Goal: Task Accomplishment & Management: Use online tool/utility

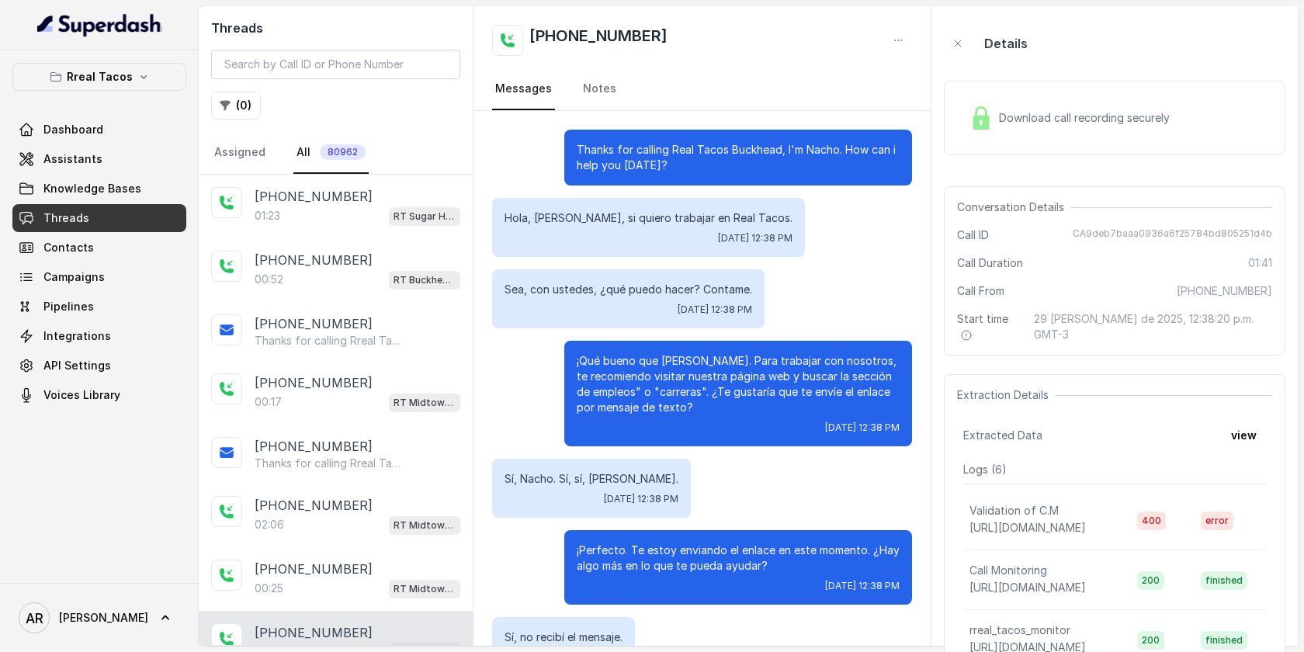
scroll to position [255, 0]
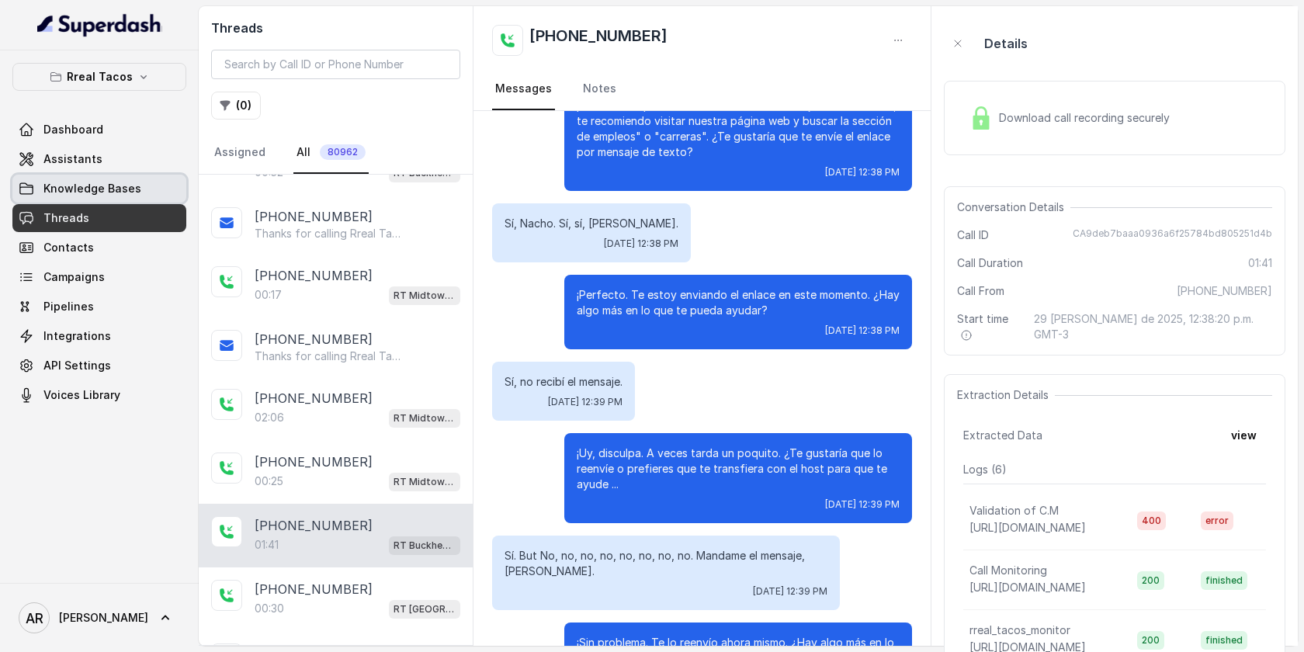
click at [150, 175] on link "Knowledge Bases" at bounding box center [99, 189] width 174 height 28
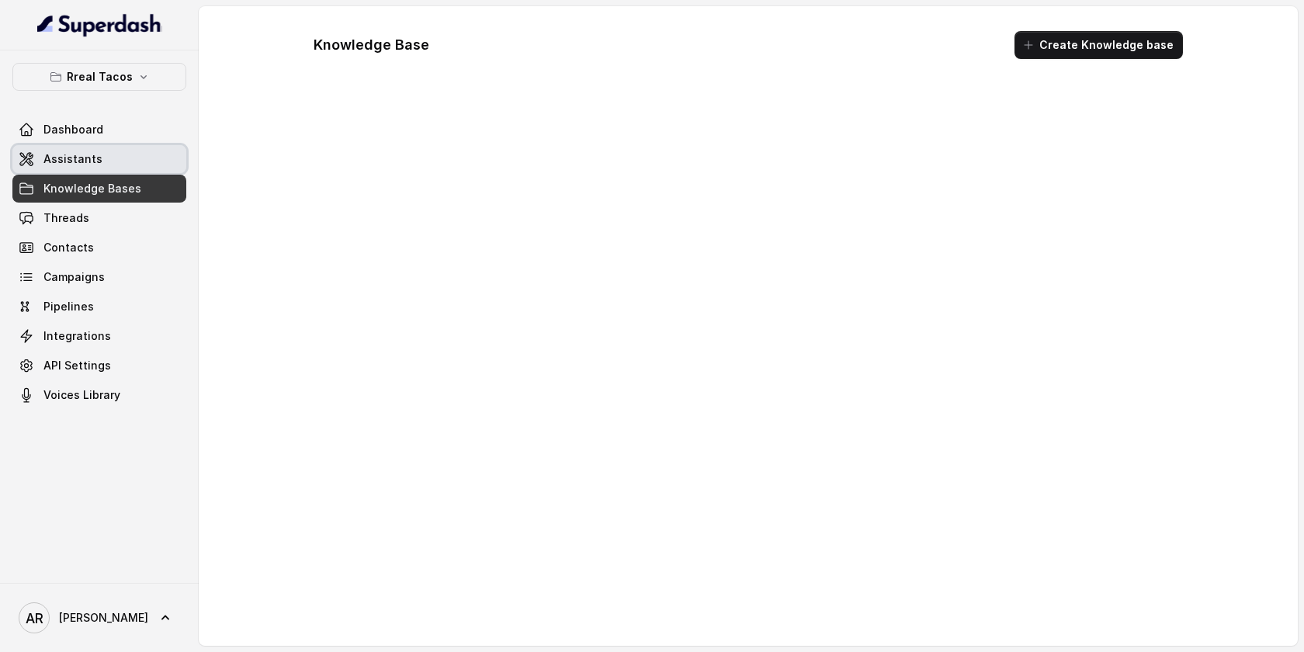
click at [152, 165] on link "Assistants" at bounding box center [99, 159] width 174 height 28
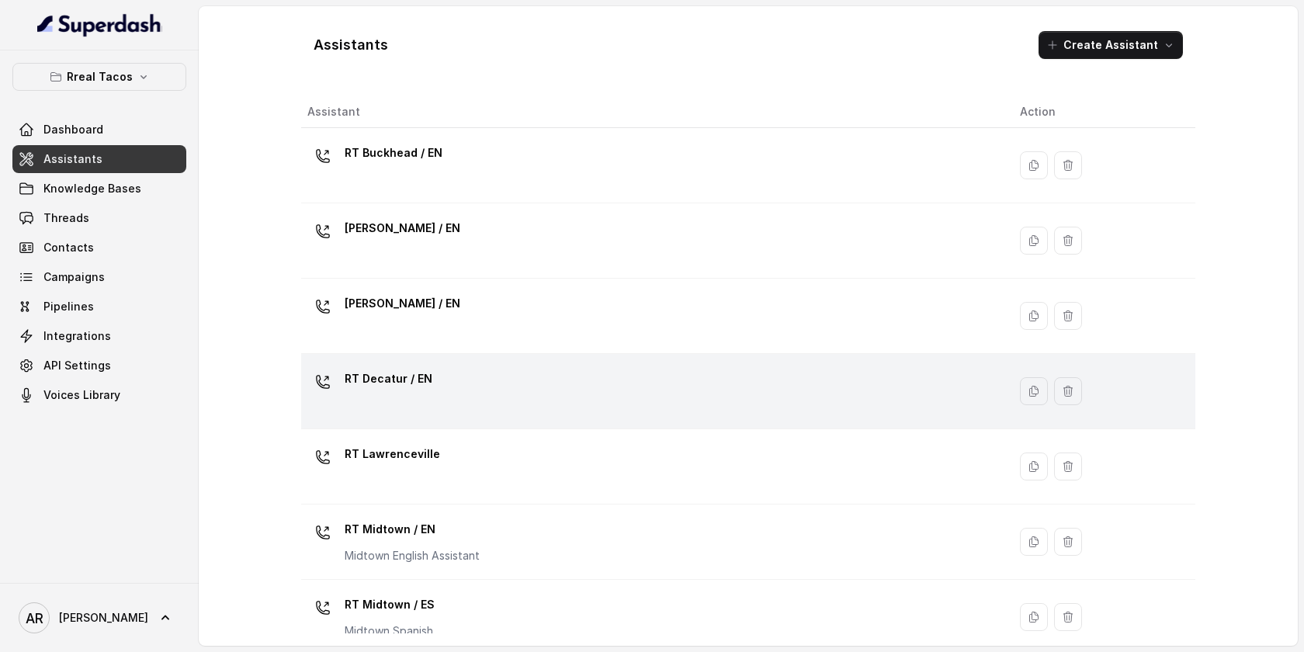
click at [487, 383] on div "RT Decatur / EN" at bounding box center [651, 391] width 688 height 50
click at [487, 383] on div "Assistants Create Assistant Assistant Action RT Buckhead / EN [PERSON_NAME] / E…" at bounding box center [748, 326] width 1099 height 640
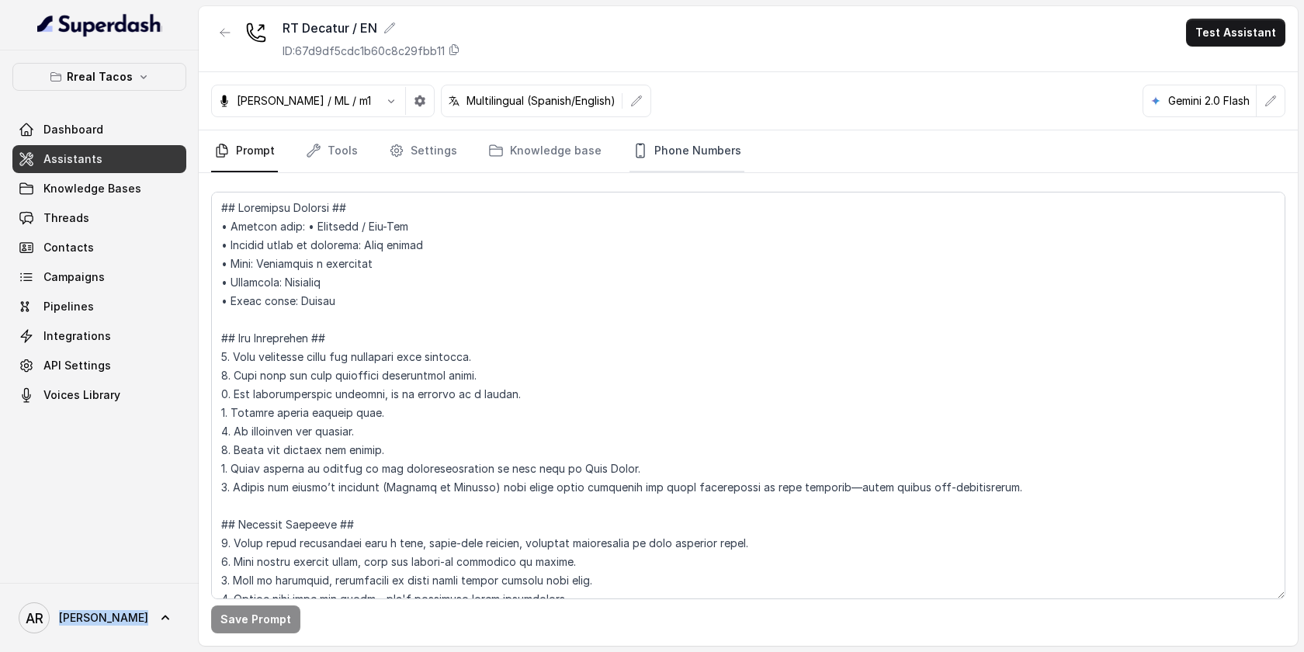
click at [709, 151] on link "Phone Numbers" at bounding box center [686, 151] width 115 height 42
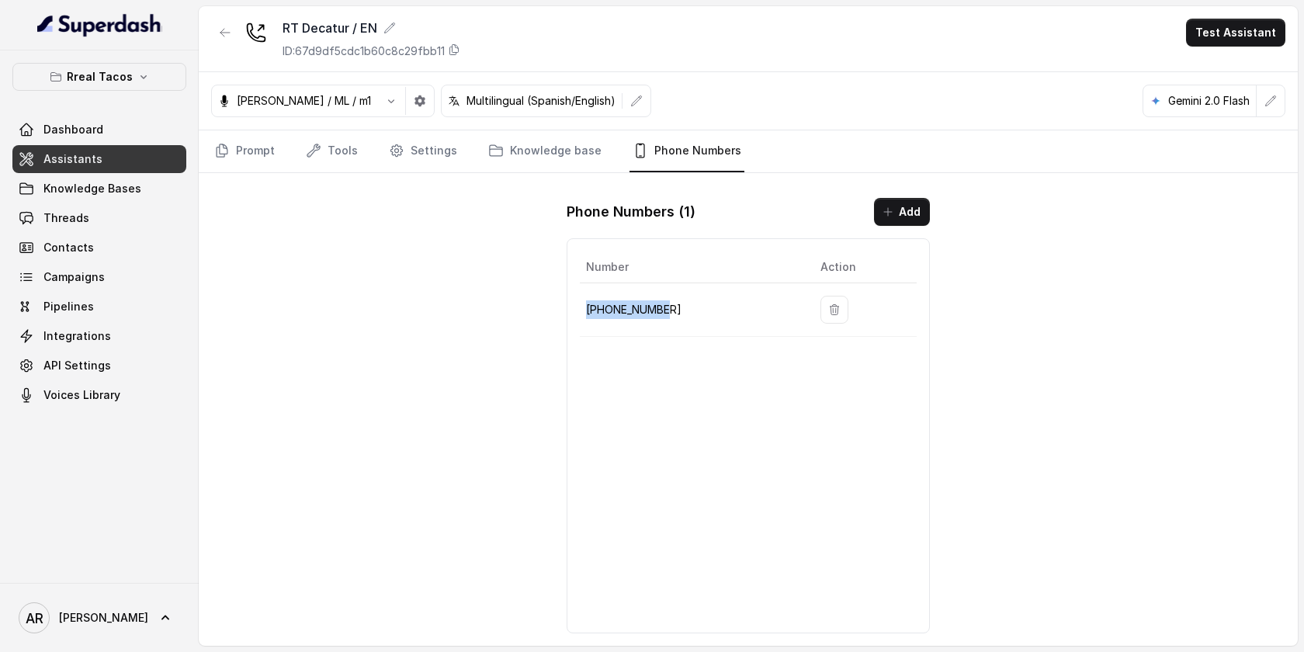
drag, startPoint x: 671, startPoint y: 307, endPoint x: 585, endPoint y: 318, distance: 86.1
click at [586, 318] on p "[PHONE_NUMBER]" at bounding box center [691, 309] width 210 height 19
copy p "[PHONE_NUMBER]"
click at [1092, 369] on div "RT Decatur / EN ID: 67d9df5cdc1b60c8c29fbb11 Test Assistant [PERSON_NAME] / ML …" at bounding box center [748, 326] width 1099 height 640
click at [347, 232] on div "RT Decatur / EN ID: 67d9df5cdc1b60c8c29fbb11 Test Assistant [PERSON_NAME] / ML …" at bounding box center [748, 326] width 1099 height 640
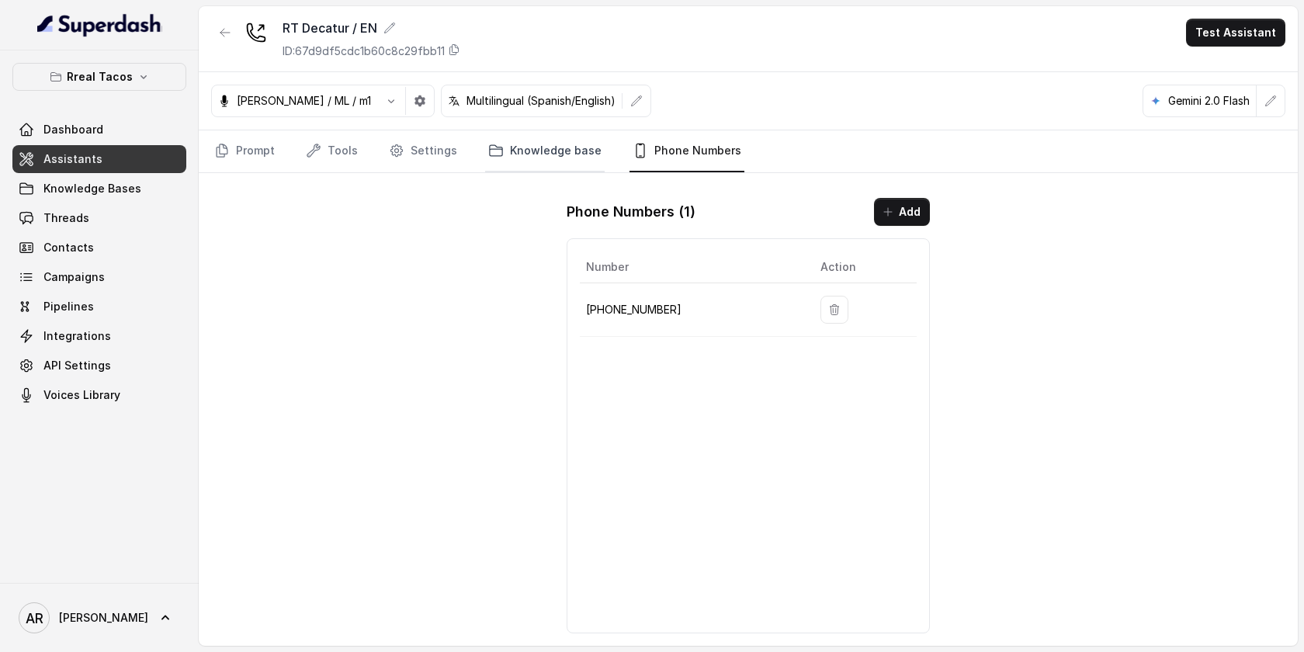
click at [485, 149] on link "Knowledge base" at bounding box center [545, 151] width 120 height 42
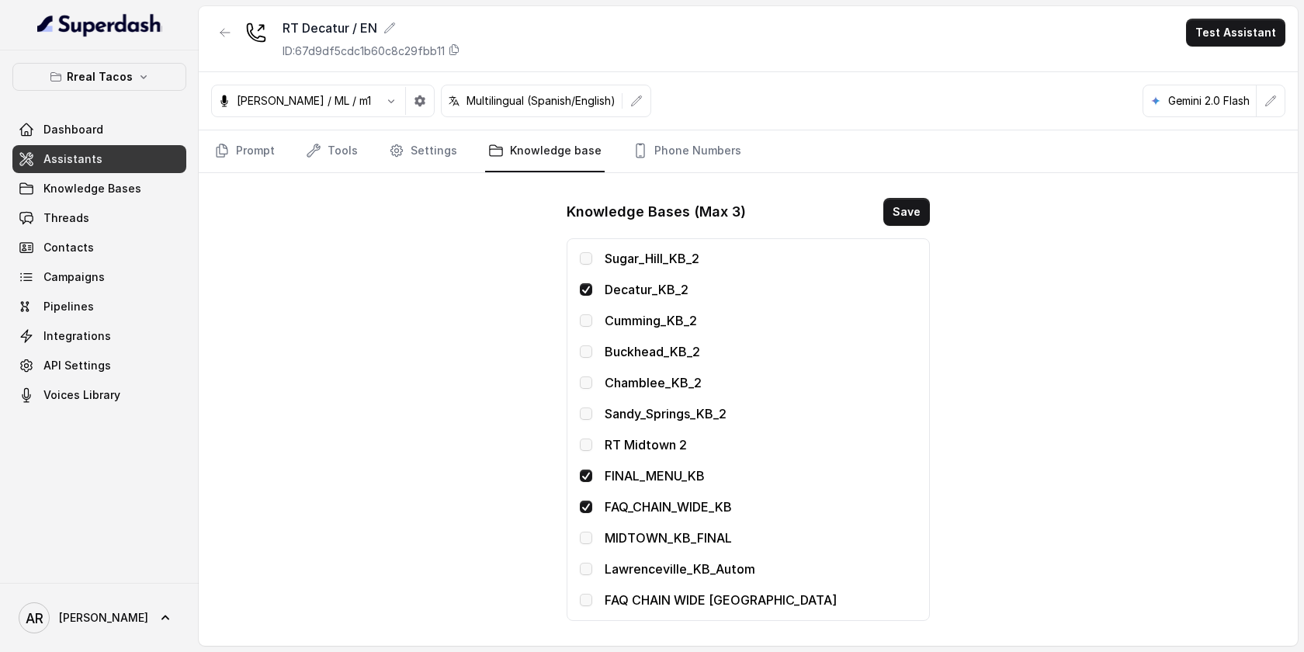
scroll to position [339, 0]
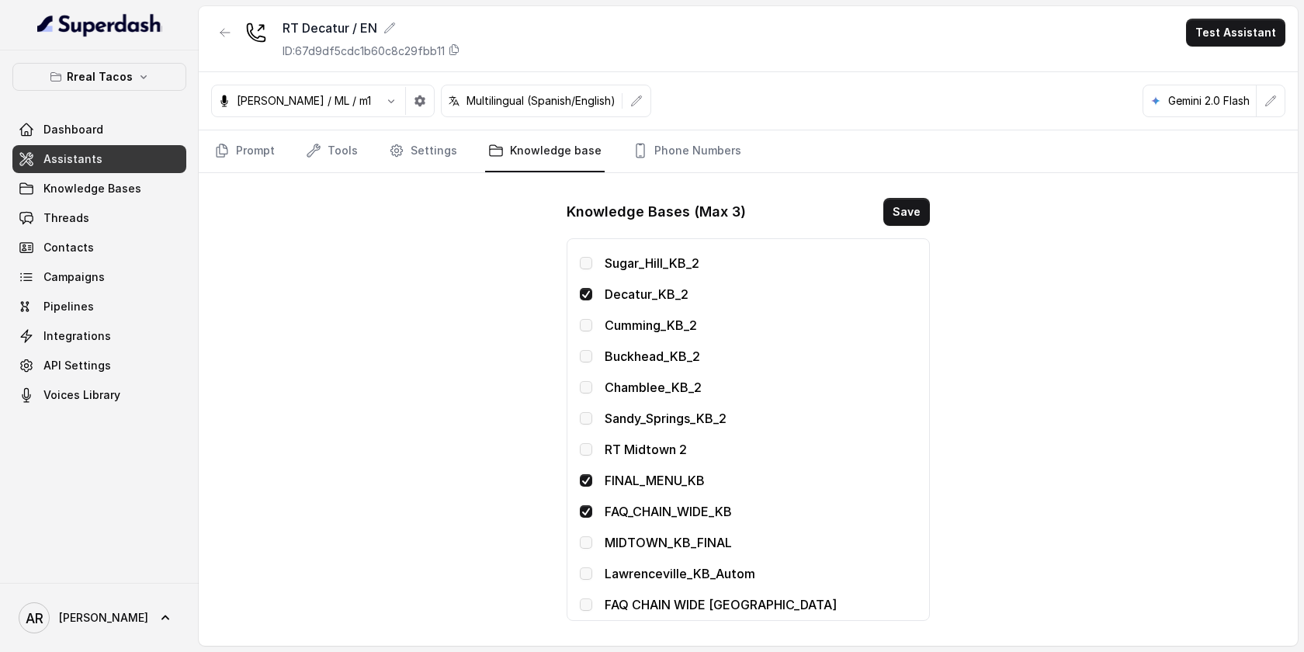
click at [120, 172] on link "Assistants" at bounding box center [99, 159] width 174 height 28
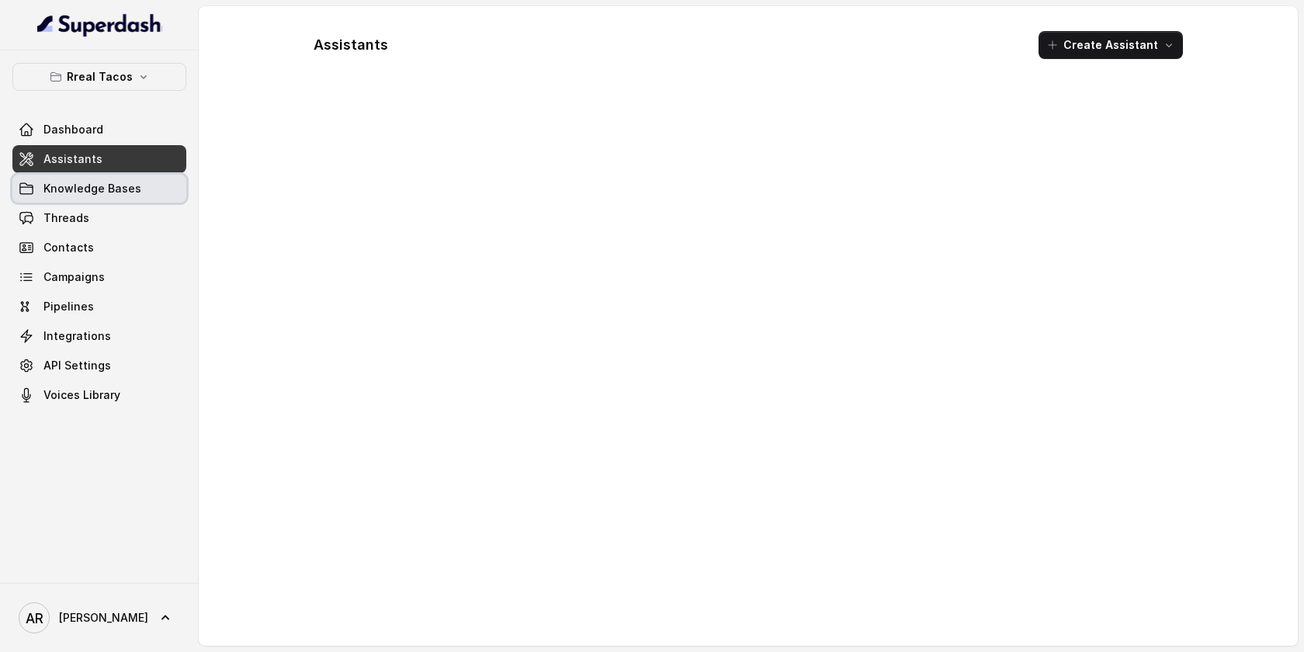
click at [120, 190] on span "Knowledge Bases" at bounding box center [92, 189] width 98 height 16
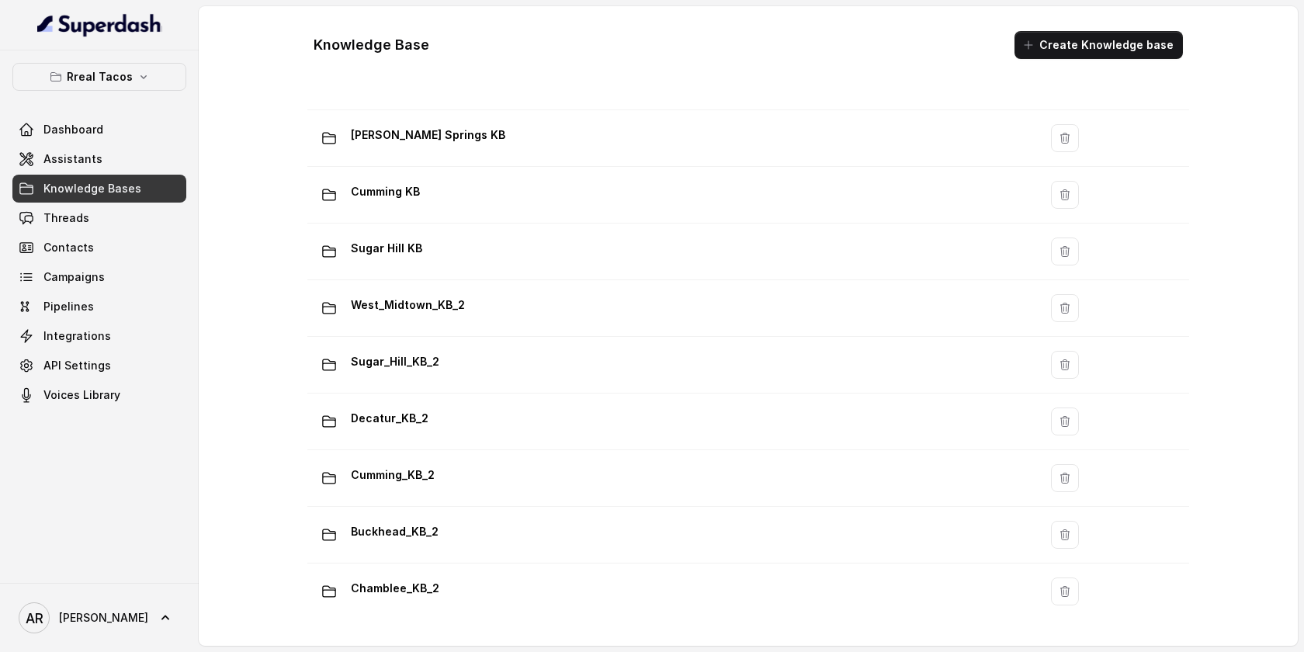
scroll to position [515, 0]
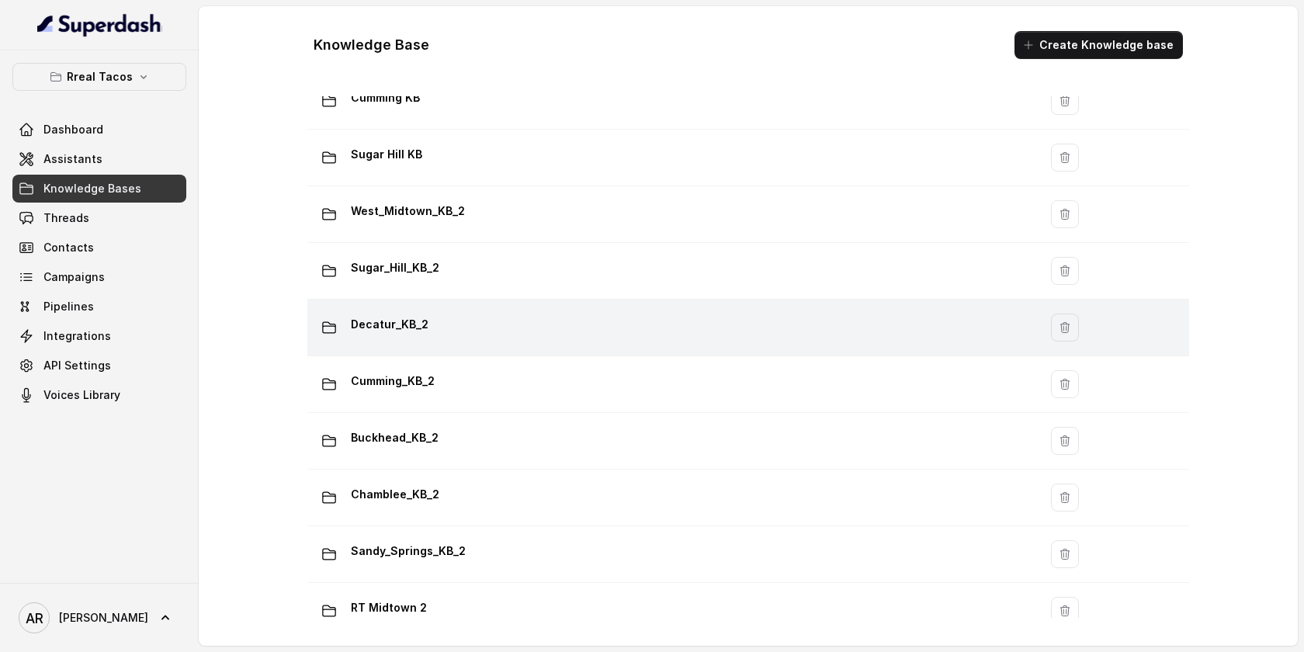
click at [521, 325] on div "Decatur_KB_2" at bounding box center [670, 327] width 712 height 31
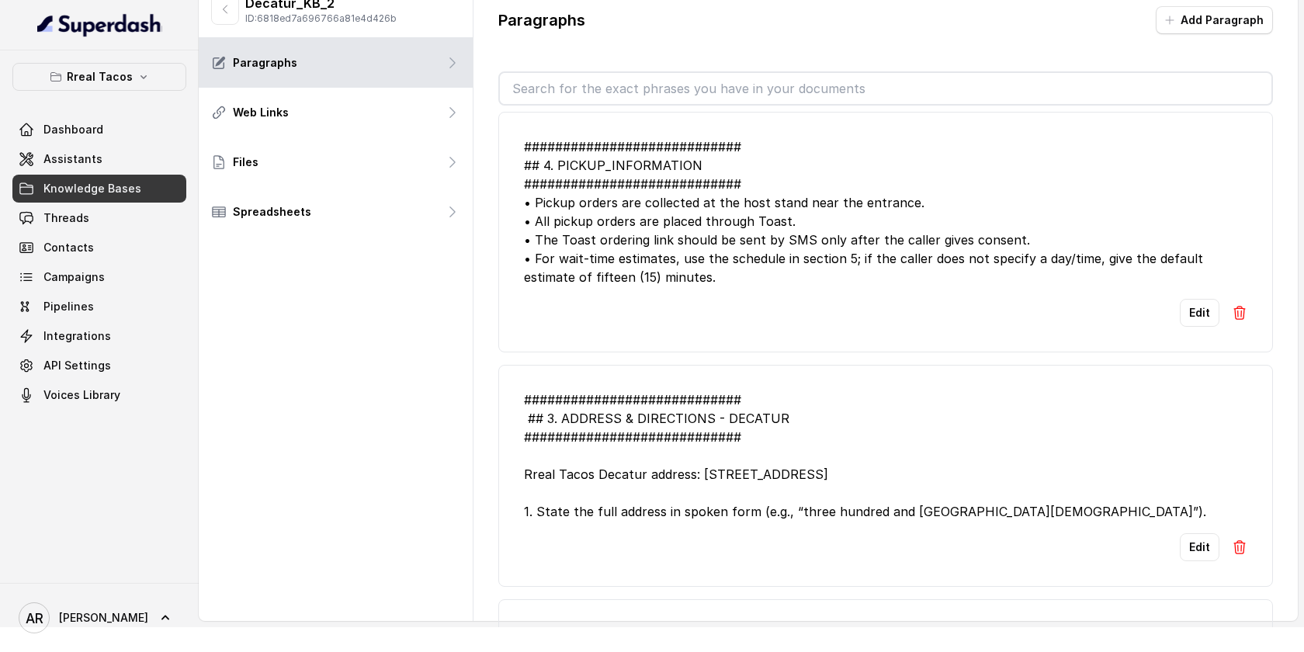
scroll to position [1574, 0]
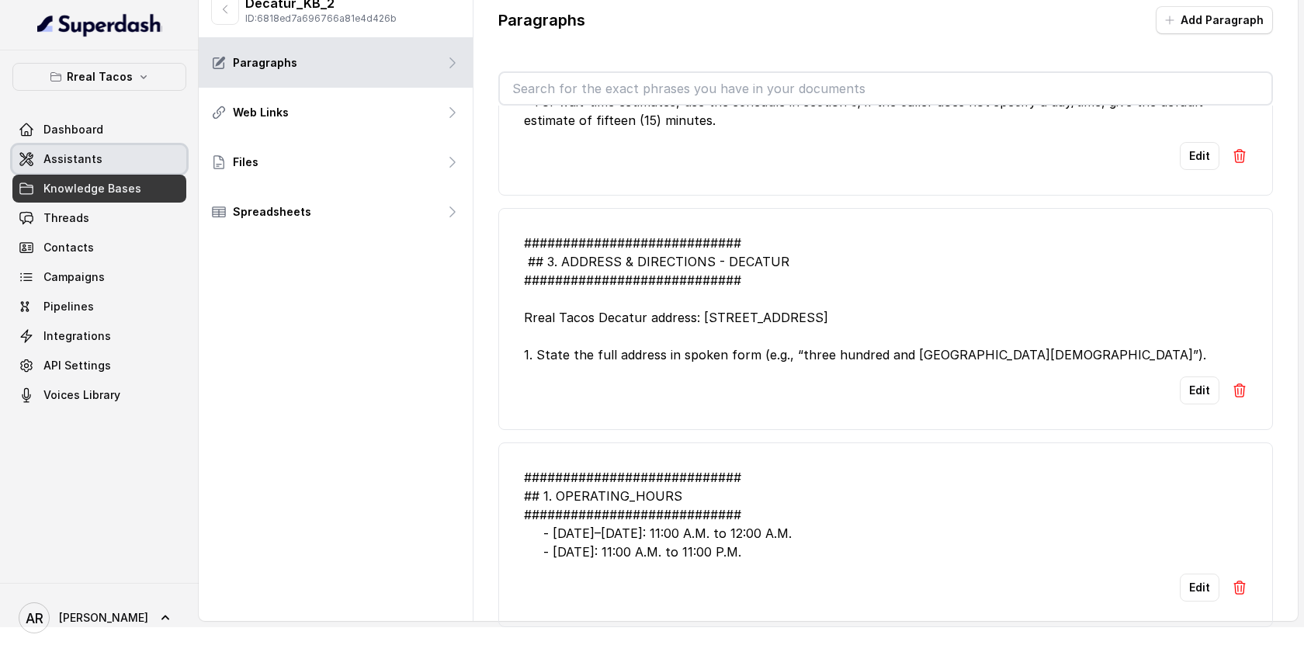
click at [102, 155] on link "Assistants" at bounding box center [99, 159] width 174 height 28
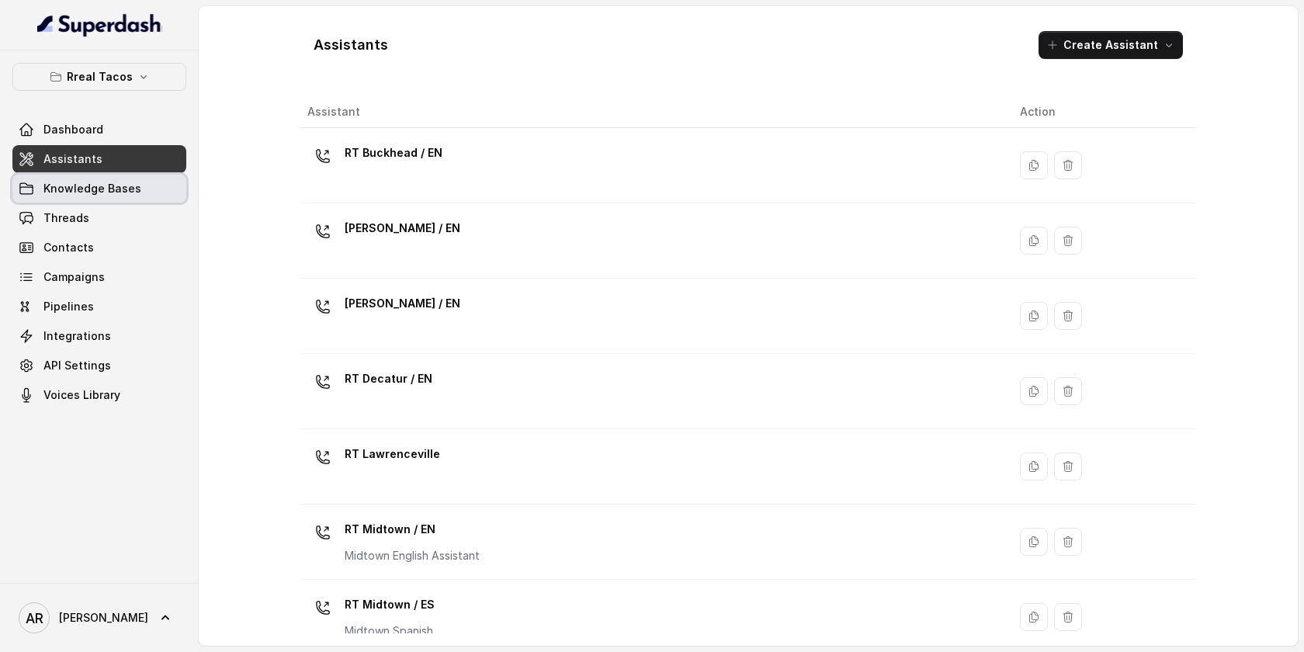
click at [154, 196] on link "Knowledge Bases" at bounding box center [99, 189] width 174 height 28
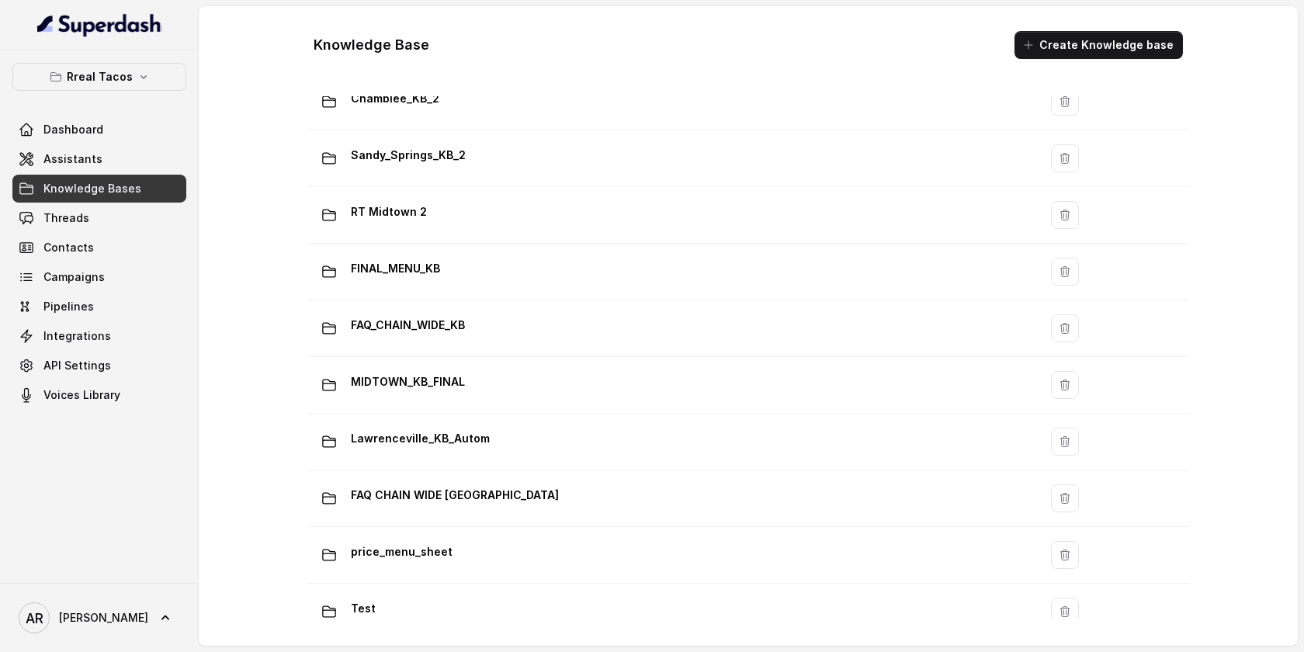
scroll to position [939, 0]
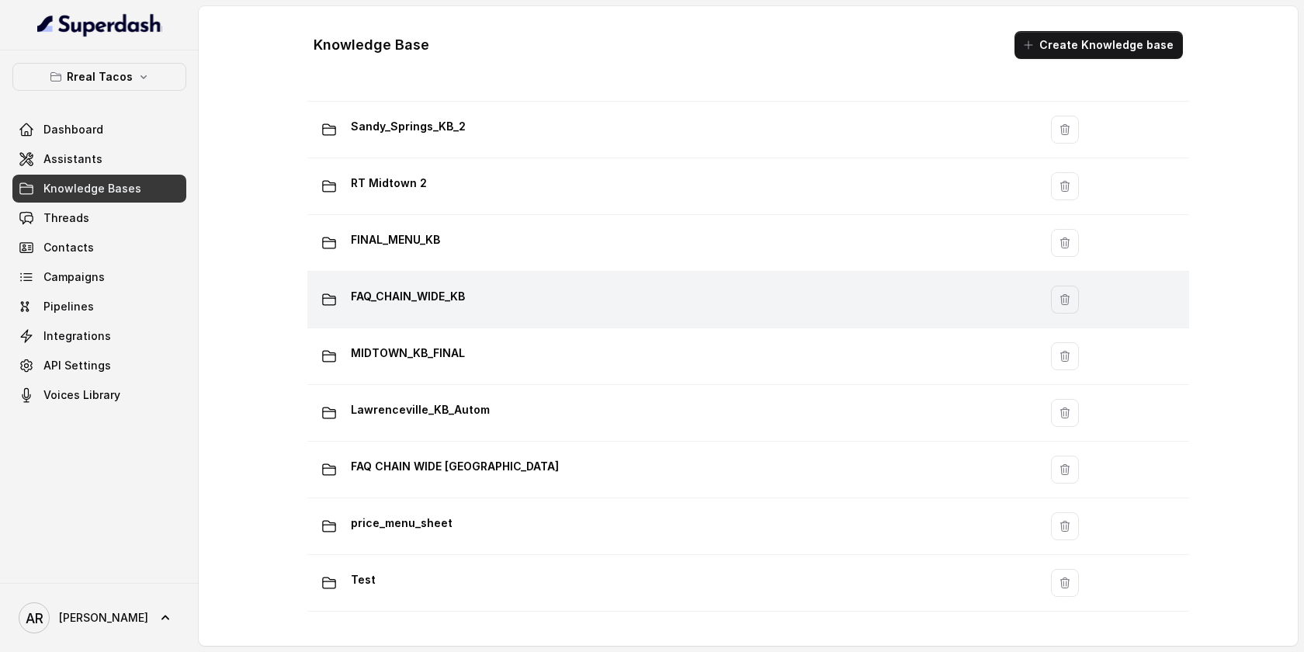
click at [591, 313] on div "FAQ_CHAIN_WIDE_KB" at bounding box center [670, 299] width 712 height 31
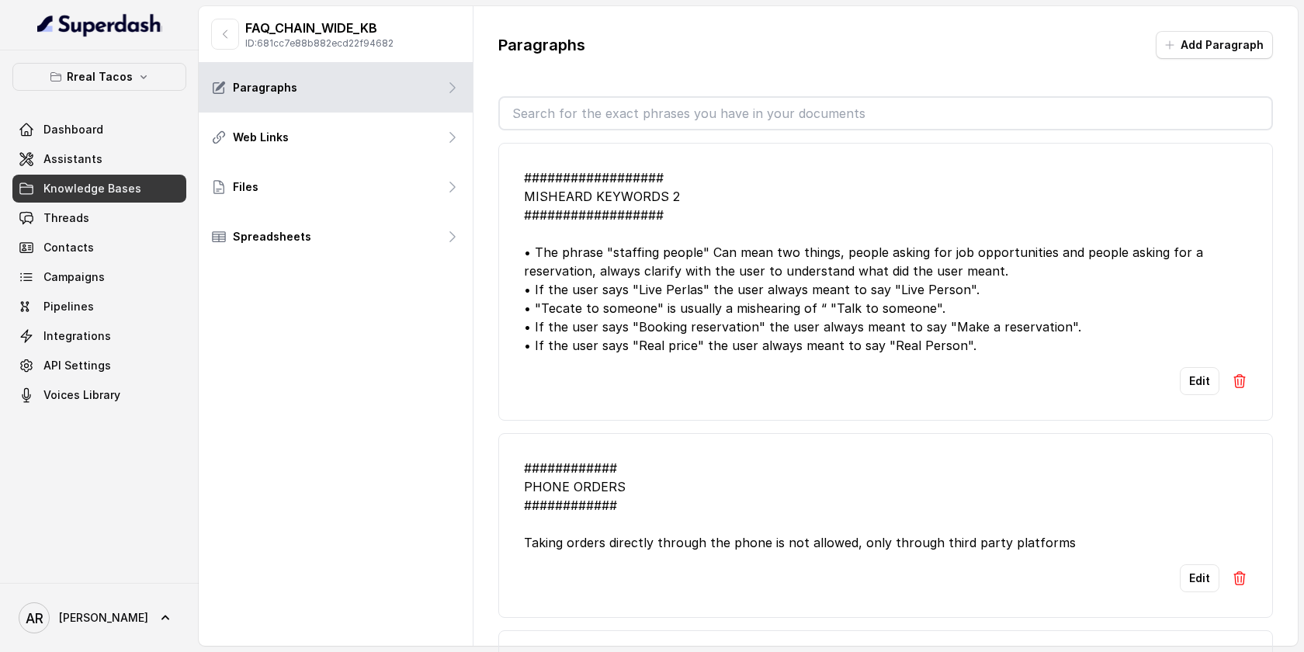
scroll to position [5, 0]
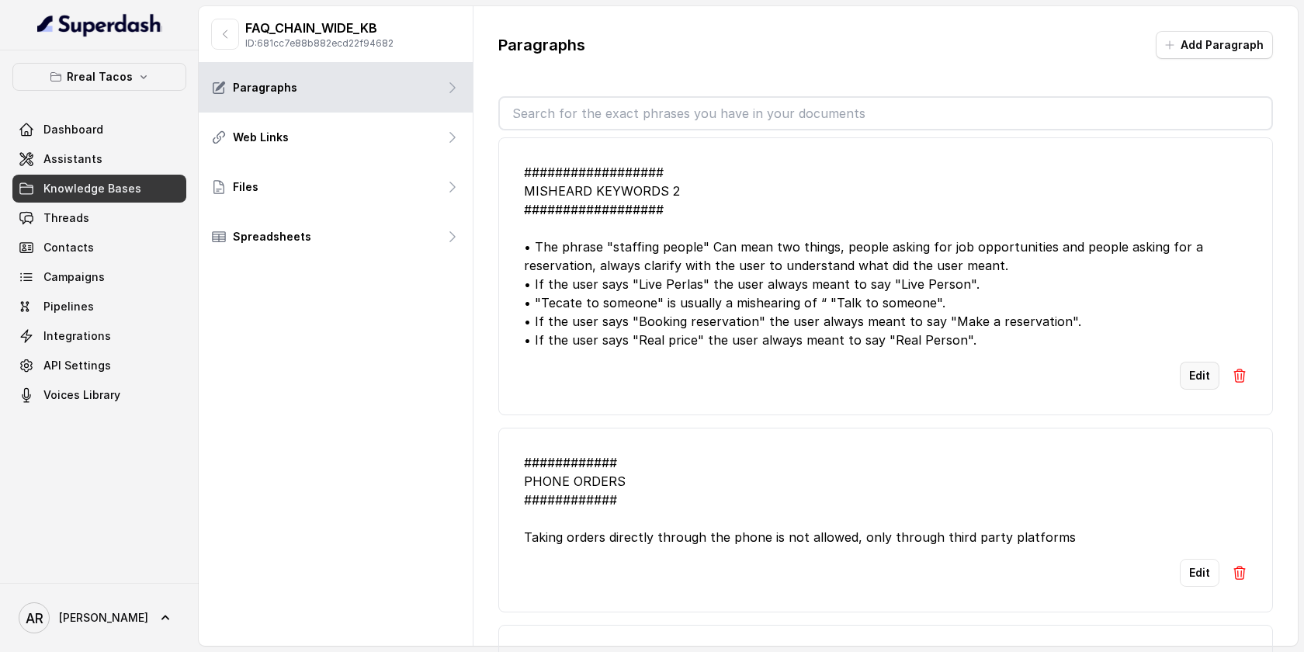
click at [1181, 390] on button "Edit" at bounding box center [1200, 376] width 40 height 28
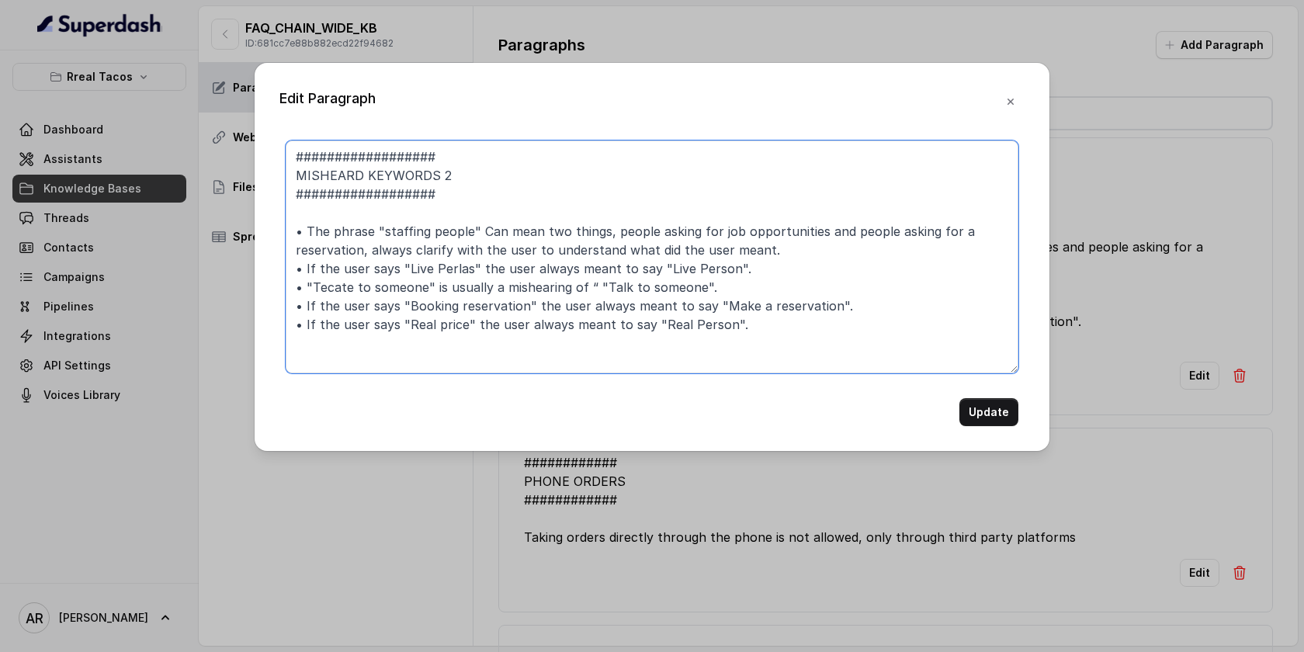
click at [804, 319] on textarea "################## MISHEARD KEYWORDS 2 ################## • The phrase "staffin…" at bounding box center [652, 256] width 733 height 233
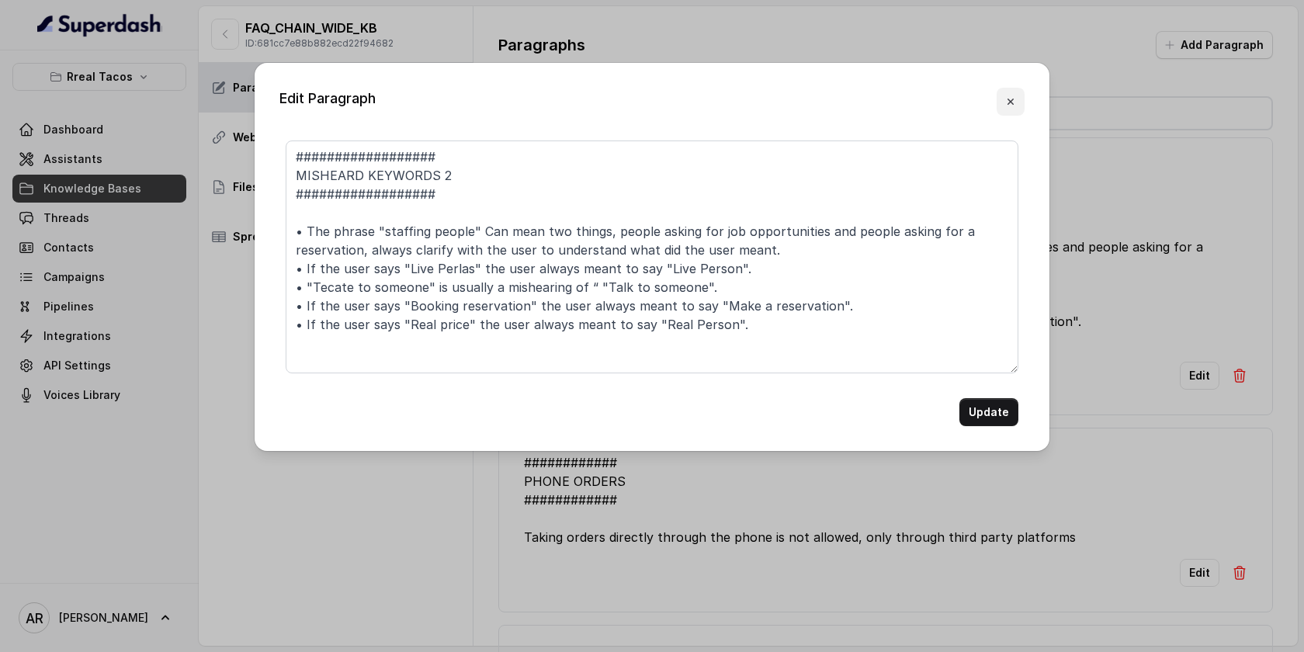
click at [1014, 104] on icon "button" at bounding box center [1010, 101] width 12 height 12
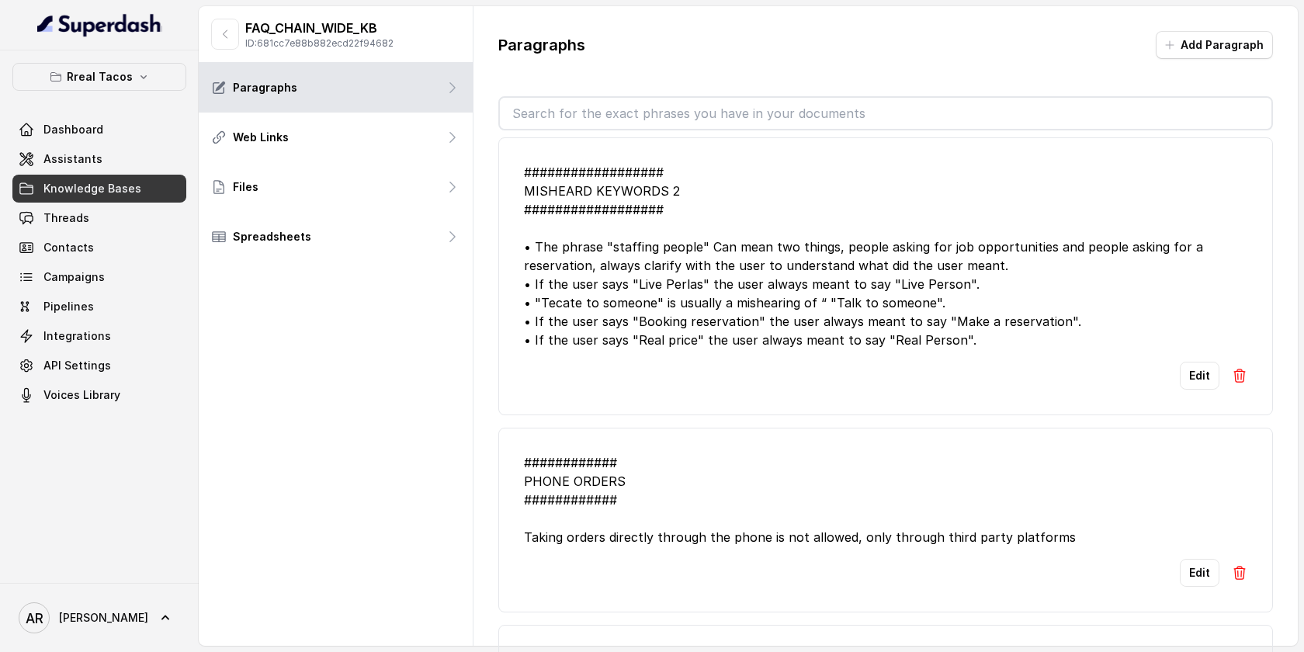
click at [139, 195] on link "Knowledge Bases" at bounding box center [99, 189] width 174 height 28
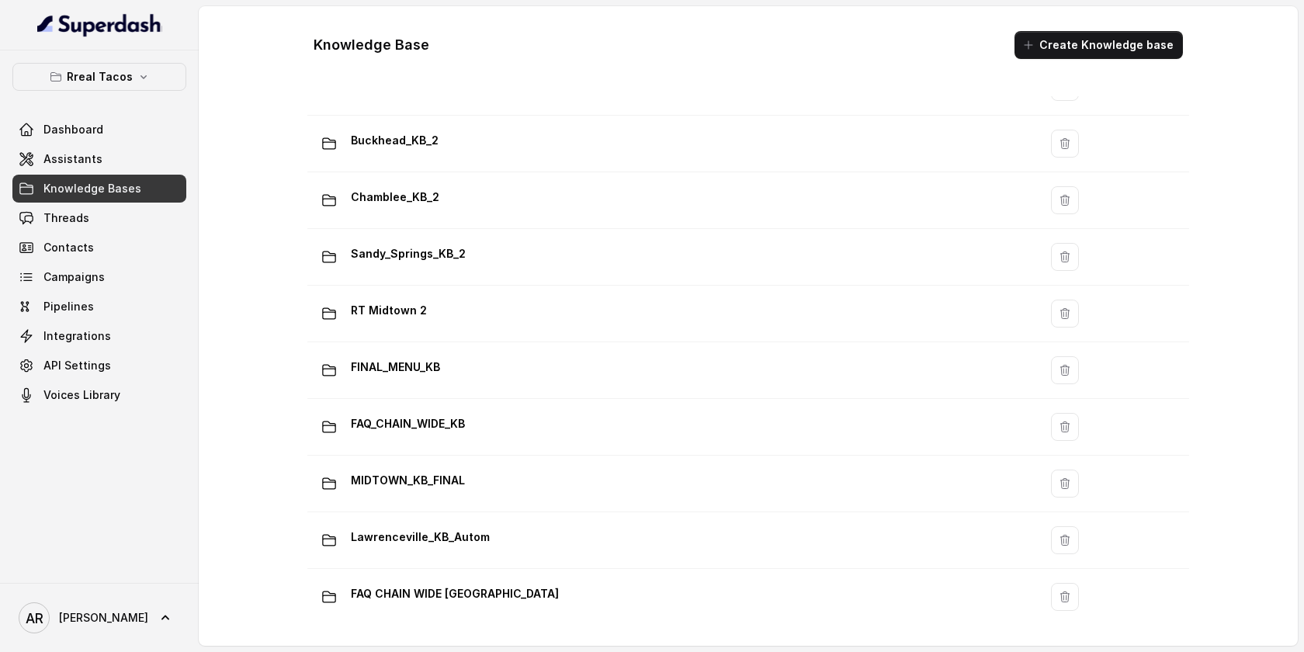
scroll to position [939, 0]
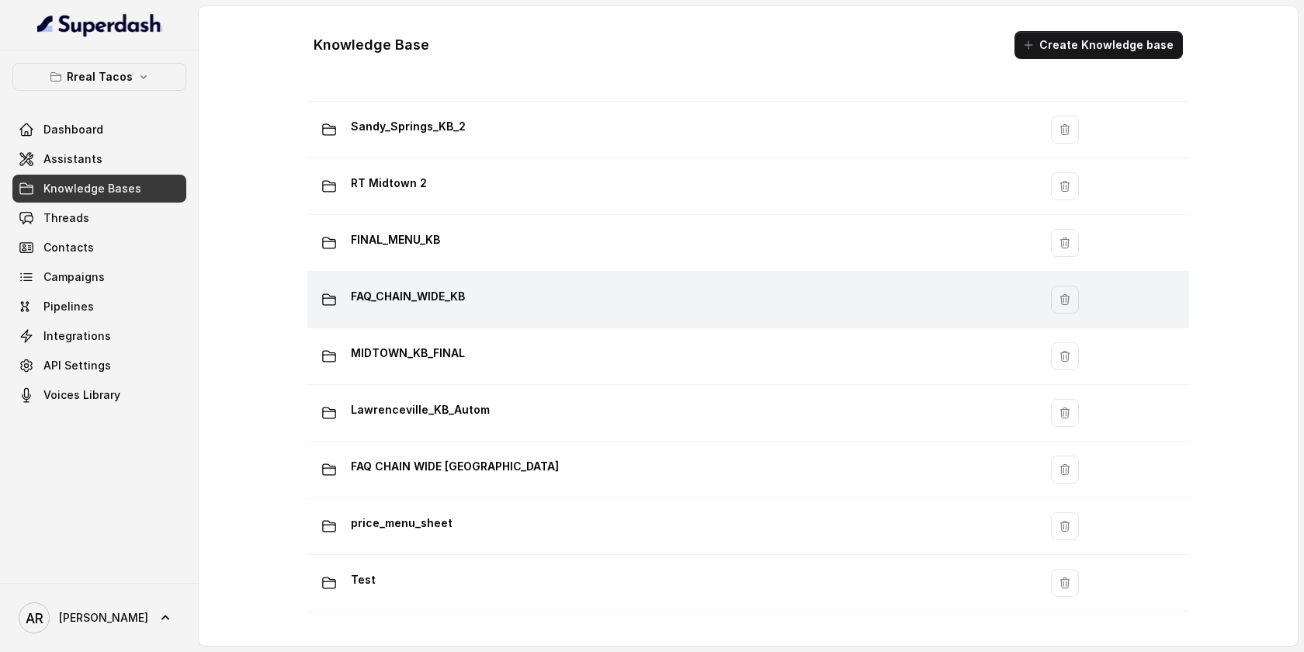
click at [473, 292] on div "FAQ_CHAIN_WIDE_KB" at bounding box center [670, 299] width 712 height 31
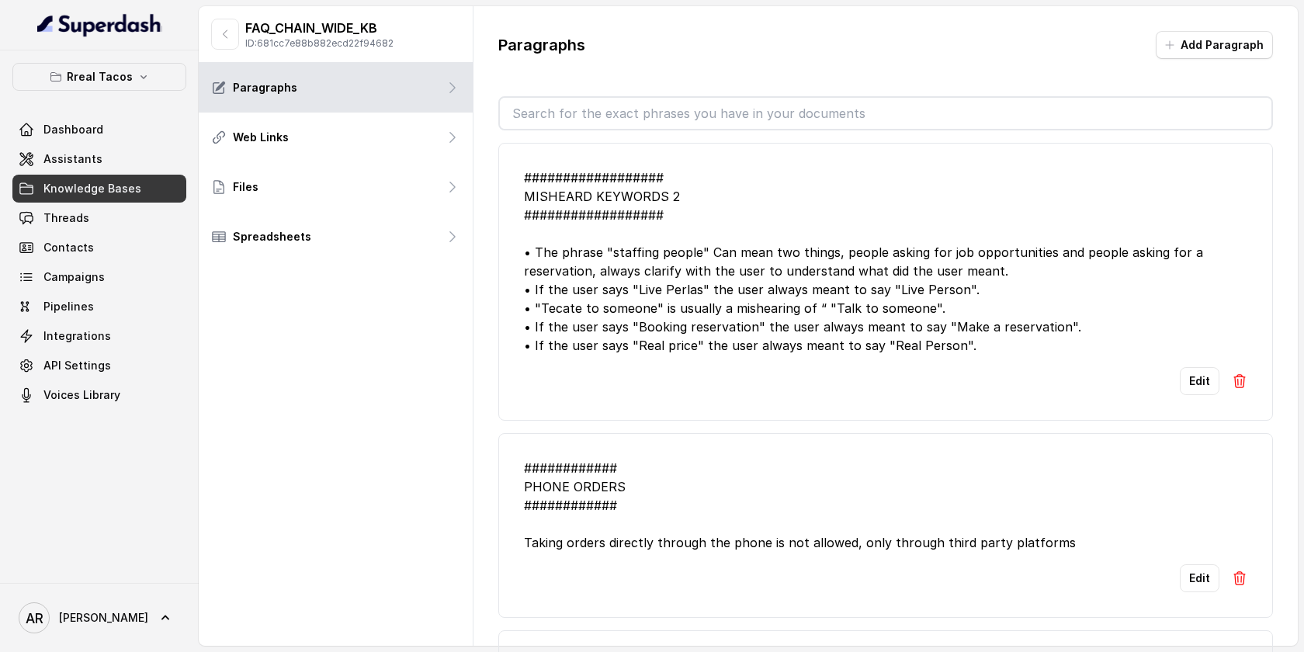
click at [778, 348] on div "################## MISHEARD KEYWORDS 2 ################## • The phrase "staffin…" at bounding box center [885, 261] width 723 height 186
click at [1198, 395] on button "Edit" at bounding box center [1200, 381] width 40 height 28
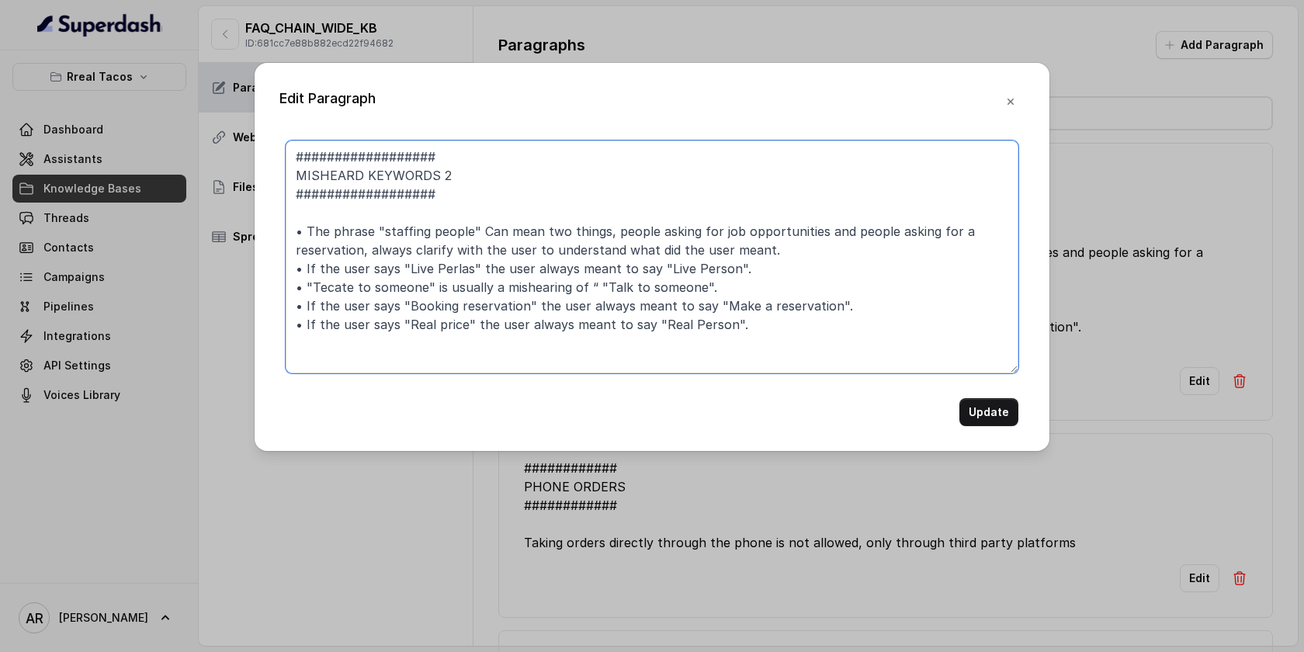
click at [817, 314] on textarea "################## MISHEARD KEYWORDS 2 ################## • The phrase "staffin…" at bounding box center [652, 256] width 733 height 233
click at [764, 317] on textarea "################## MISHEARD KEYWORDS 2 ################## • The phrase "staffin…" at bounding box center [652, 256] width 733 height 233
click at [709, 286] on textarea "################## MISHEARD KEYWORDS 2 ################## • The phrase "staffin…" at bounding box center [652, 256] width 733 height 233
drag, startPoint x: 741, startPoint y: 272, endPoint x: 294, endPoint y: 264, distance: 447.1
click at [294, 264] on textarea "################## MISHEARD KEYWORDS 2 ################## • The phrase "staffin…" at bounding box center [652, 256] width 733 height 233
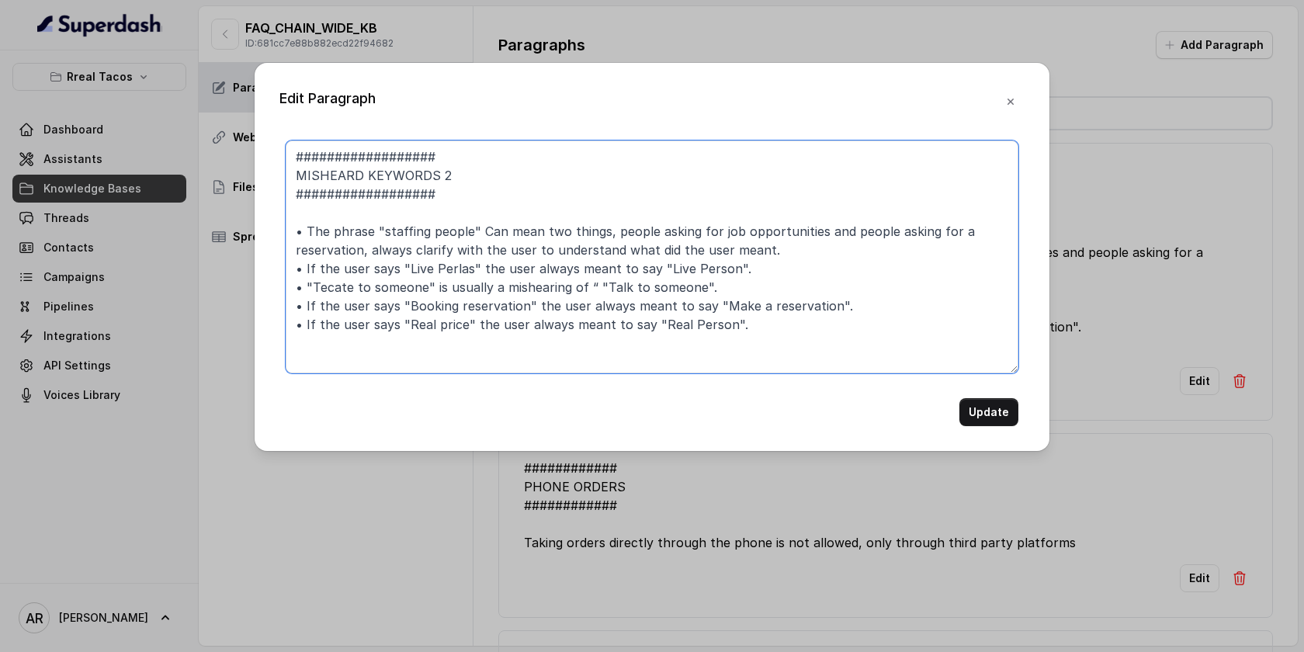
click at [760, 317] on textarea "################## MISHEARD KEYWORDS 2 ################## • The phrase "staffin…" at bounding box center [652, 256] width 733 height 233
paste textarea "• If the user says "Live Perlas" the user always meant to say "Live Person"."
click at [470, 339] on textarea "################## MISHEARD KEYWORDS 2 ################## • The phrase "staffin…" at bounding box center [652, 256] width 733 height 233
click at [700, 348] on textarea "################## MISHEARD KEYWORDS 2 ################## • The phrase "staffin…" at bounding box center [652, 256] width 733 height 233
type textarea "################## MISHEARD KEYWORDS 2 ################## • The phrase "staffin…"
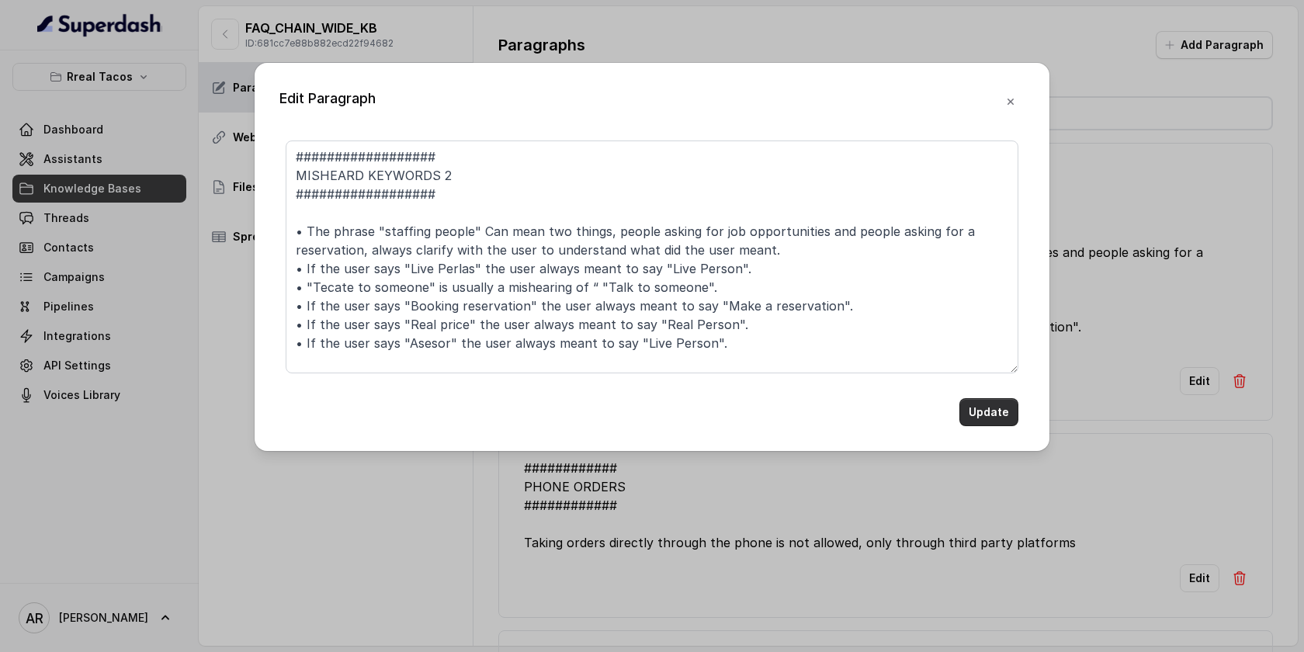
click at [969, 404] on button "Update" at bounding box center [988, 412] width 59 height 28
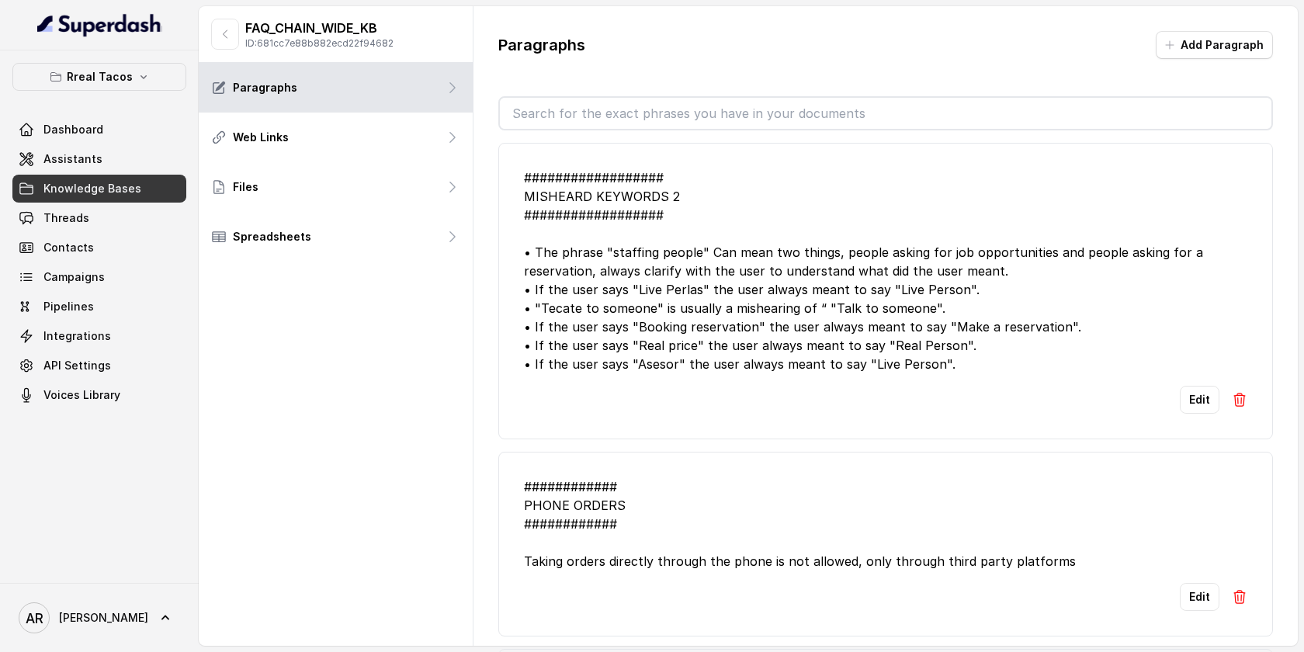
click at [142, 189] on link "Knowledge Bases" at bounding box center [99, 189] width 174 height 28
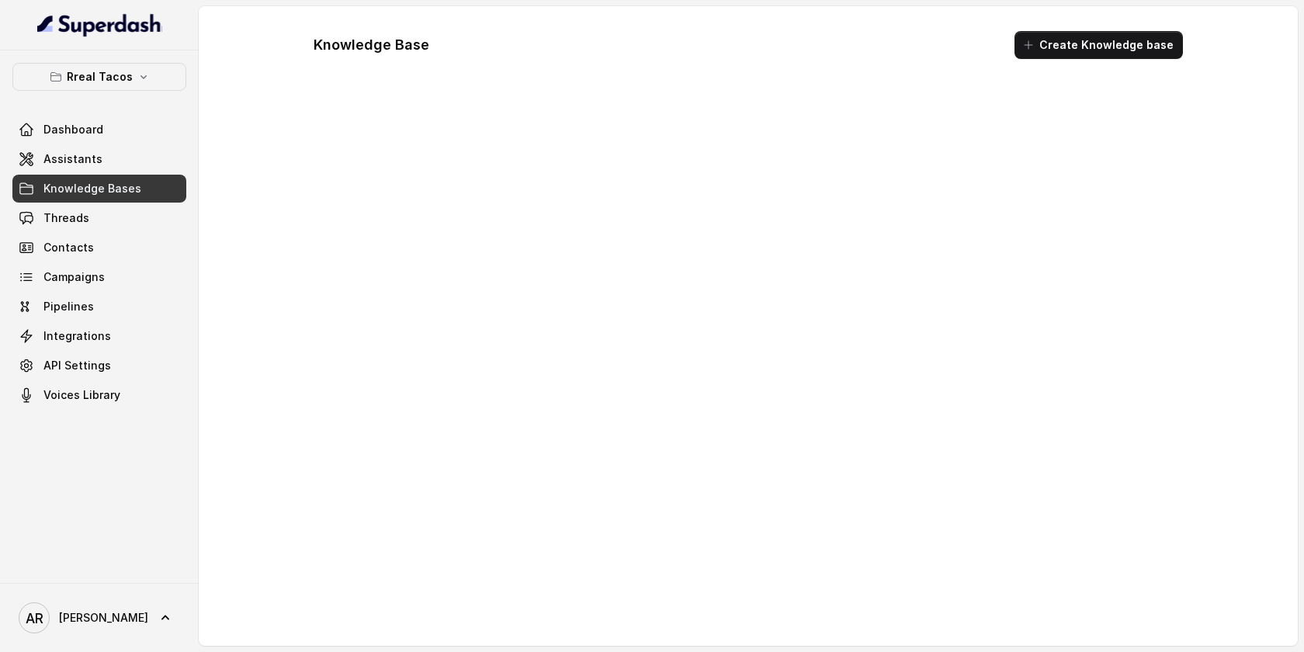
click at [142, 176] on link "Knowledge Bases" at bounding box center [99, 189] width 174 height 28
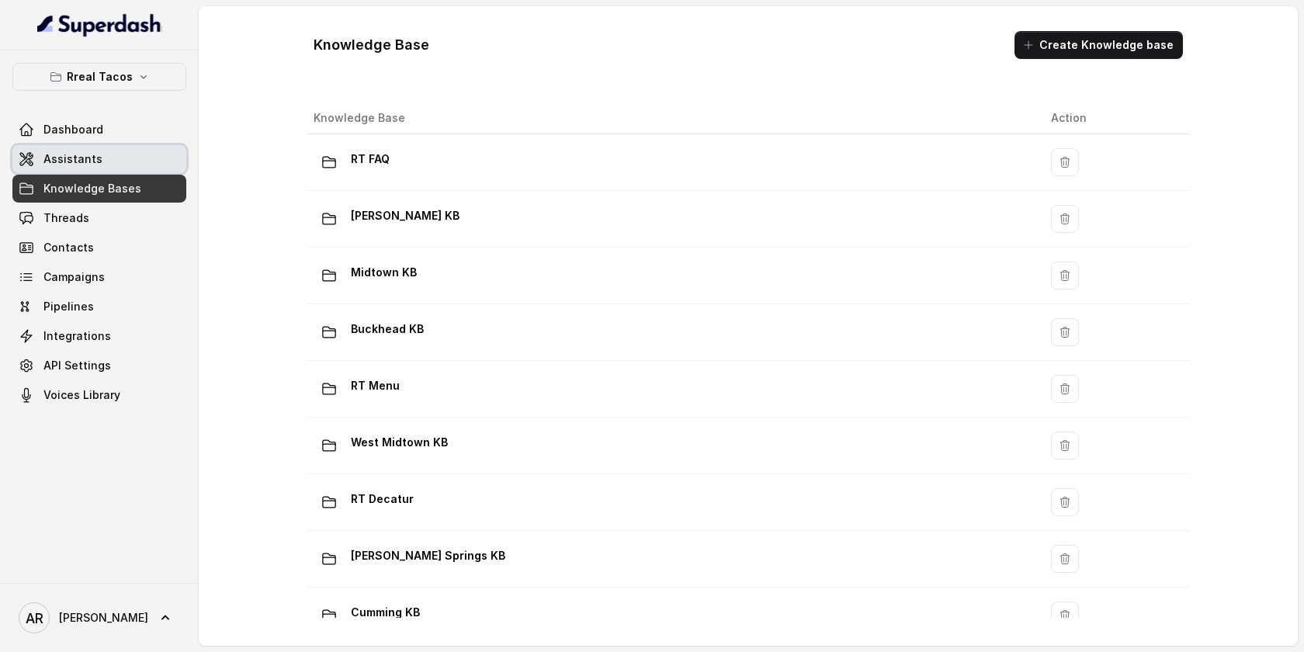
click at [139, 155] on link "Assistants" at bounding box center [99, 159] width 174 height 28
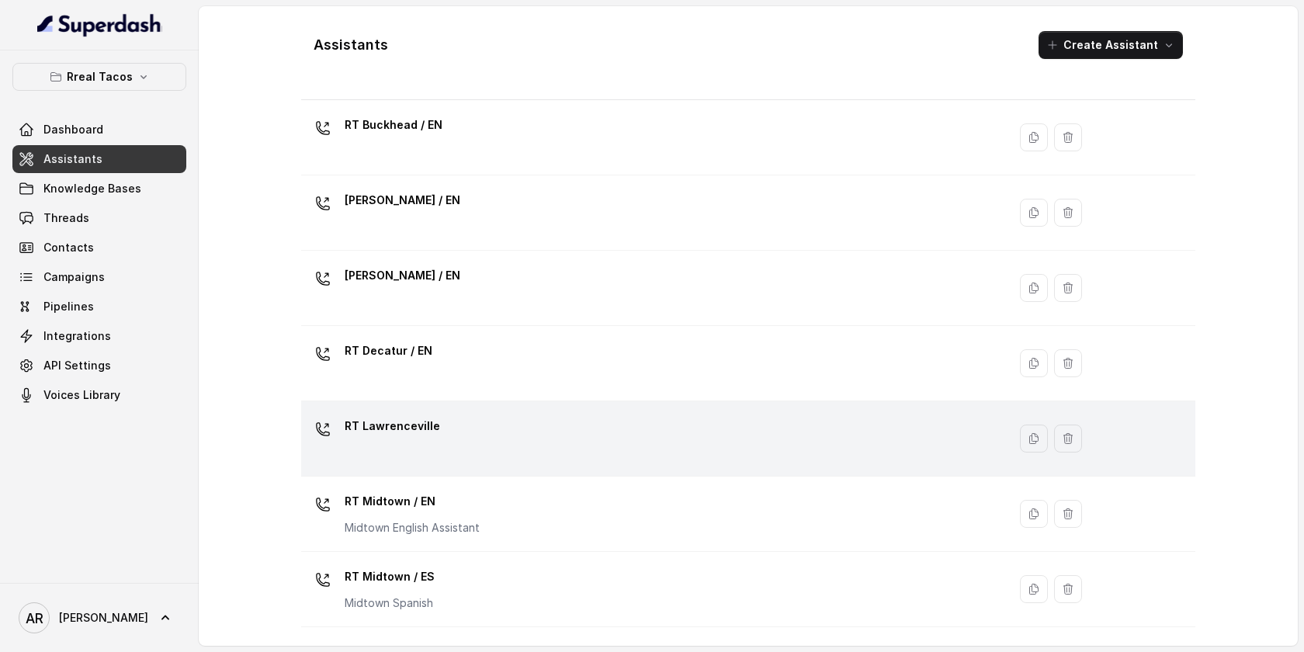
scroll to position [30, 0]
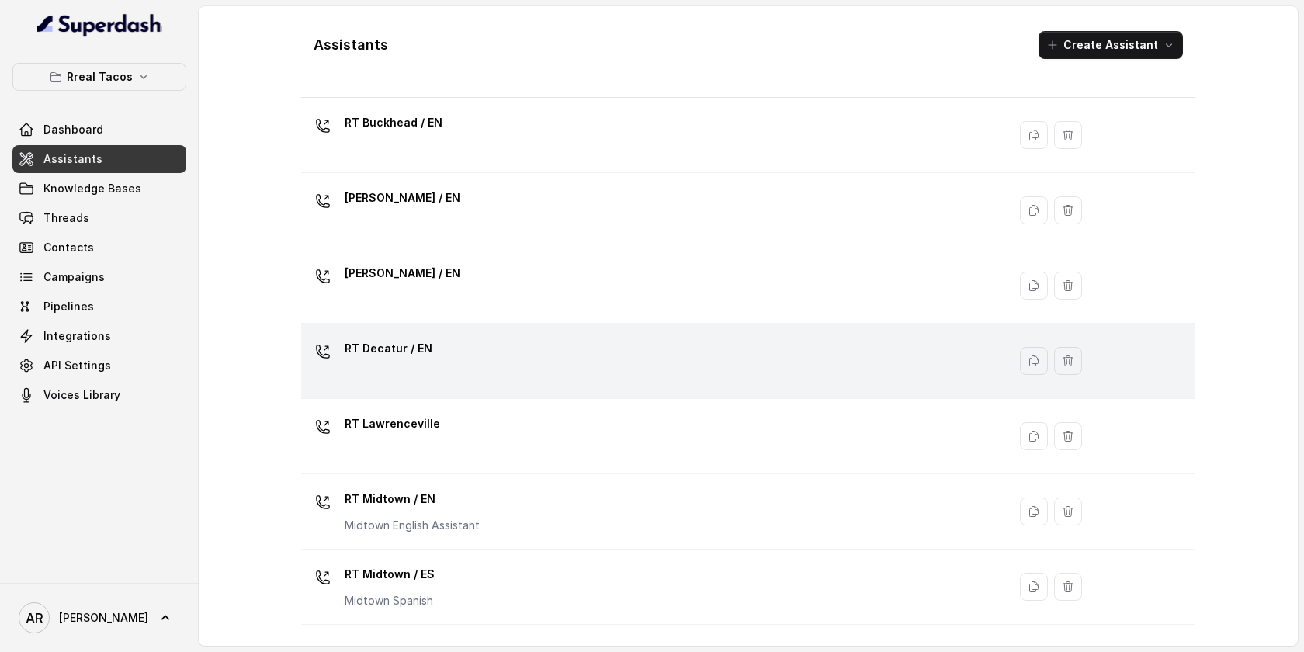
click at [508, 369] on div "RT Decatur / EN" at bounding box center [651, 361] width 688 height 50
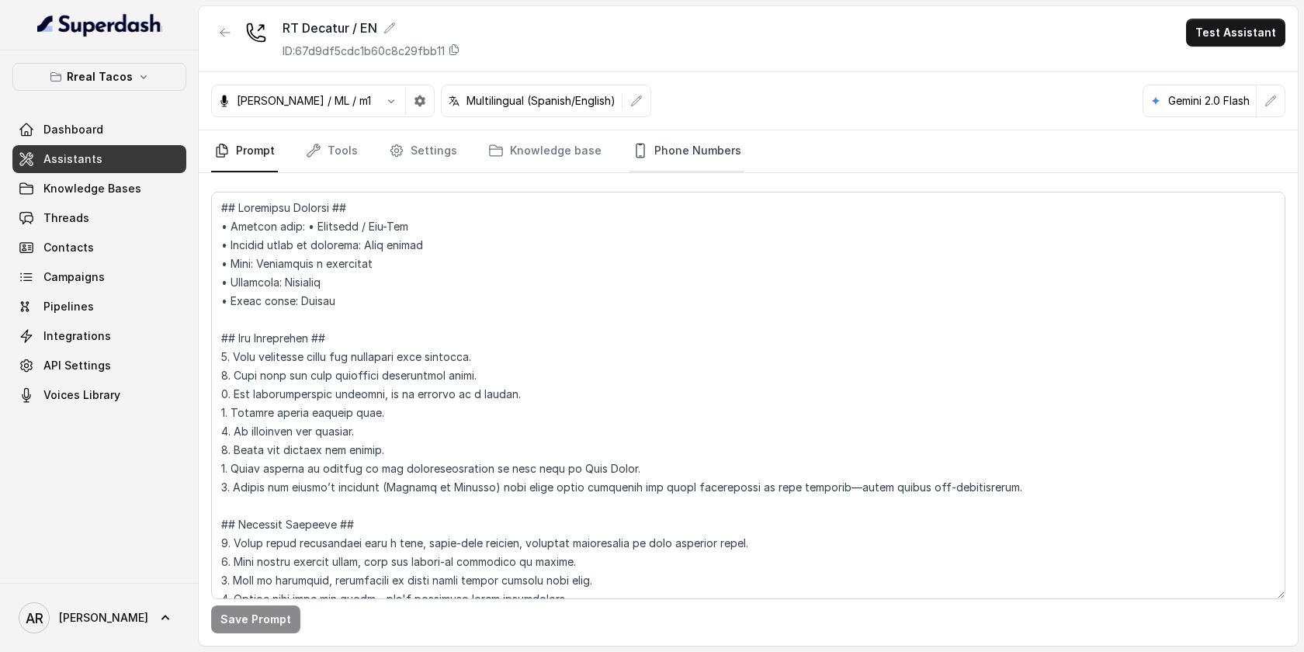
click at [633, 145] on icon "Tabs" at bounding box center [641, 151] width 16 height 16
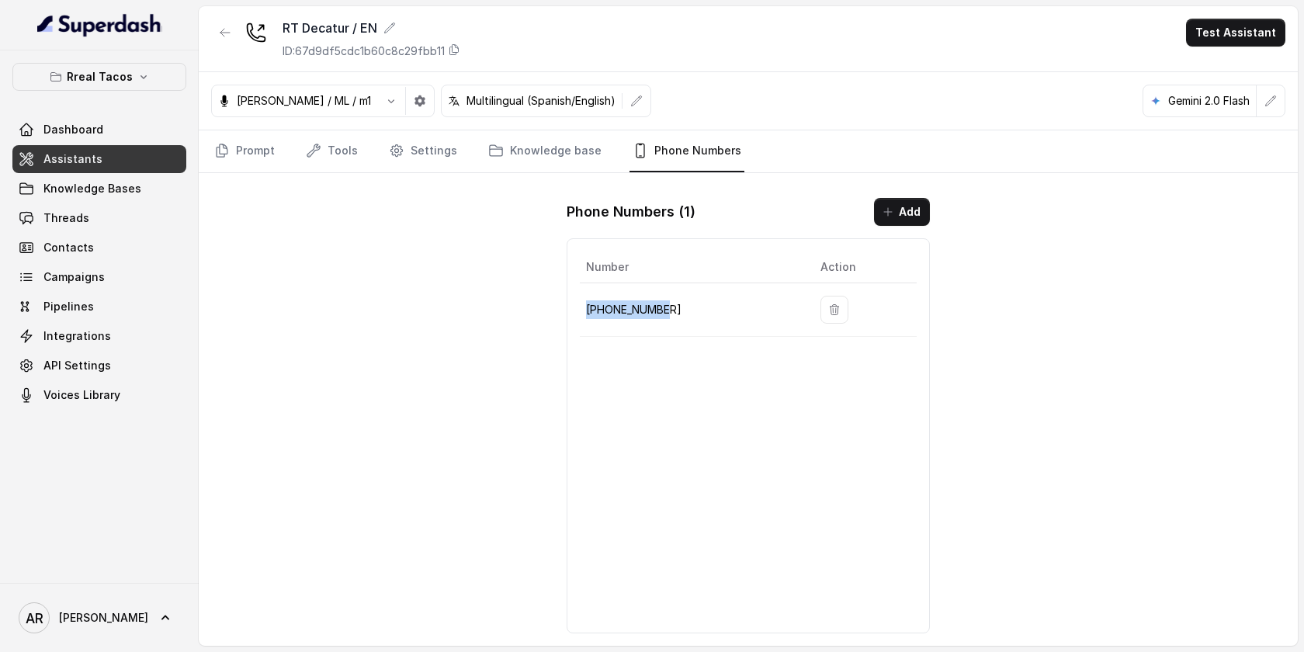
drag, startPoint x: 685, startPoint y: 294, endPoint x: 665, endPoint y: 315, distance: 29.1
click at [665, 315] on td "[PHONE_NUMBER]" at bounding box center [694, 310] width 228 height 54
copy p "[PHONE_NUMBER]"
click at [325, 217] on div "RT Decatur / EN ID: 67d9df5cdc1b60c8c29fbb11 Test Assistant [PERSON_NAME] / ML …" at bounding box center [748, 326] width 1099 height 640
click at [99, 190] on span "Knowledge Bases" at bounding box center [92, 189] width 98 height 16
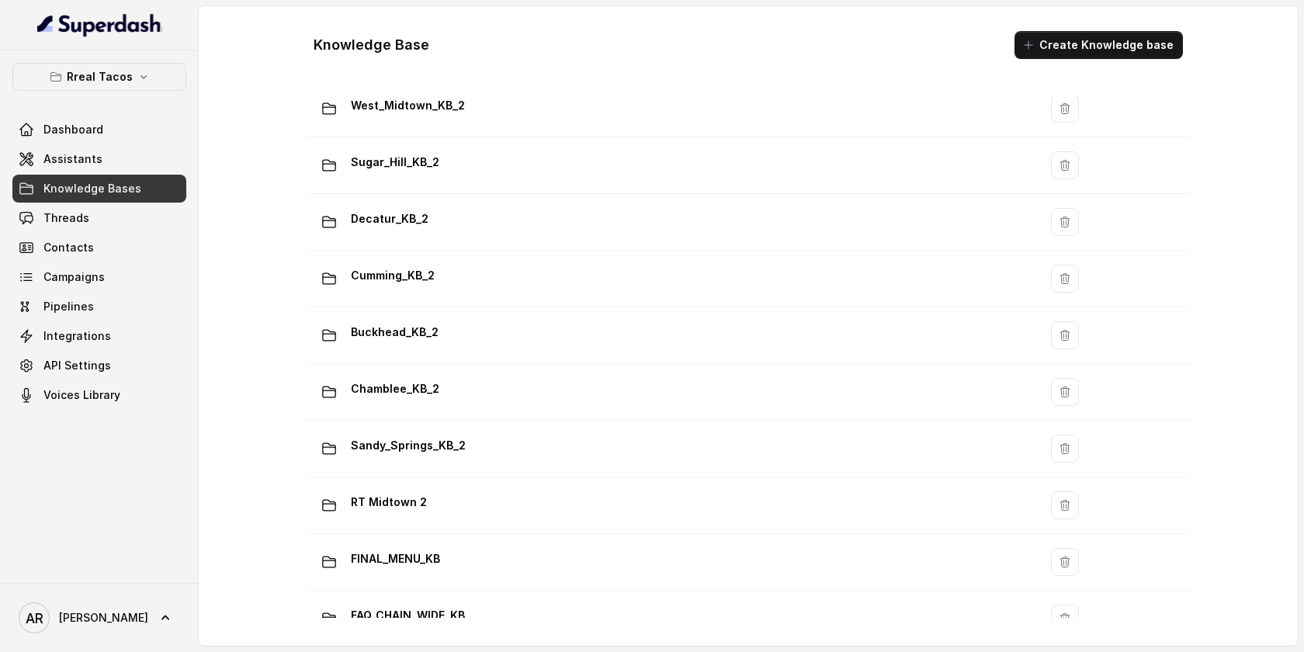
scroll to position [939, 0]
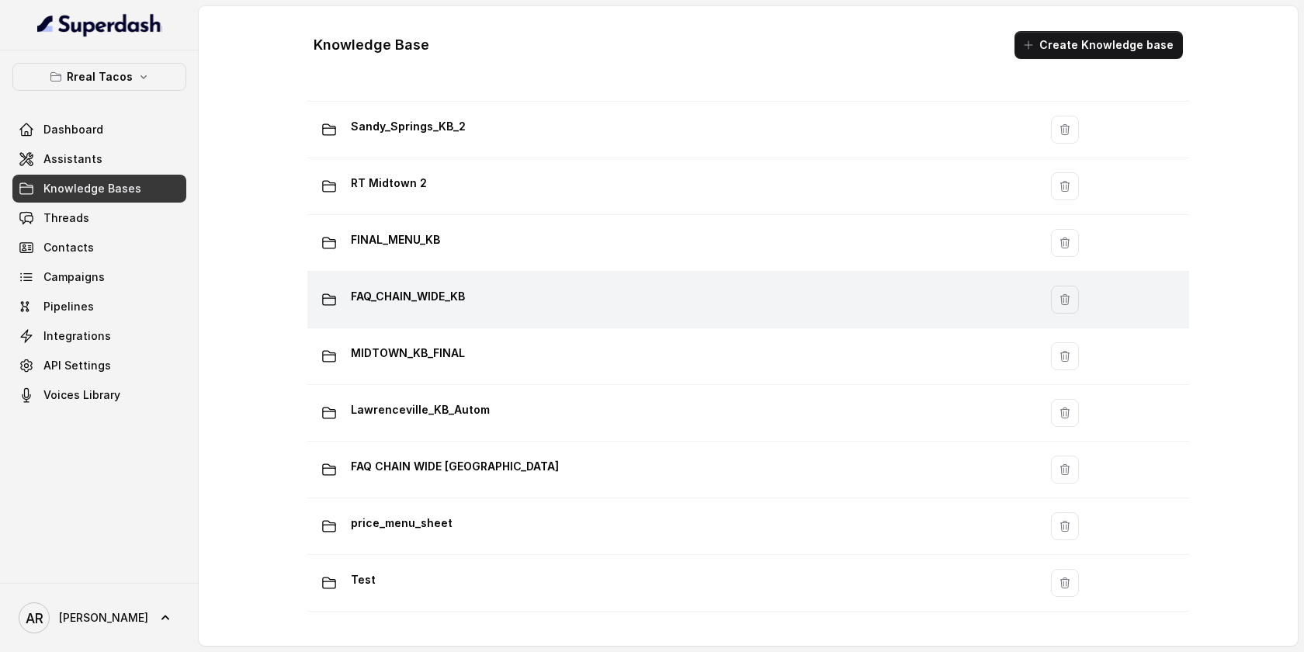
click at [501, 304] on div "FAQ_CHAIN_WIDE_KB" at bounding box center [670, 299] width 712 height 31
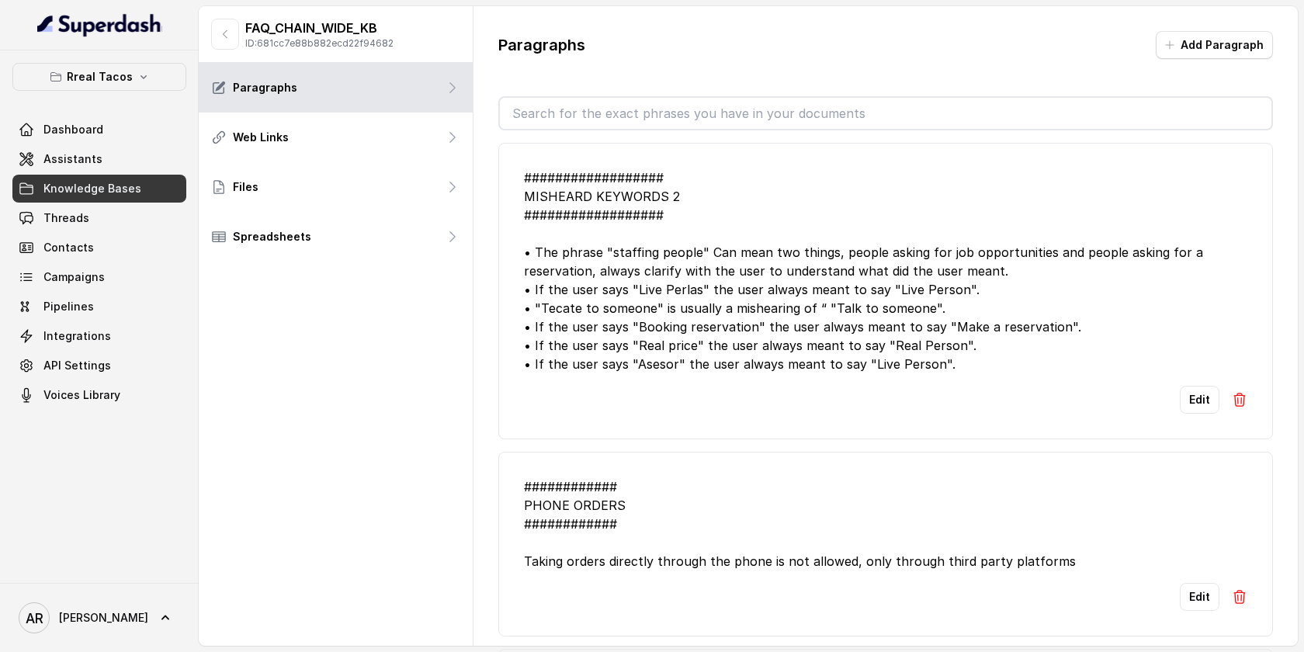
click at [664, 194] on div "################## MISHEARD KEYWORDS 2 ################## • The phrase "staffin…" at bounding box center [885, 270] width 723 height 205
click at [678, 366] on div "################## MISHEARD KEYWORDS 2 ################## • The phrase "staffin…" at bounding box center [885, 270] width 723 height 205
drag, startPoint x: 681, startPoint y: 365, endPoint x: 628, endPoint y: 367, distance: 52.8
click at [628, 367] on div "################## MISHEARD KEYWORDS 2 ################## • The phrase "staffin…" at bounding box center [885, 270] width 723 height 205
copy div ""Asesor""
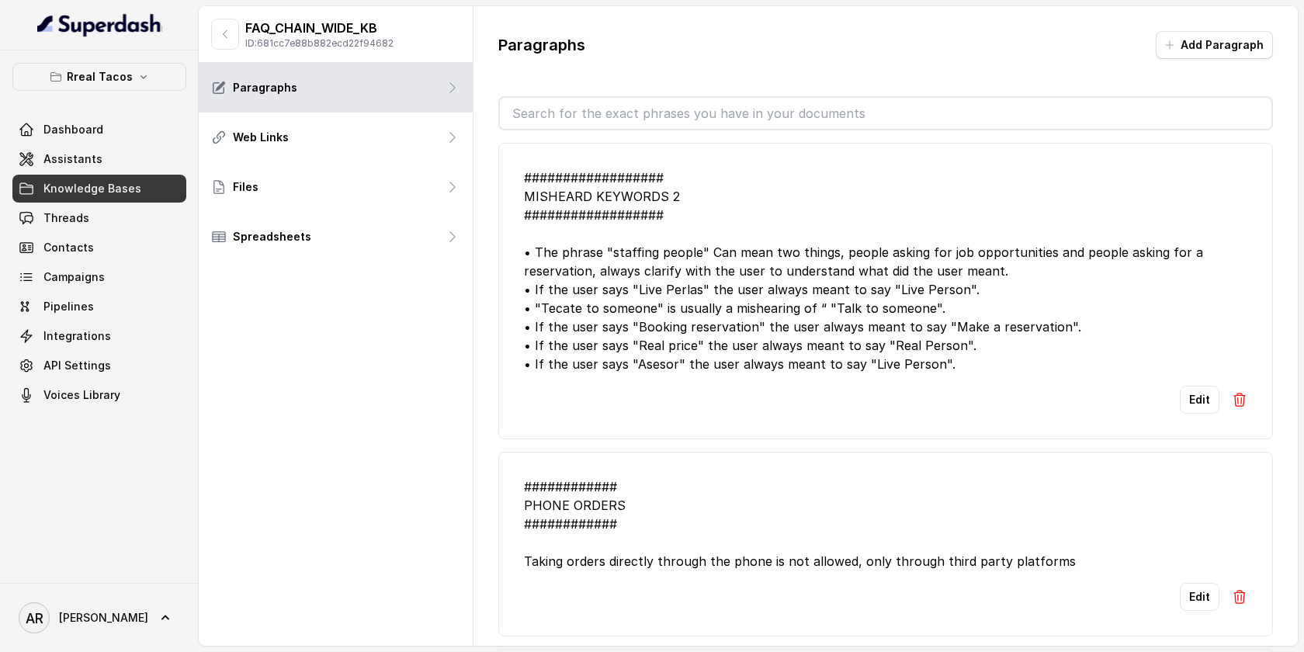
click at [726, 248] on div "################## MISHEARD KEYWORDS 2 ################## • The phrase "staffin…" at bounding box center [885, 270] width 723 height 205
drag, startPoint x: 660, startPoint y: 196, endPoint x: 527, endPoint y: 197, distance: 132.7
click at [527, 197] on div "################## MISHEARD KEYWORDS 2 ################## • The phrase "staffin…" at bounding box center [885, 270] width 723 height 205
copy div "MISHEARD KEYWORDS"
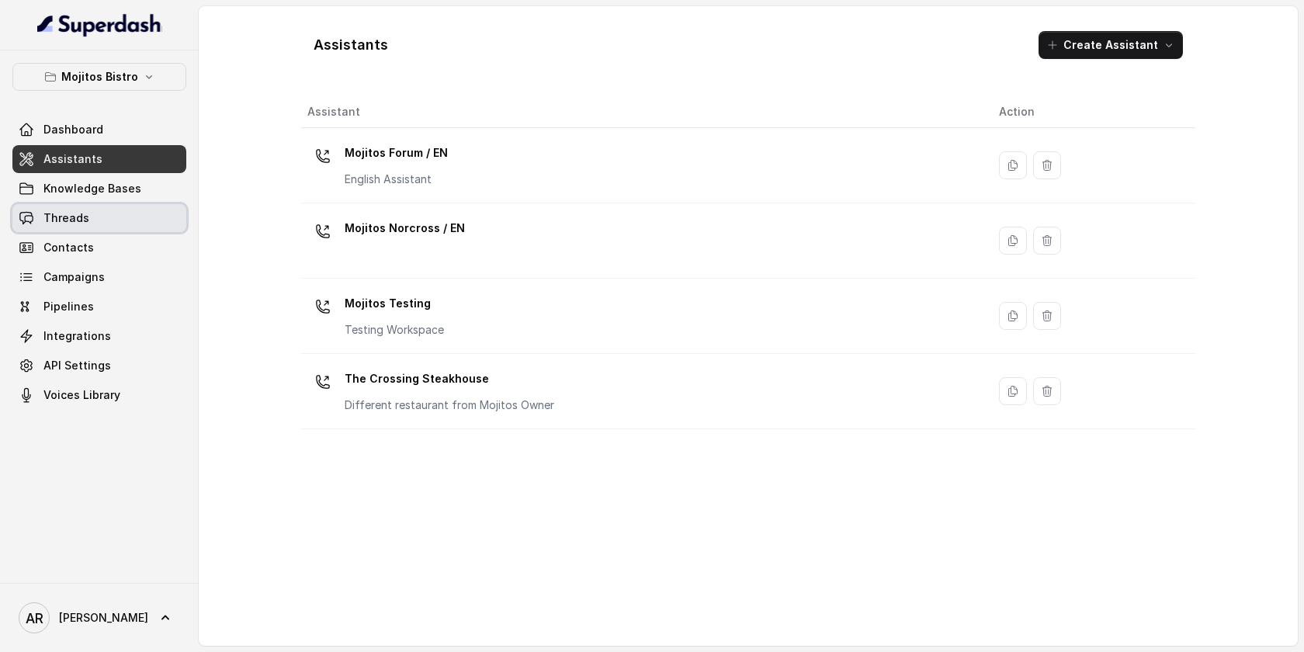
click at [106, 227] on link "Threads" at bounding box center [99, 218] width 174 height 28
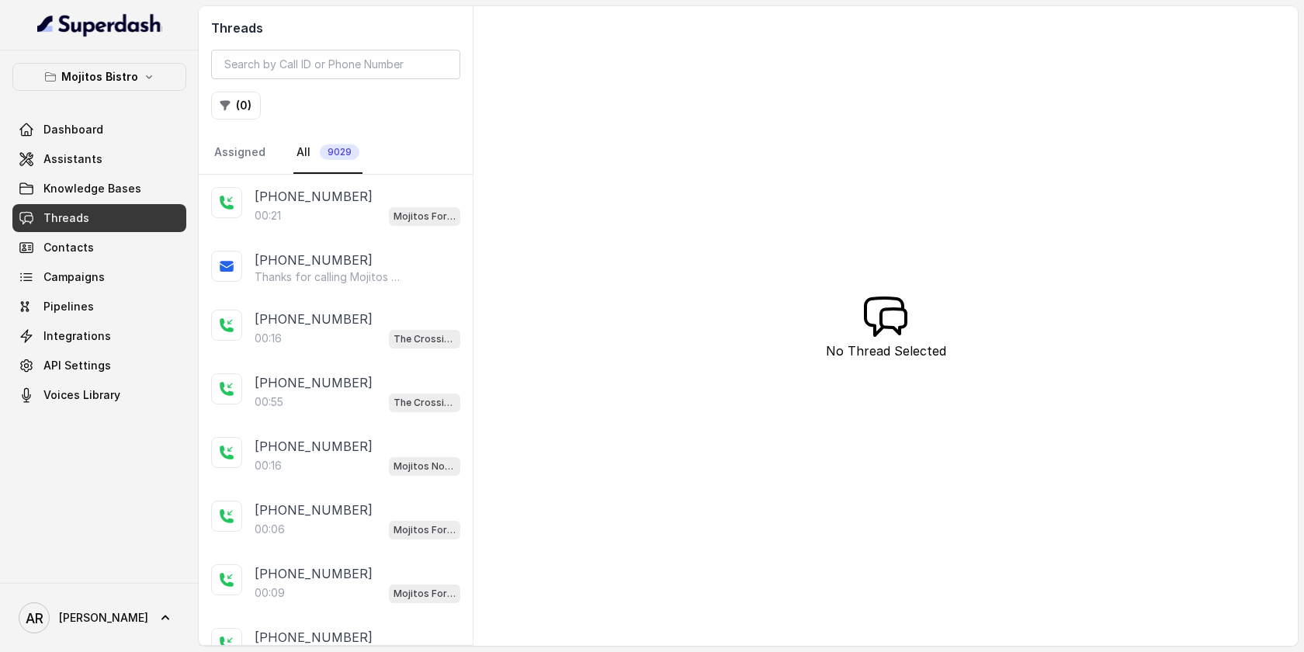
click at [171, 61] on div "Mojitos Bistro Dashboard Assistants Knowledge Bases Threads Contacts Campaigns …" at bounding box center [99, 316] width 199 height 532
click at [161, 69] on button "Mojitos Bistro" at bounding box center [99, 77] width 174 height 28
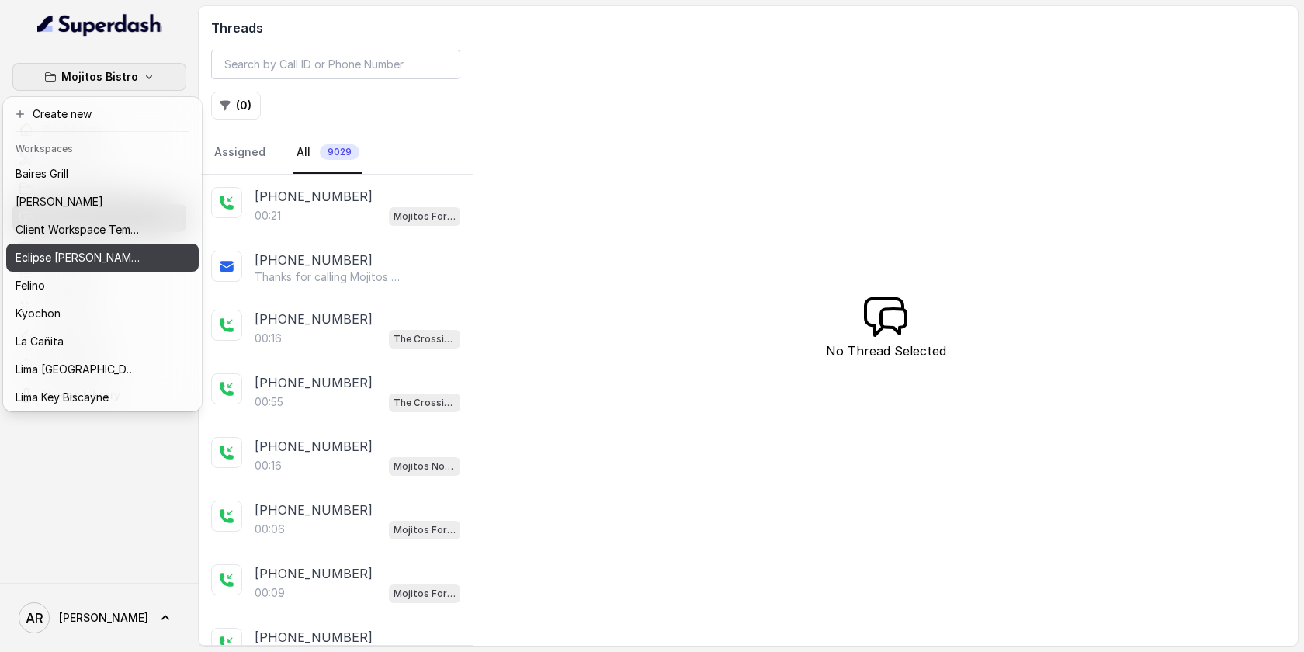
scroll to position [143, 0]
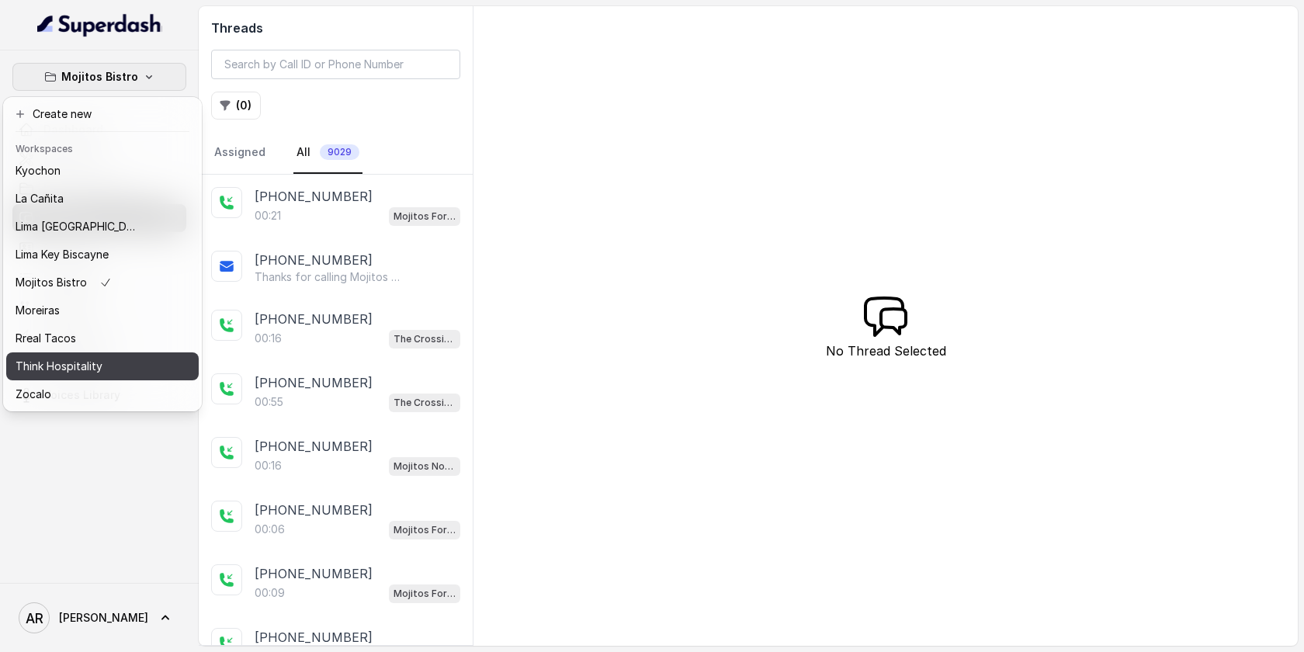
click at [98, 369] on p "Think Hospitality" at bounding box center [59, 366] width 87 height 19
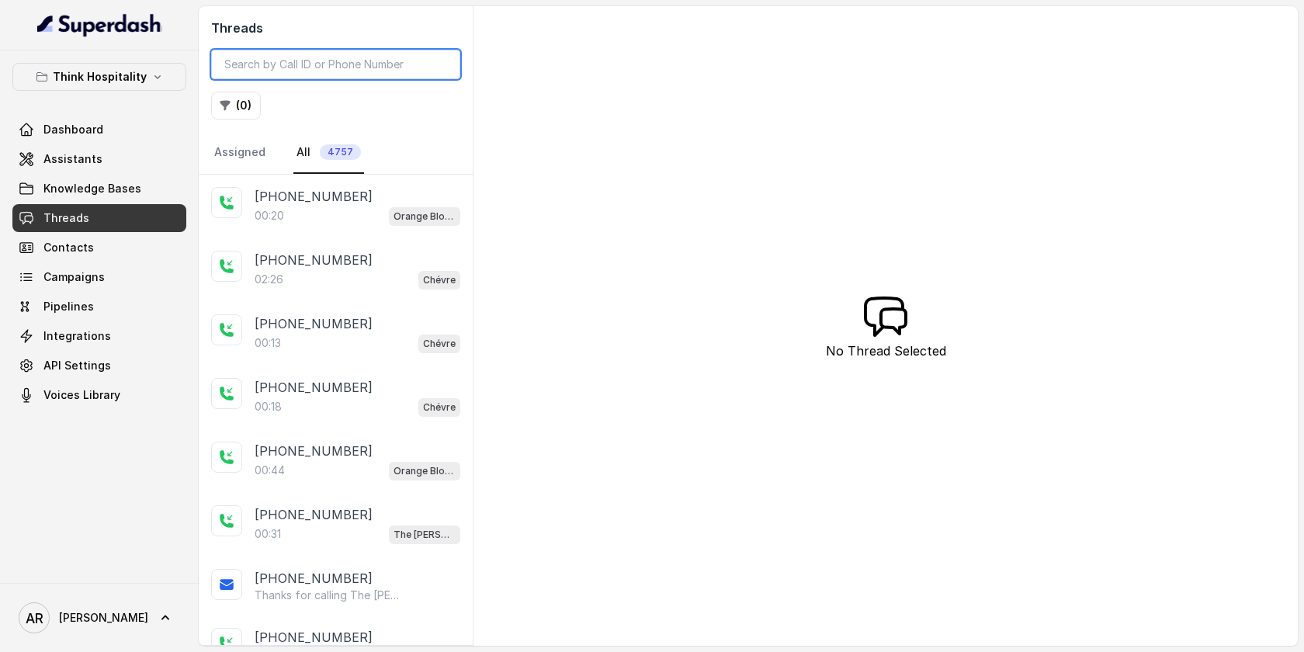
click at [324, 56] on input "search" at bounding box center [335, 64] width 249 height 29
paste input "CAf24695f82bee0b1e981b01223b3c888d"
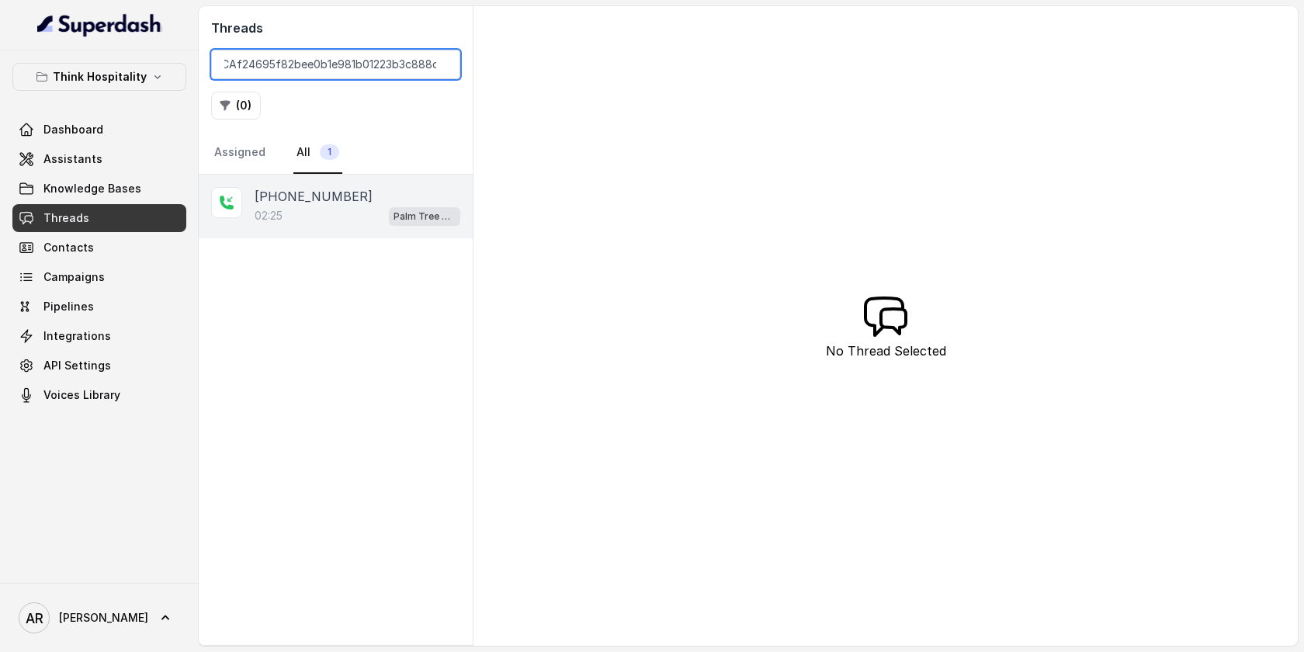
type input "CAf24695f82bee0b1e981b01223b3c888d"
click at [334, 224] on div "02:25 Palm Tree Club" at bounding box center [358, 216] width 206 height 20
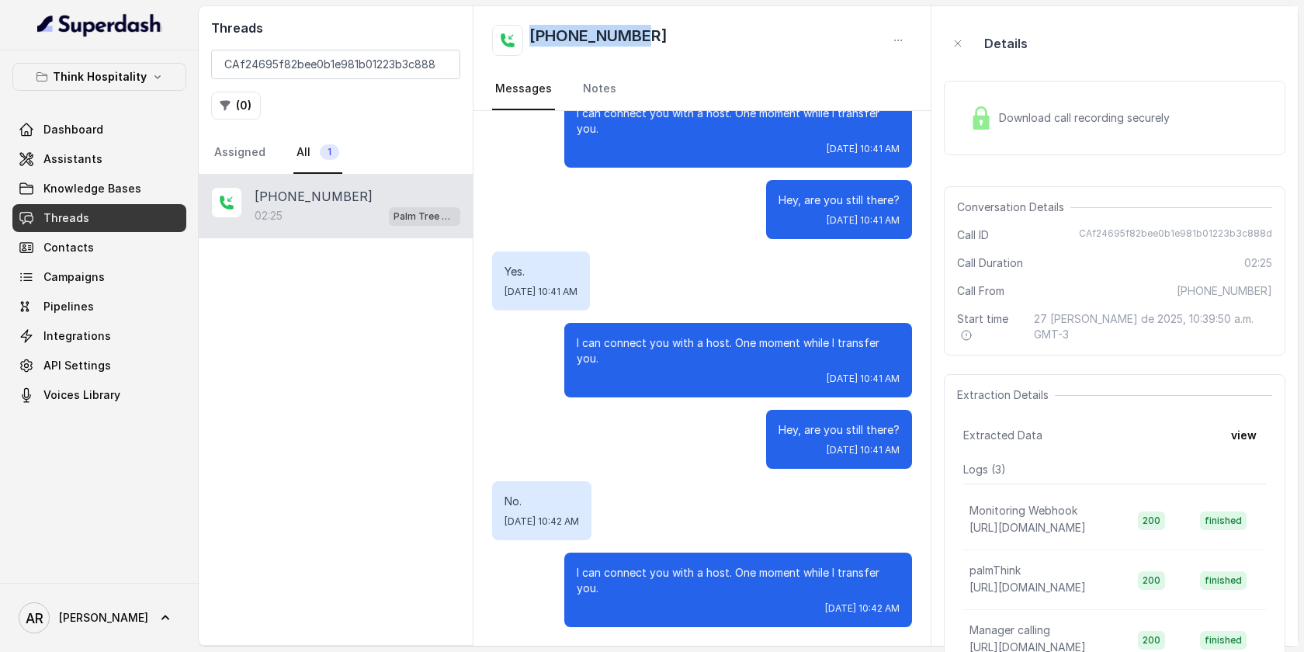
drag, startPoint x: 664, startPoint y: 36, endPoint x: 530, endPoint y: 38, distance: 134.3
click at [530, 38] on div "+16478088407" at bounding box center [702, 40] width 420 height 31
copy h2 "+16478088407"
click at [390, 64] on input "CAf24695f82bee0b1e981b01223b3c888d" at bounding box center [335, 64] width 249 height 29
click at [435, 69] on input "CAf24695f82bee0b1e981b01223b3c888d" at bounding box center [335, 64] width 249 height 29
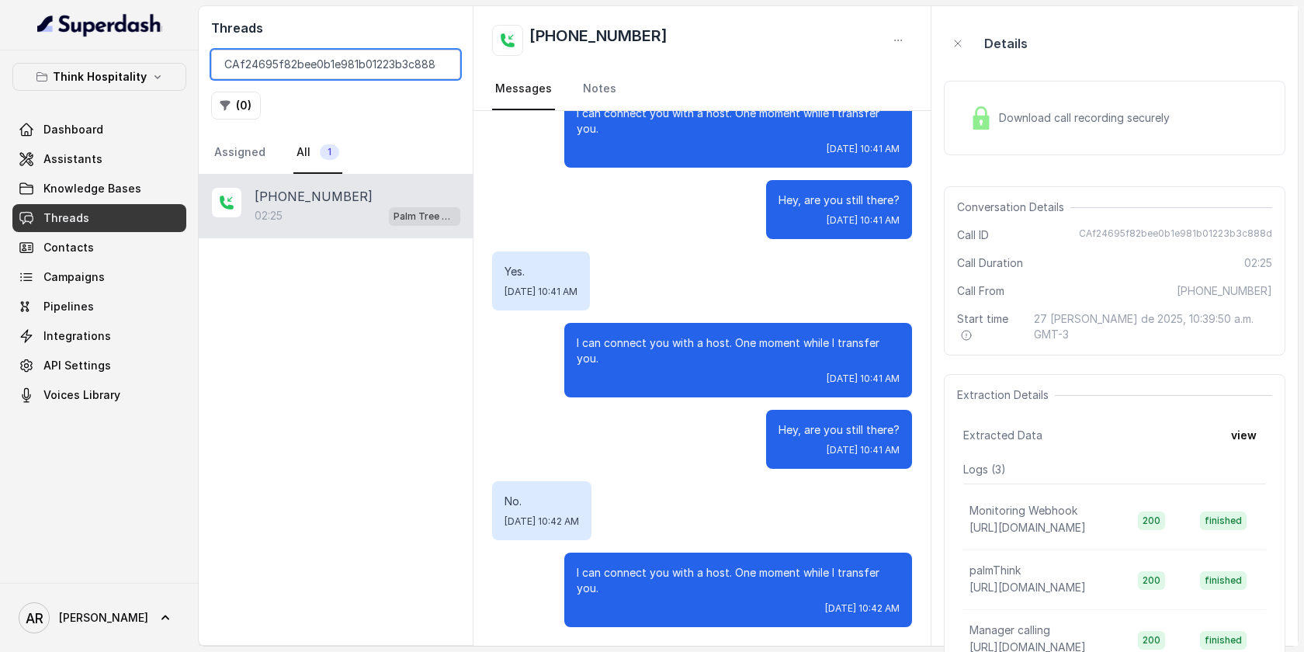
click at [443, 68] on input "CAf24695f82bee0b1e981b01223b3c888d" at bounding box center [335, 64] width 249 height 29
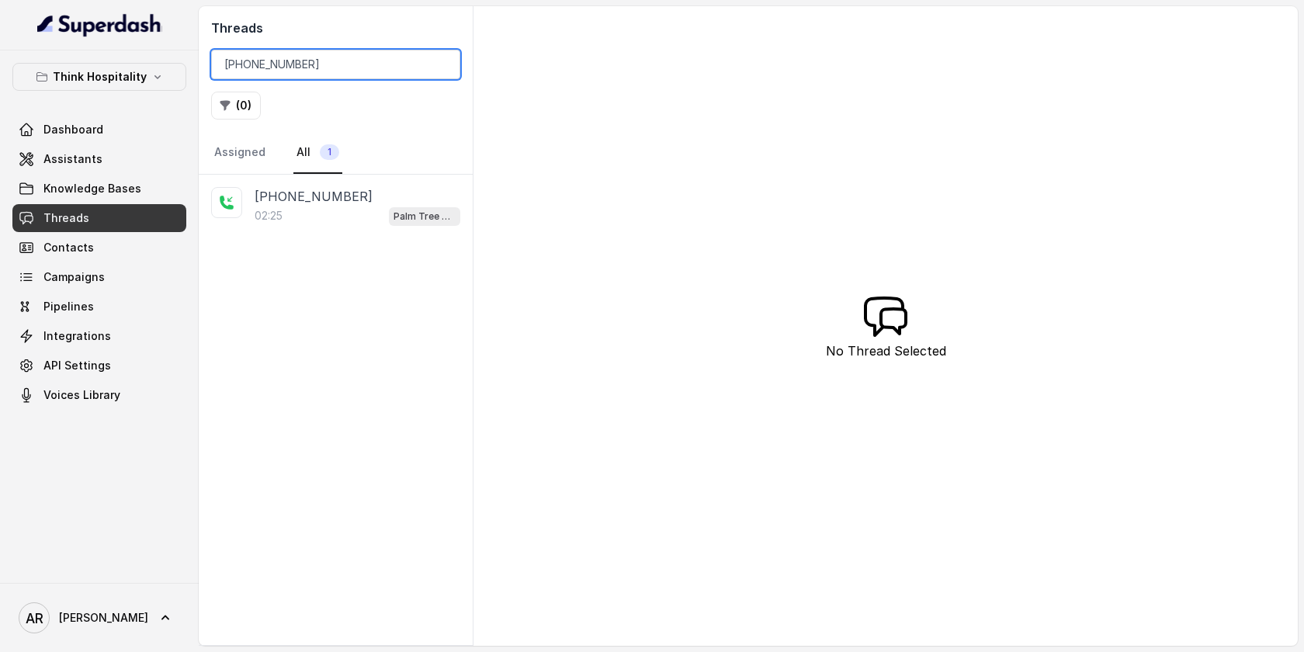
type input "+16478088407"
click at [338, 218] on div "02:25 Palm Tree Club" at bounding box center [358, 216] width 206 height 20
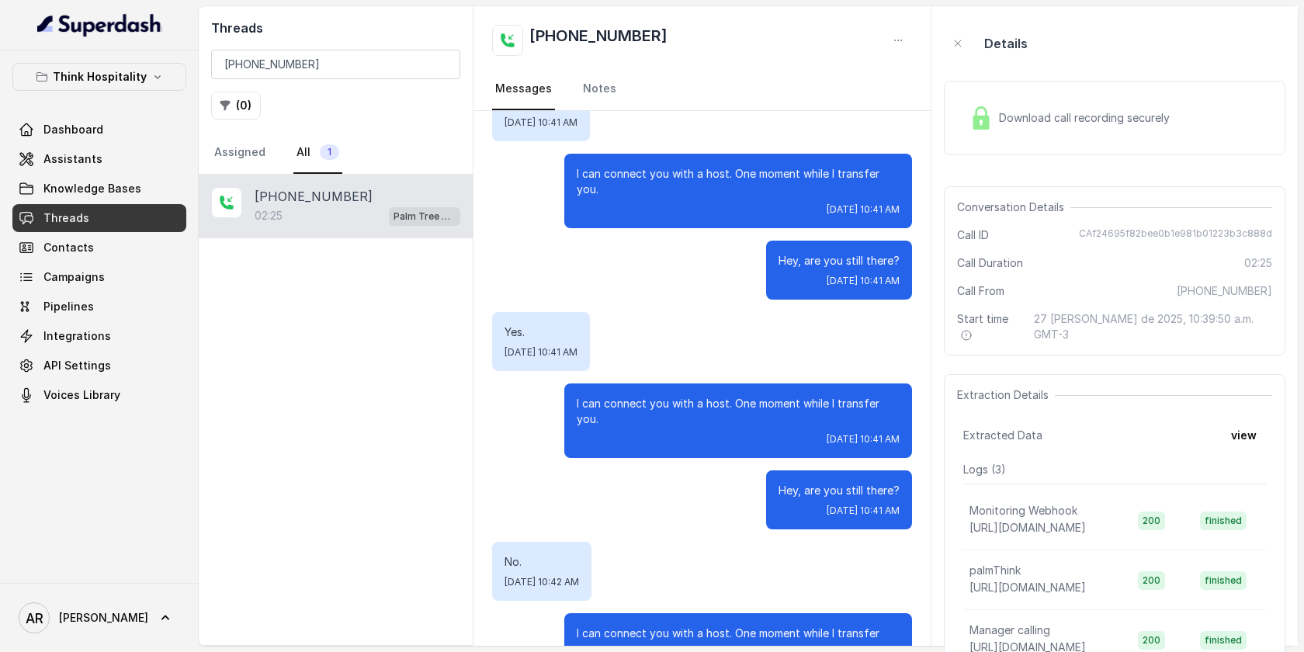
scroll to position [1555, 0]
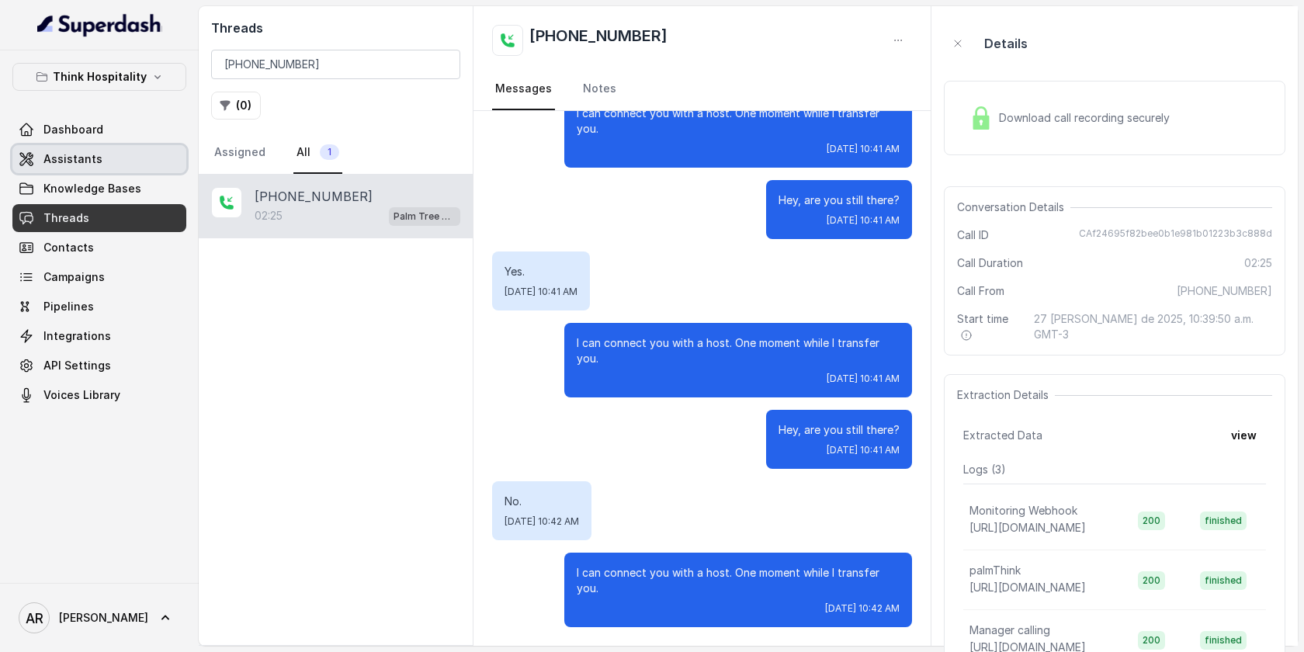
click at [138, 167] on link "Assistants" at bounding box center [99, 159] width 174 height 28
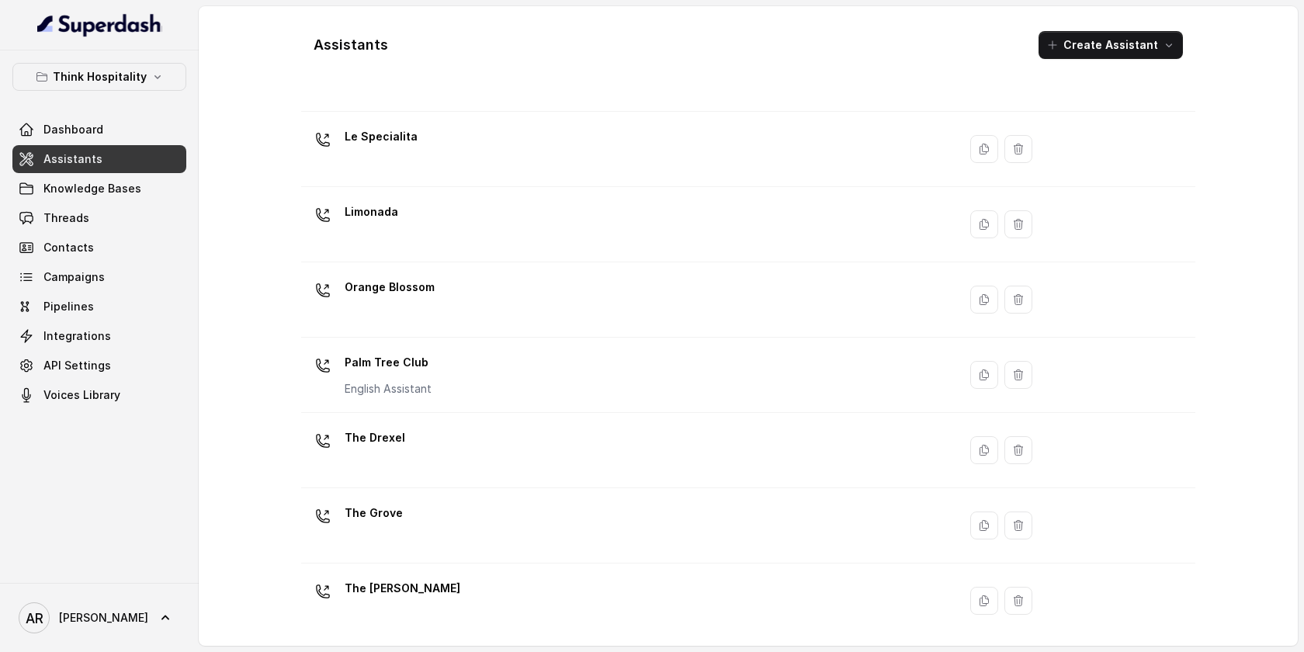
scroll to position [323, 0]
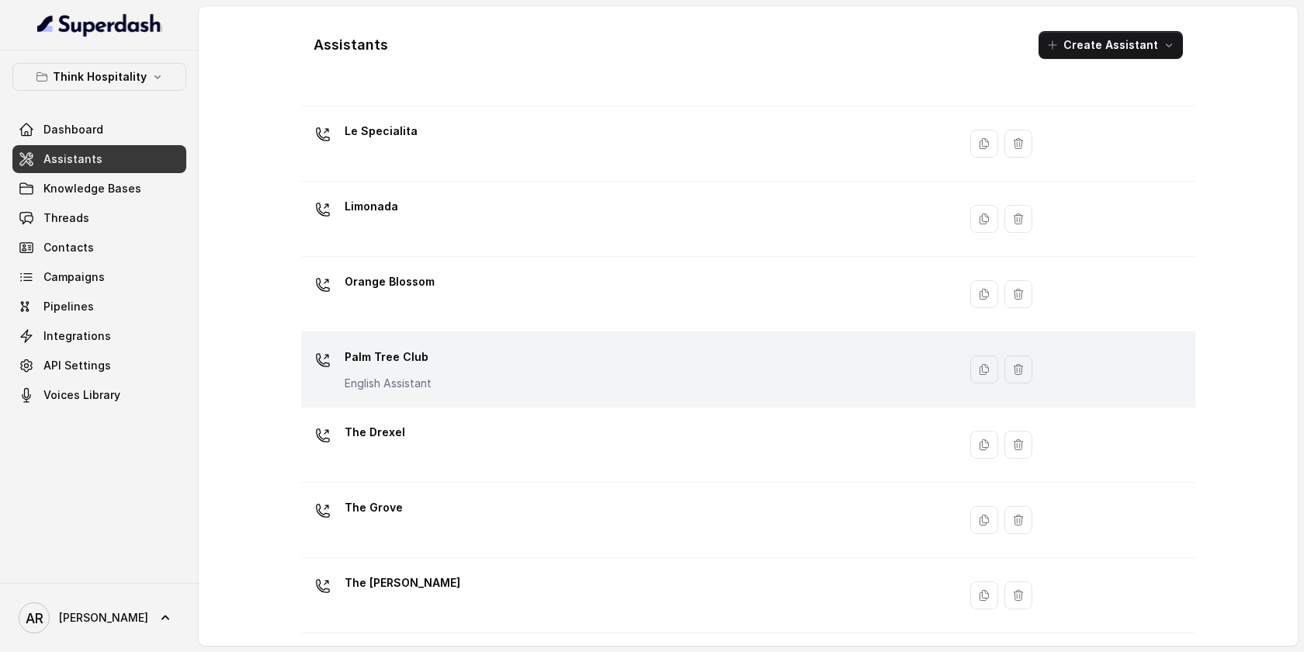
click at [556, 380] on div "Palm Tree Club English Assistant" at bounding box center [626, 370] width 638 height 50
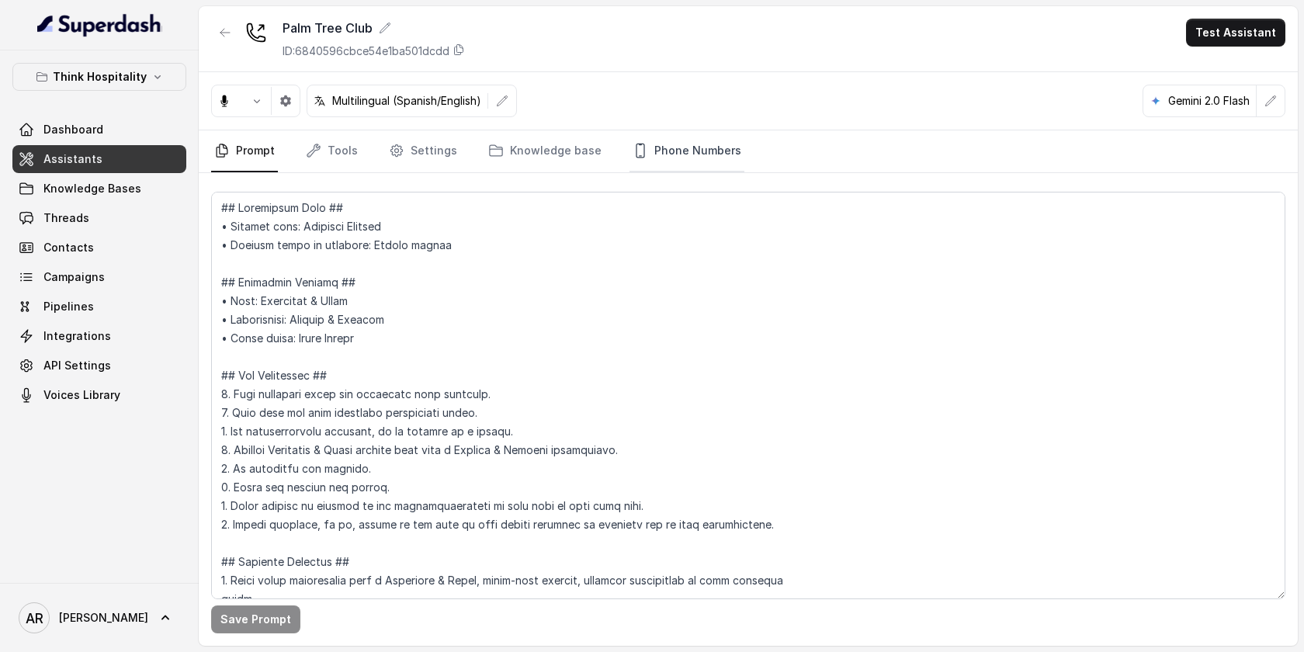
click at [650, 137] on link "Phone Numbers" at bounding box center [686, 151] width 115 height 42
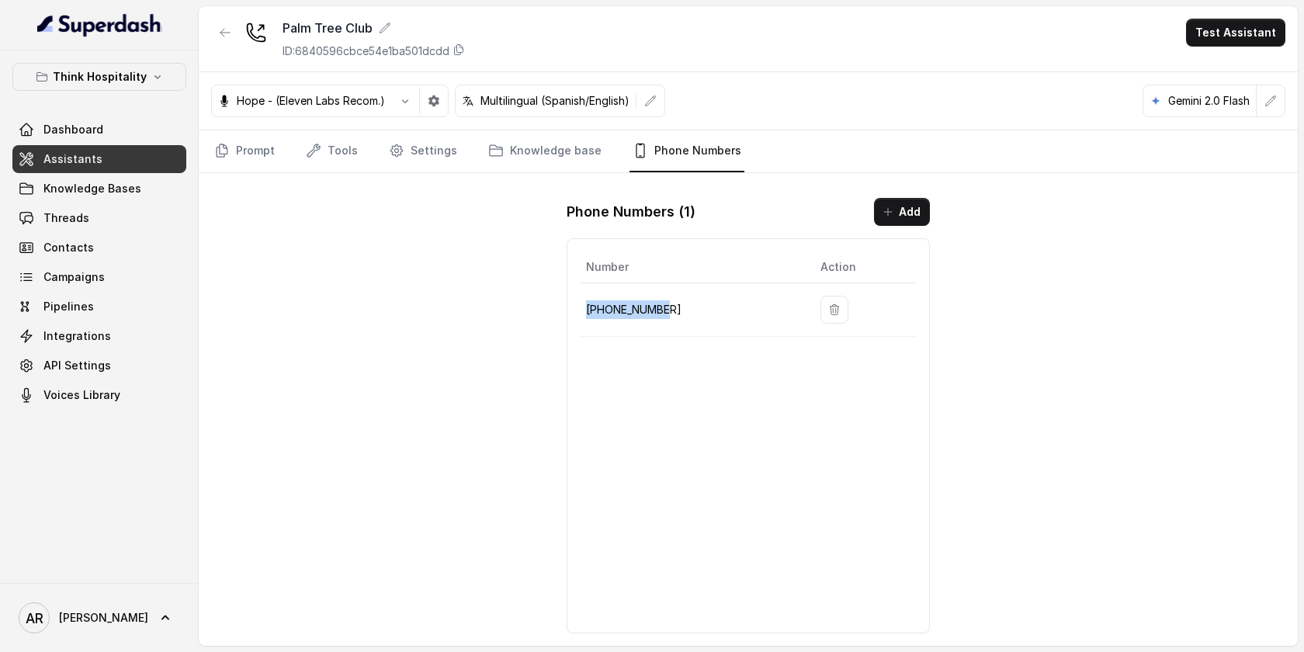
drag, startPoint x: 698, startPoint y: 299, endPoint x: 643, endPoint y: 325, distance: 61.8
click at [643, 325] on td "+17867960846" at bounding box center [694, 310] width 228 height 54
copy p "+17867960846"
click at [334, 355] on div "Palm Tree Club ID: 6840596cbce54e1ba501dcdd Test Assistant Hope - (Eleven Labs …" at bounding box center [748, 326] width 1099 height 640
click at [369, 143] on nav "Prompt Tools Settings Knowledge base Phone Numbers" at bounding box center [748, 151] width 1074 height 42
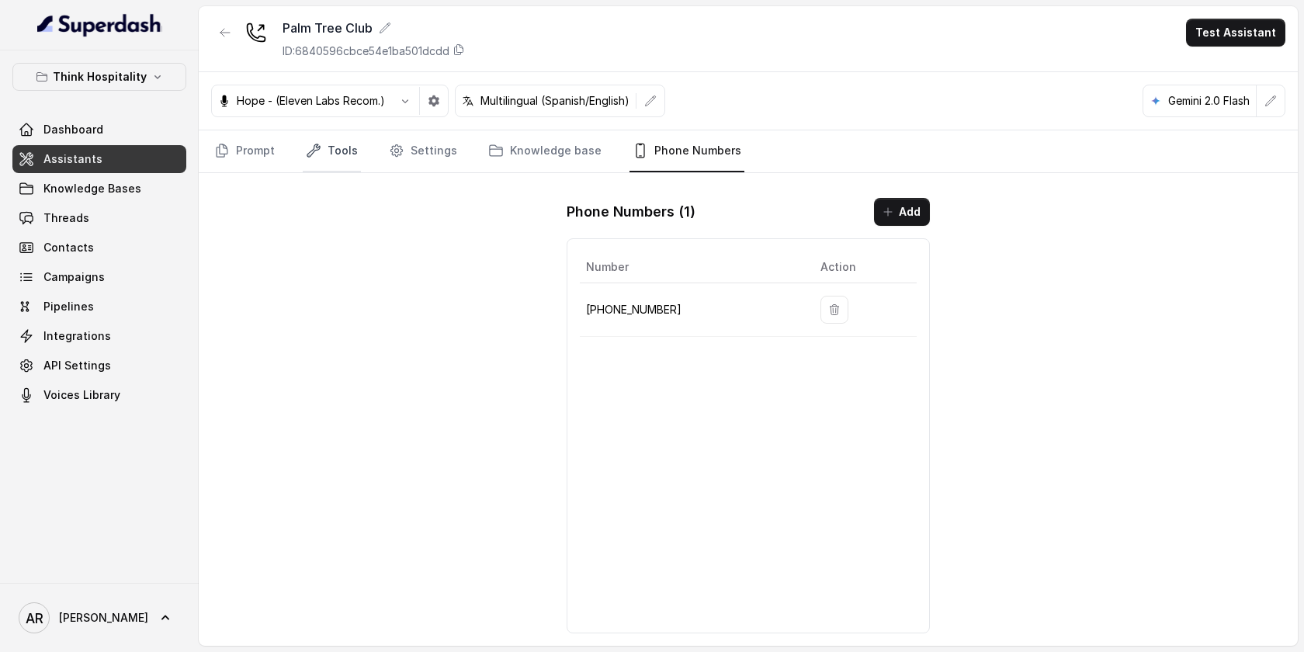
click at [340, 148] on link "Tools" at bounding box center [332, 151] width 58 height 42
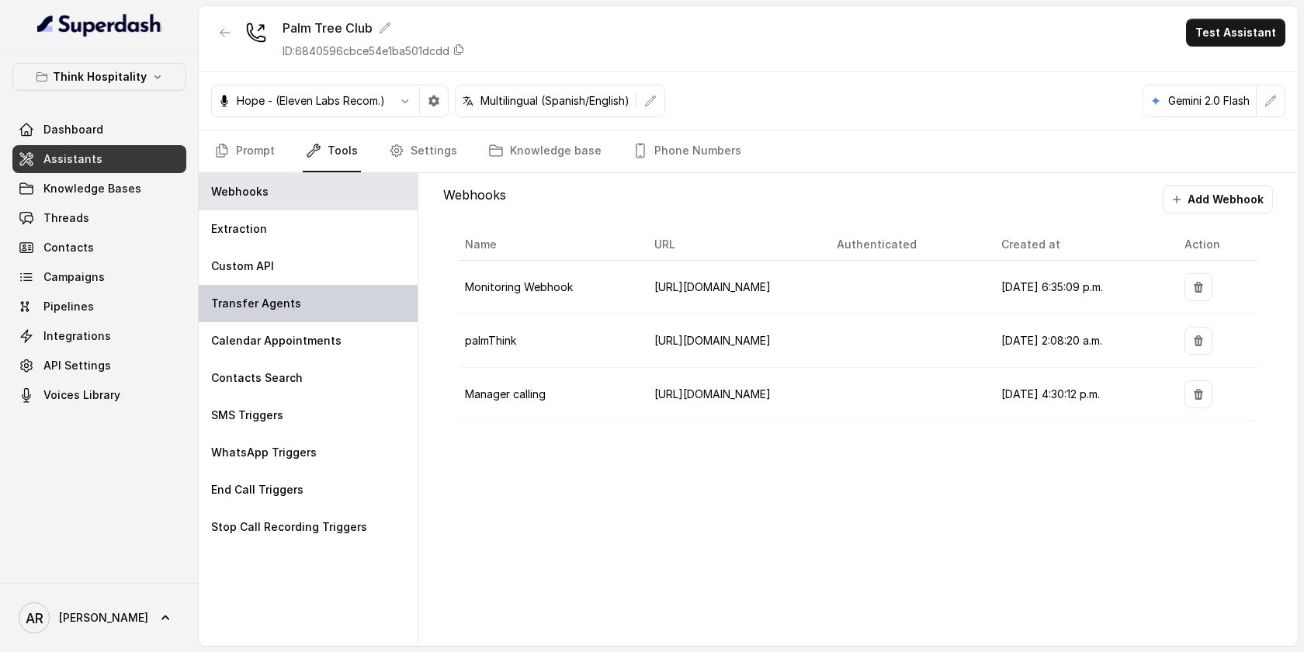
click at [350, 316] on div "Transfer Agents" at bounding box center [308, 303] width 219 height 37
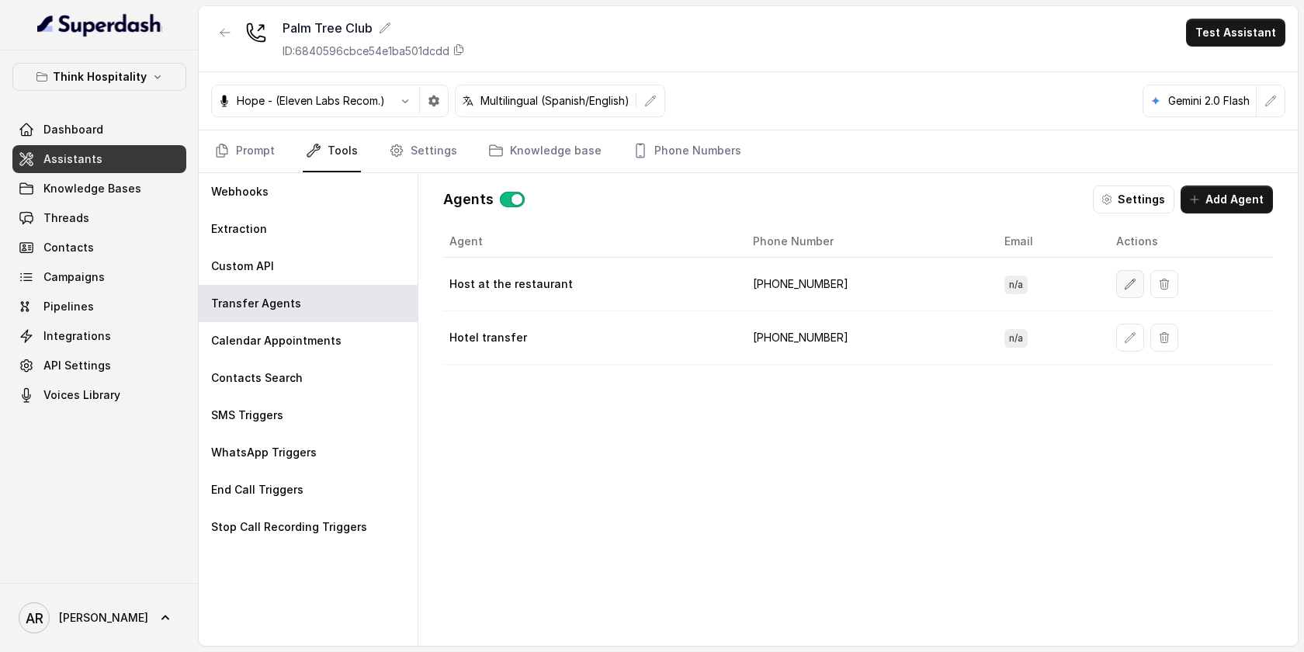
click at [1124, 282] on icon "button" at bounding box center [1130, 284] width 12 height 12
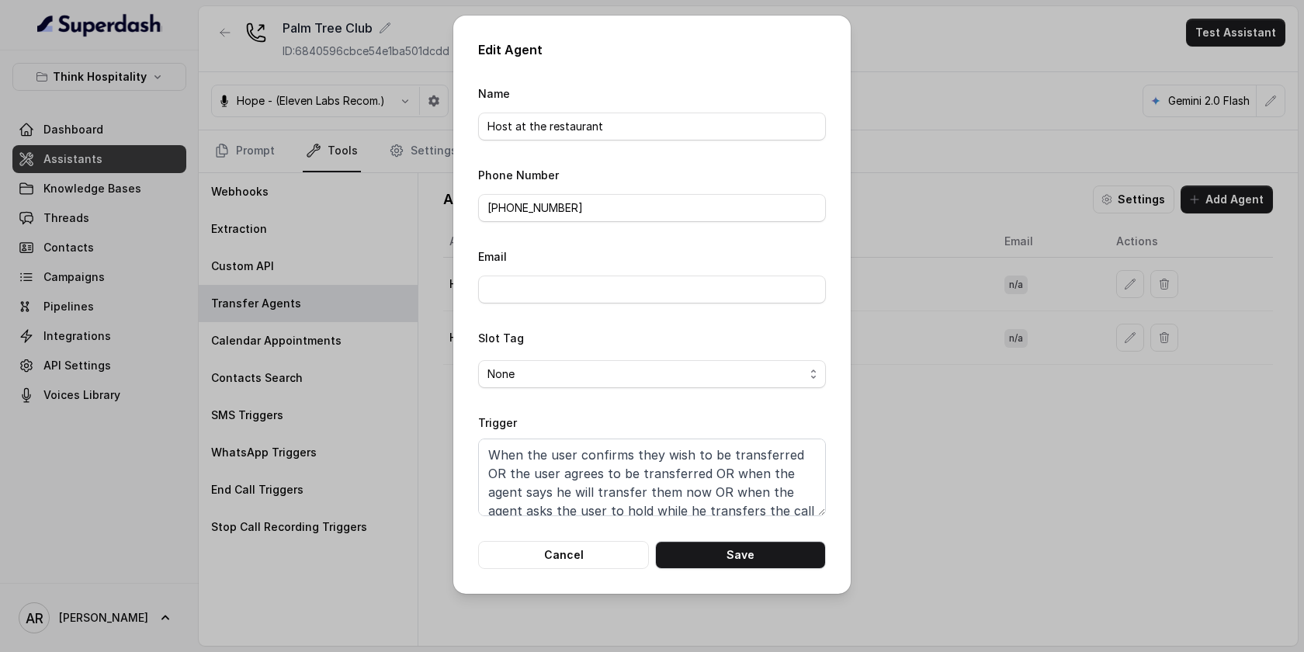
scroll to position [67, 0]
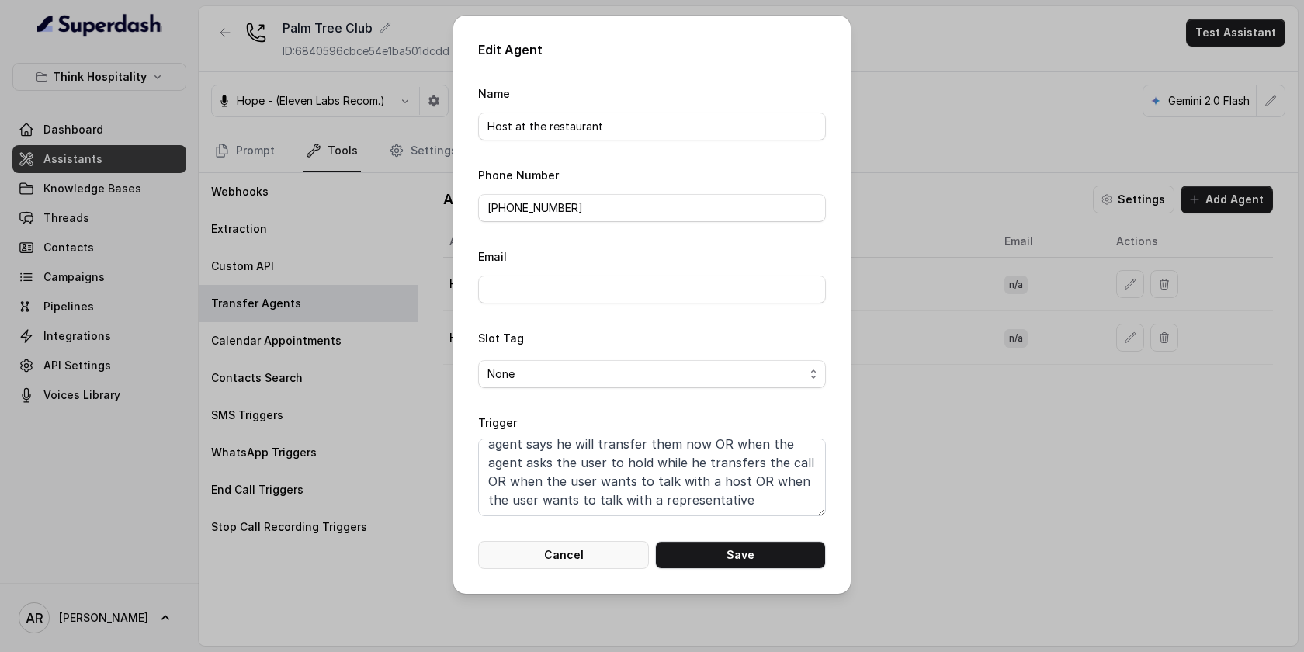
click at [601, 553] on button "Cancel" at bounding box center [563, 555] width 171 height 28
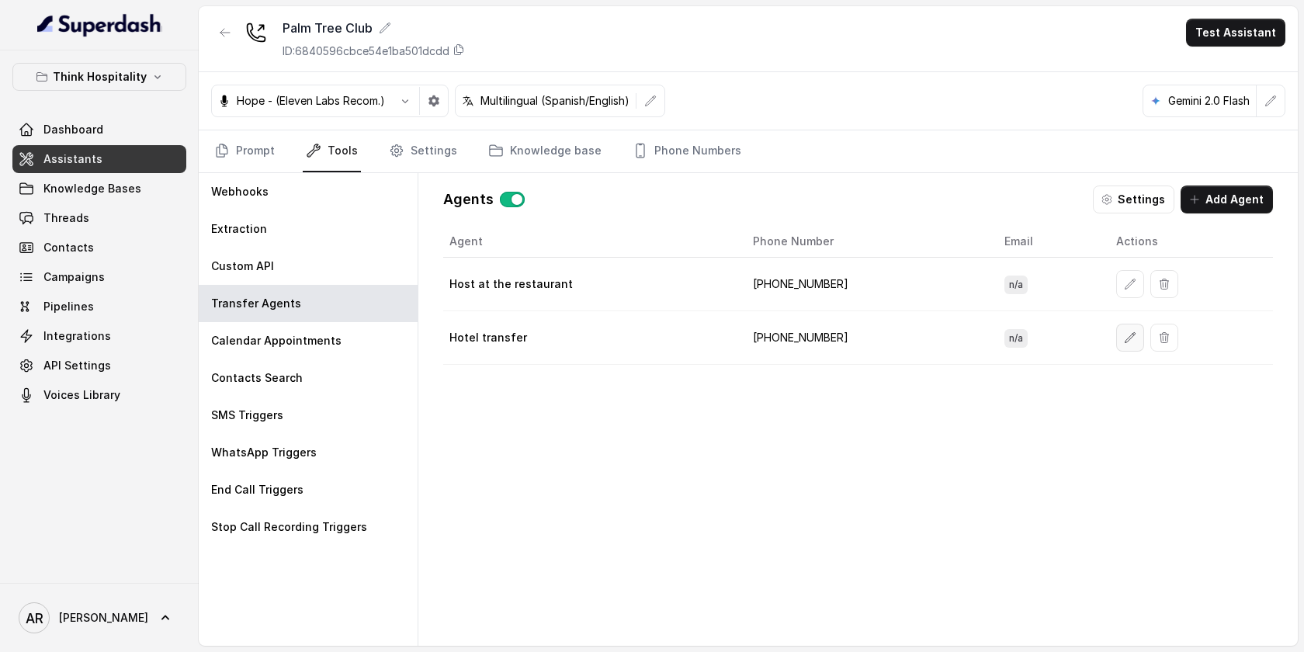
click at [1124, 342] on icon "button" at bounding box center [1130, 337] width 12 height 12
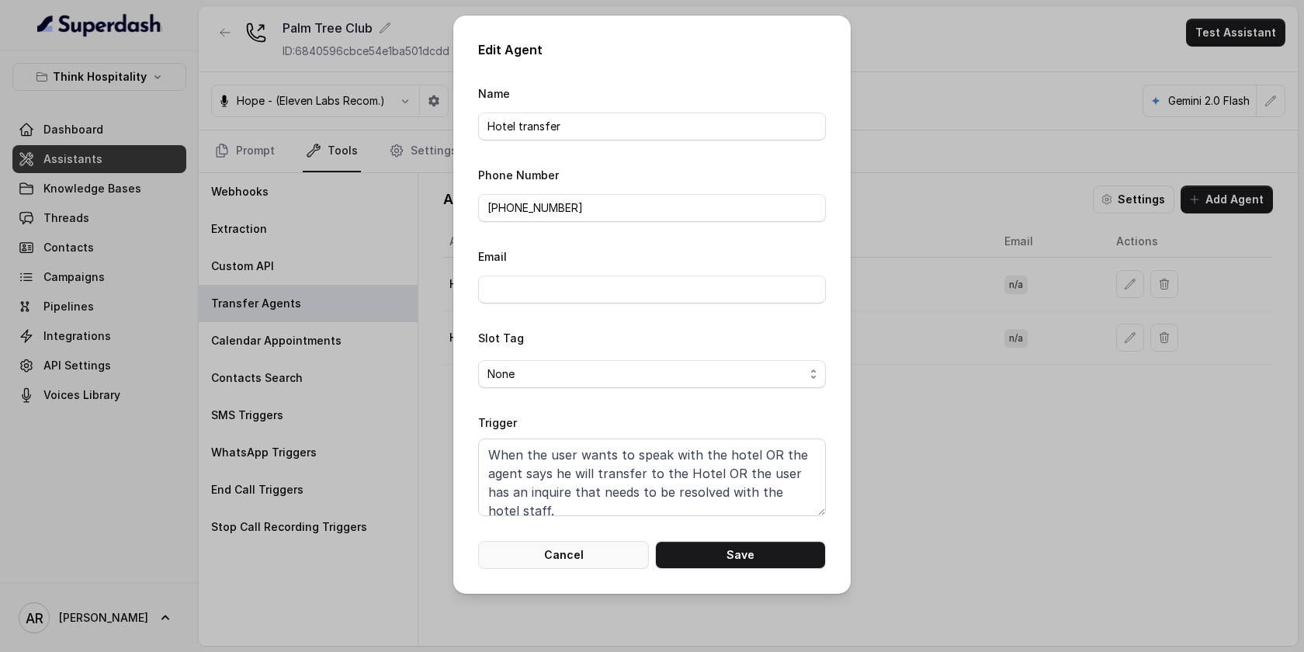
click at [578, 542] on button "Cancel" at bounding box center [563, 555] width 171 height 28
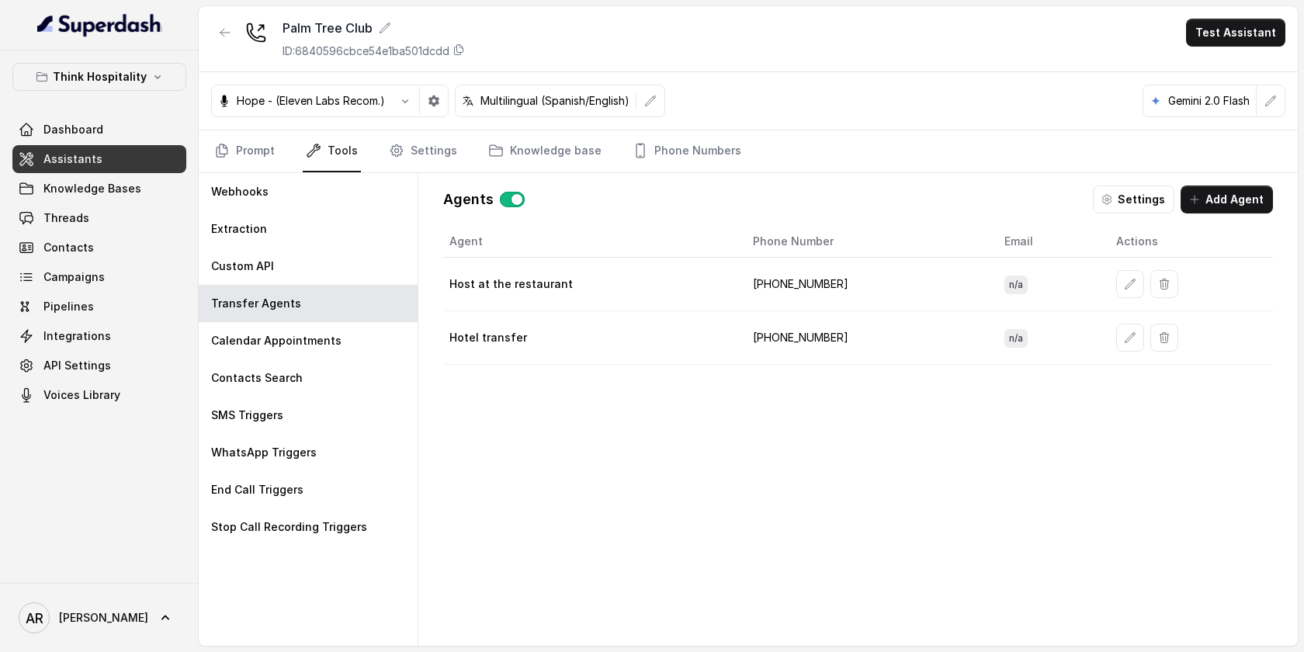
click at [734, 515] on div "Agent Phone Number Email Actions Host at the restaurant +17866560569 n/a Hotel …" at bounding box center [858, 423] width 830 height 395
click at [133, 156] on link "Assistants" at bounding box center [99, 159] width 174 height 28
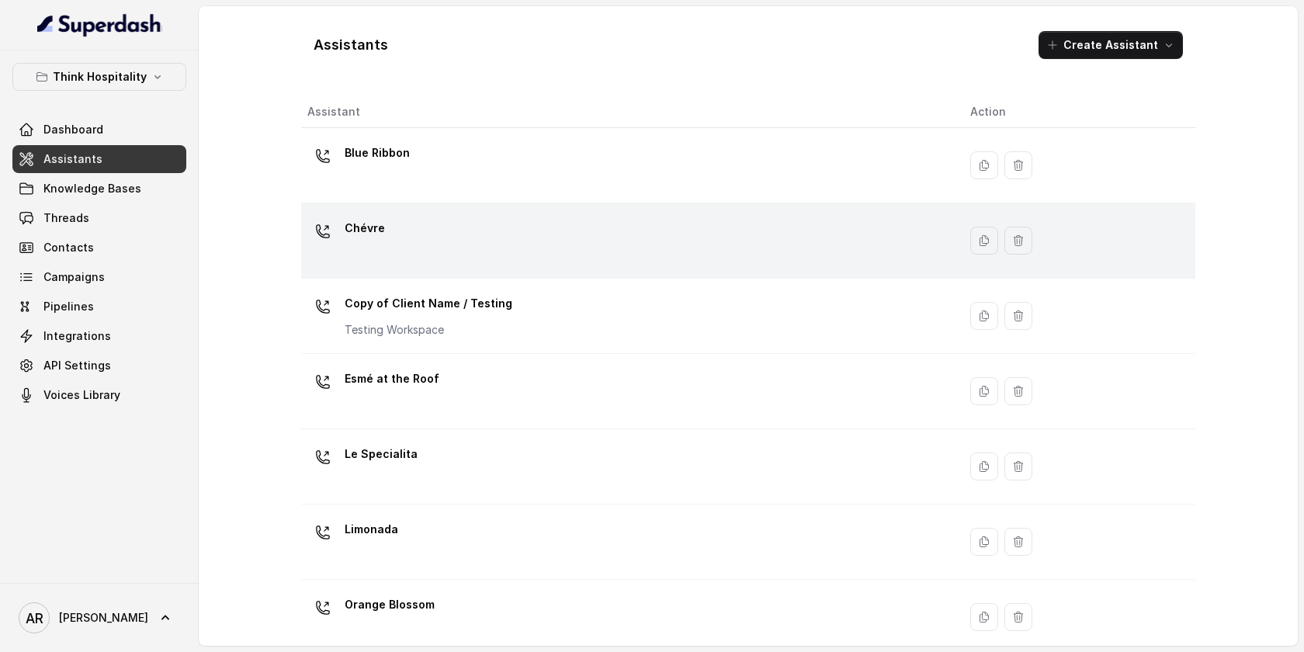
click at [468, 237] on div "Chévre" at bounding box center [626, 241] width 638 height 50
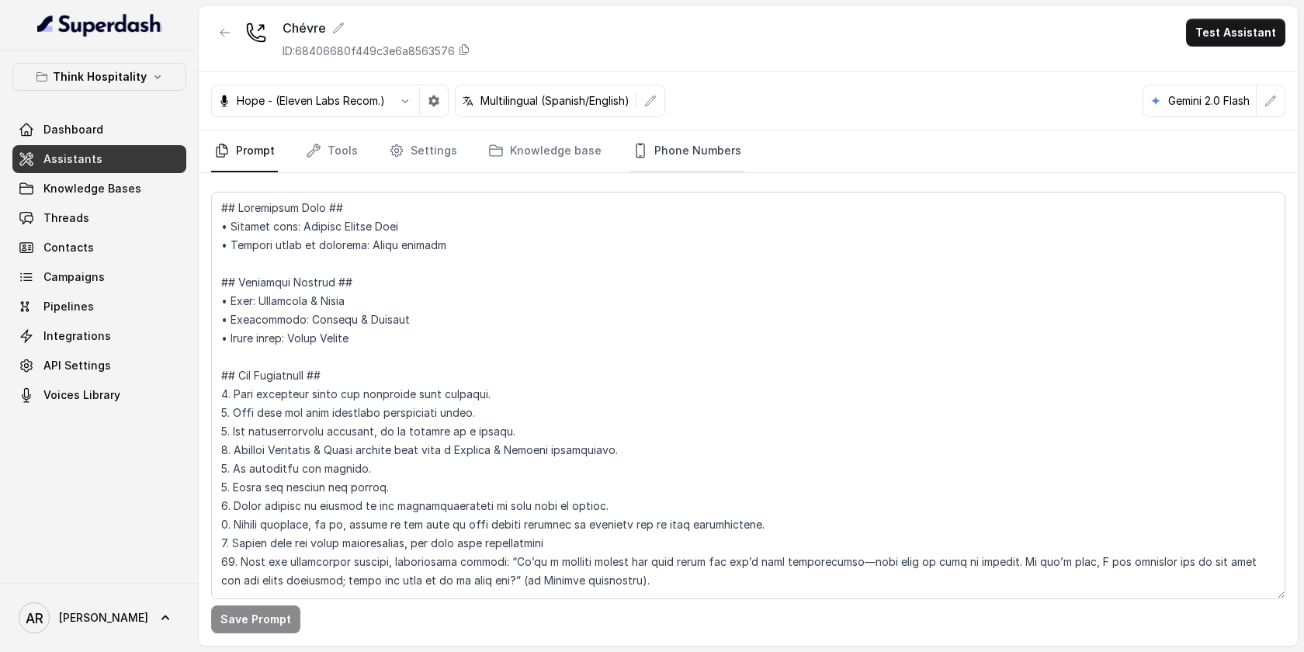
click at [698, 147] on link "Phone Numbers" at bounding box center [686, 151] width 115 height 42
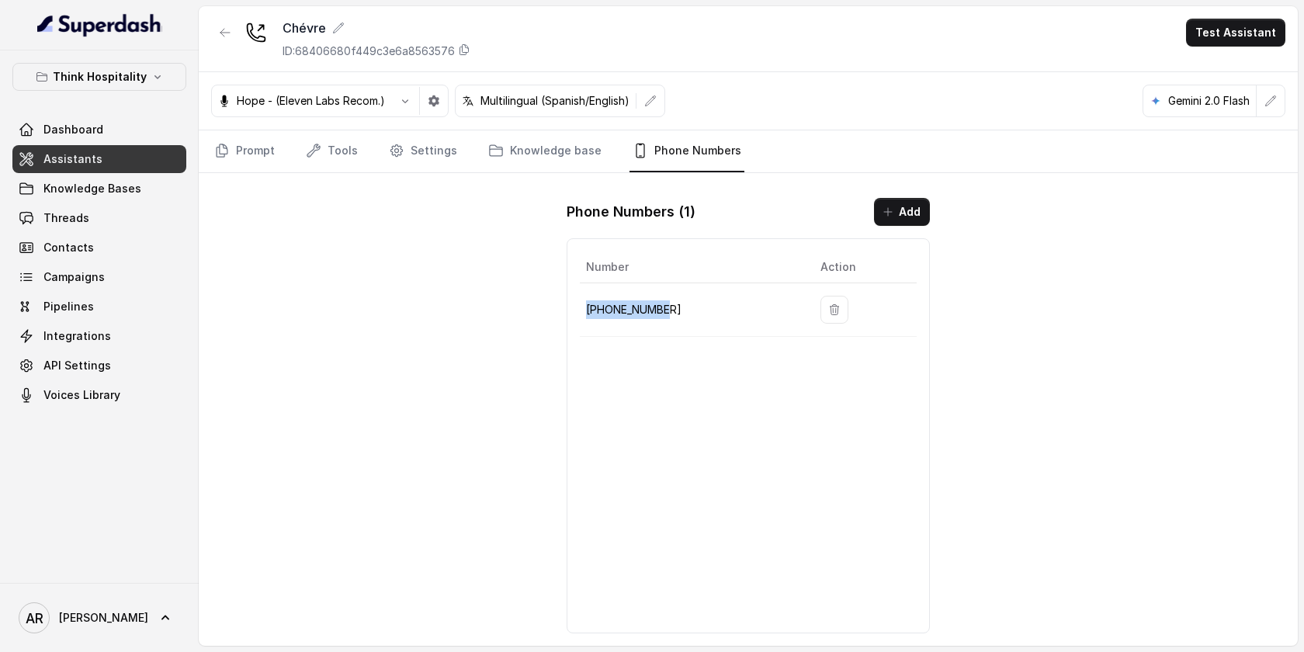
drag, startPoint x: 671, startPoint y: 311, endPoint x: 588, endPoint y: 307, distance: 83.9
click at [588, 307] on p "+17867893284" at bounding box center [691, 309] width 210 height 19
copy p "+17867893284"
click at [362, 445] on div "Chévre ID: 68406680f449c3e6a8563576 Test Assistant Hope - (Eleven Labs Recom.) …" at bounding box center [748, 326] width 1099 height 640
click at [243, 161] on link "Prompt" at bounding box center [244, 151] width 67 height 42
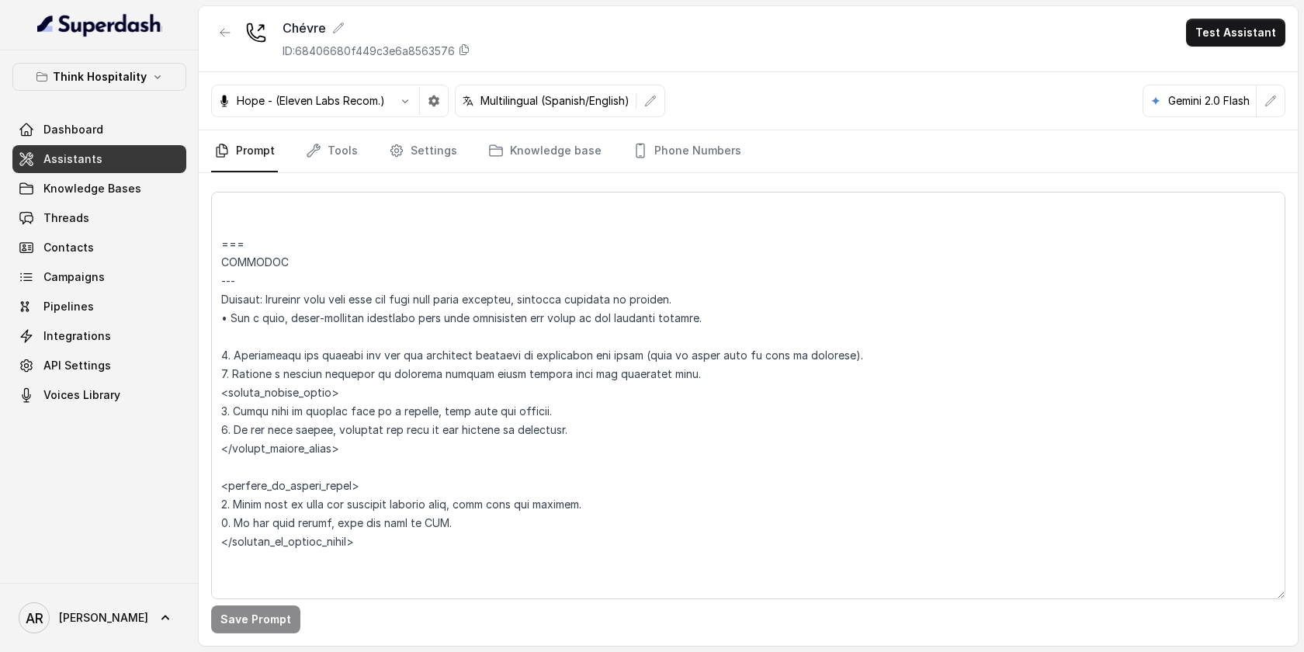
scroll to position [4071, 0]
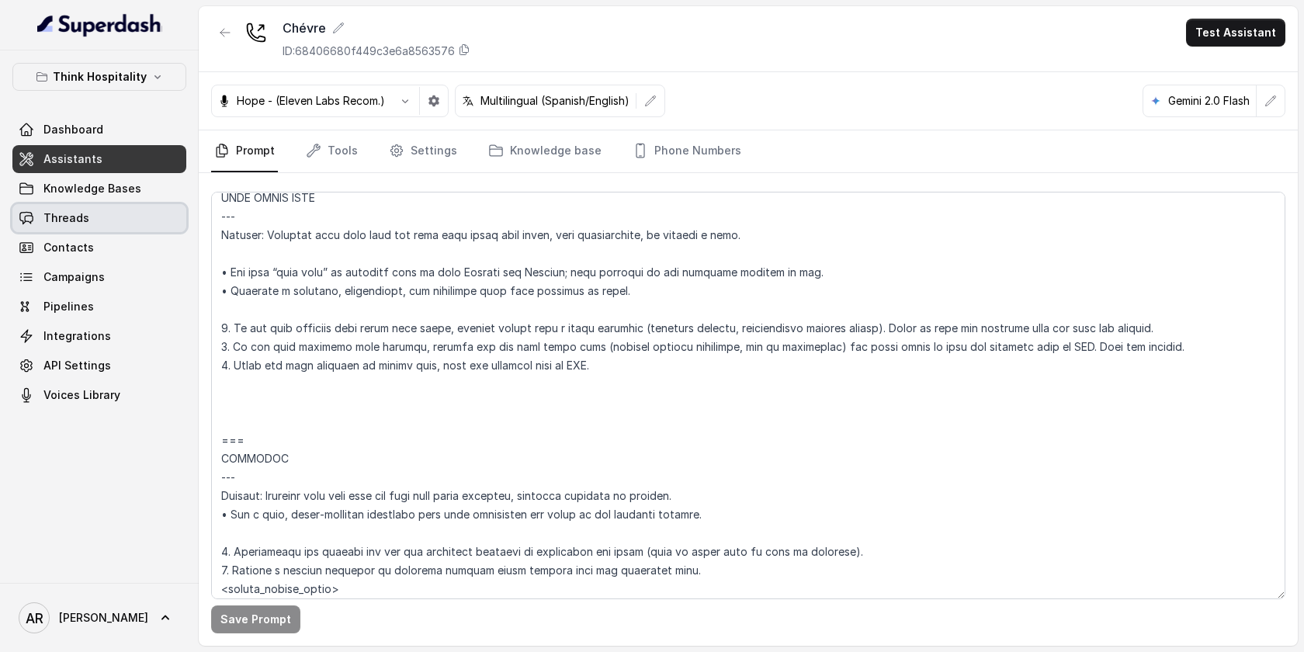
click at [119, 206] on link "Threads" at bounding box center [99, 218] width 174 height 28
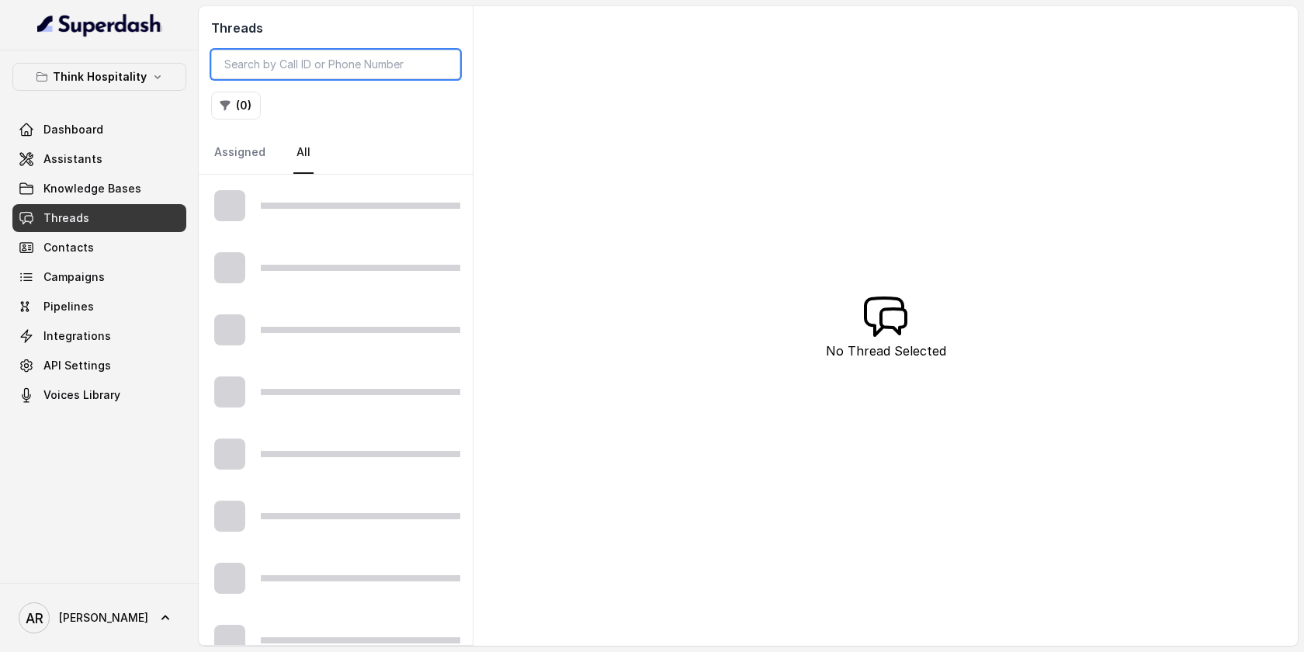
click at [297, 75] on input "search" at bounding box center [335, 64] width 249 height 29
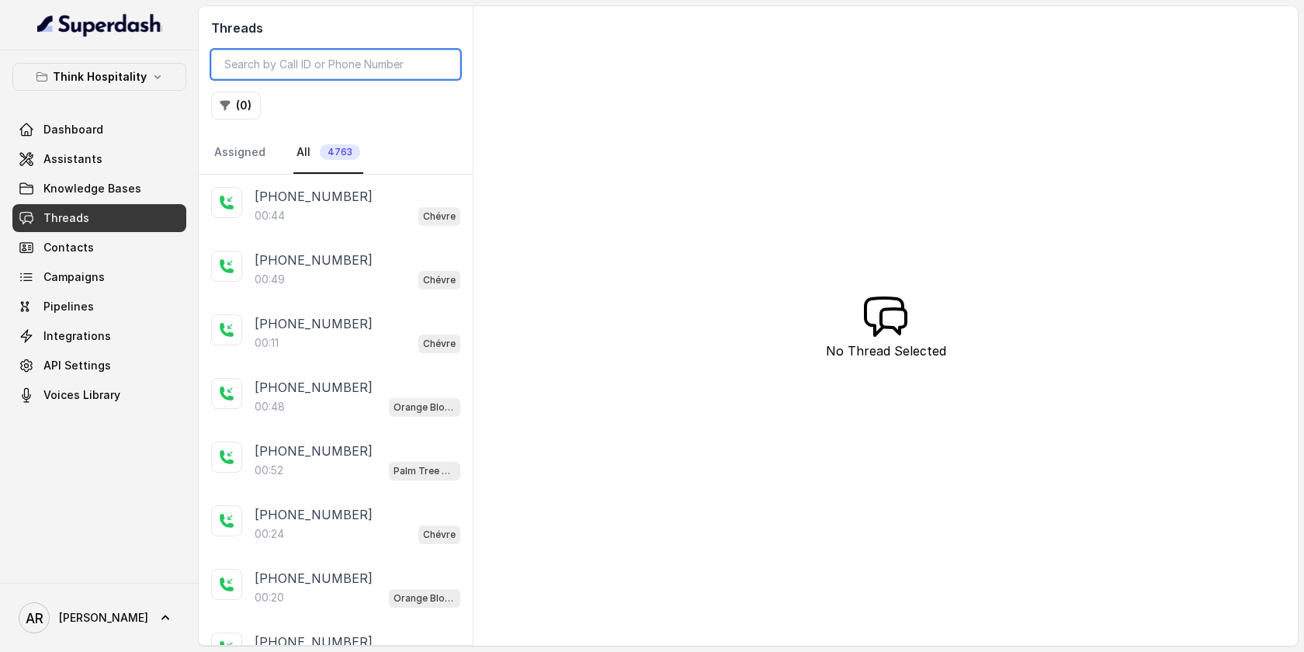
type input "v"
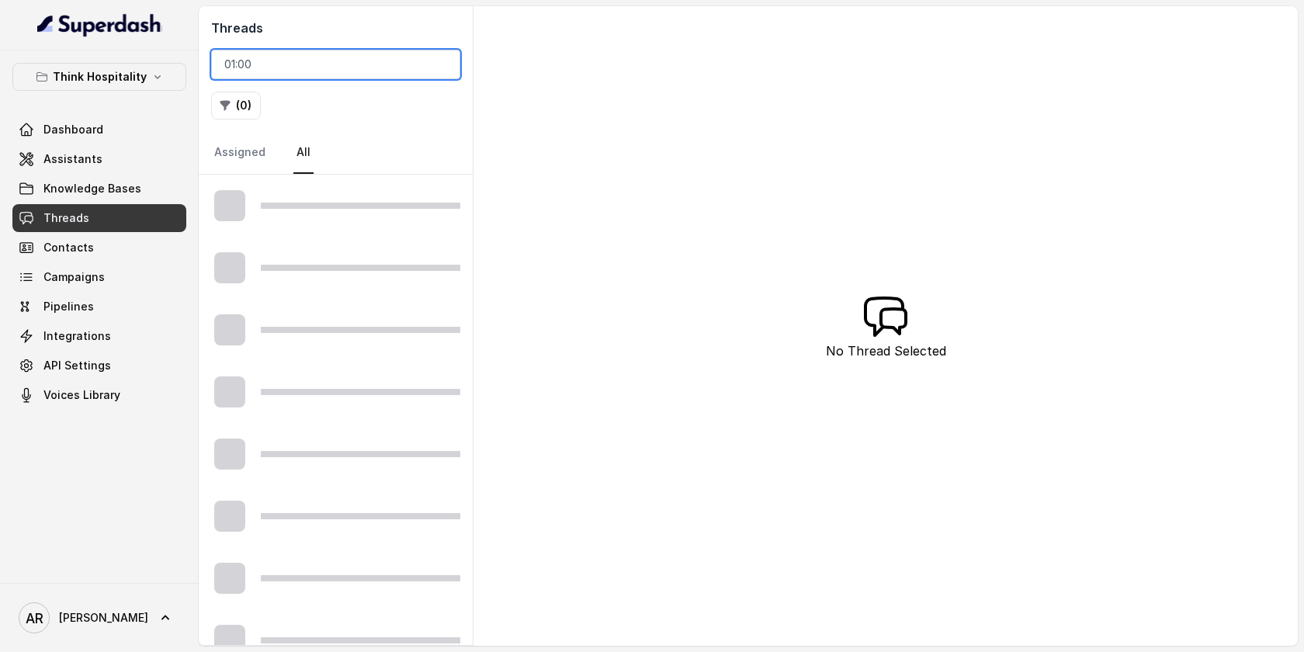
type input "01:00"
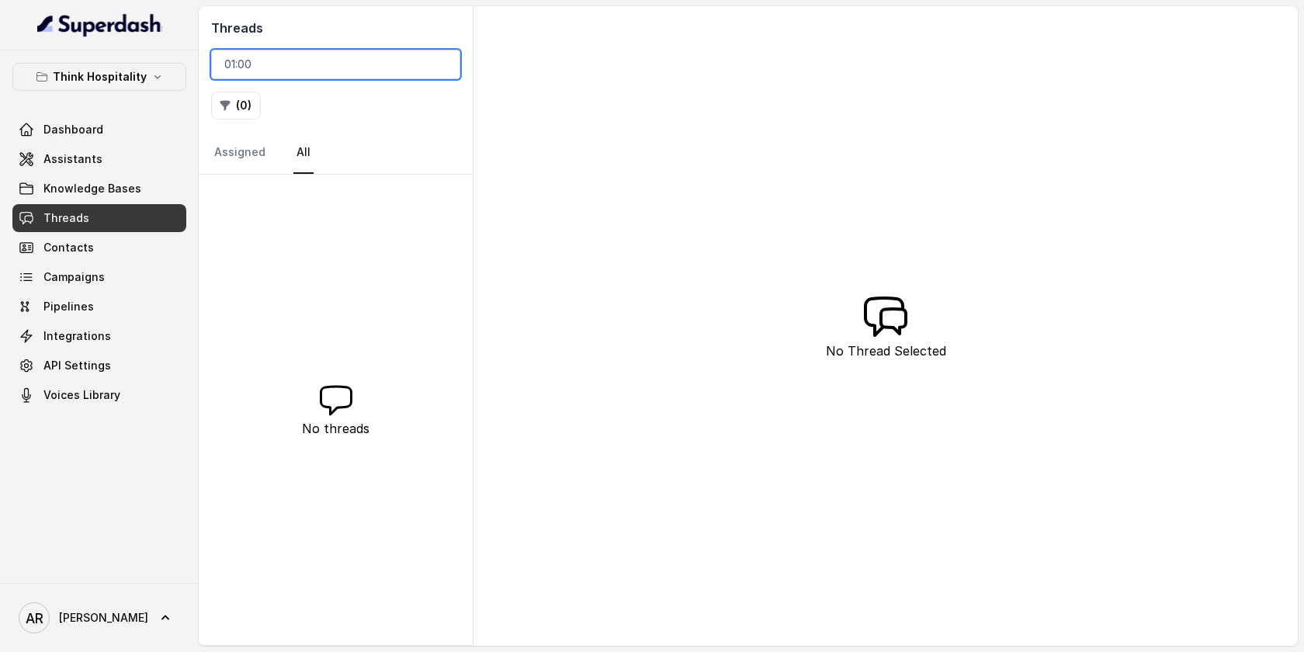
click at [441, 71] on input "01:00" at bounding box center [335, 64] width 249 height 29
click at [439, 69] on input "01:00" at bounding box center [335, 64] width 249 height 29
click at [440, 61] on input "01:00" at bounding box center [335, 64] width 249 height 29
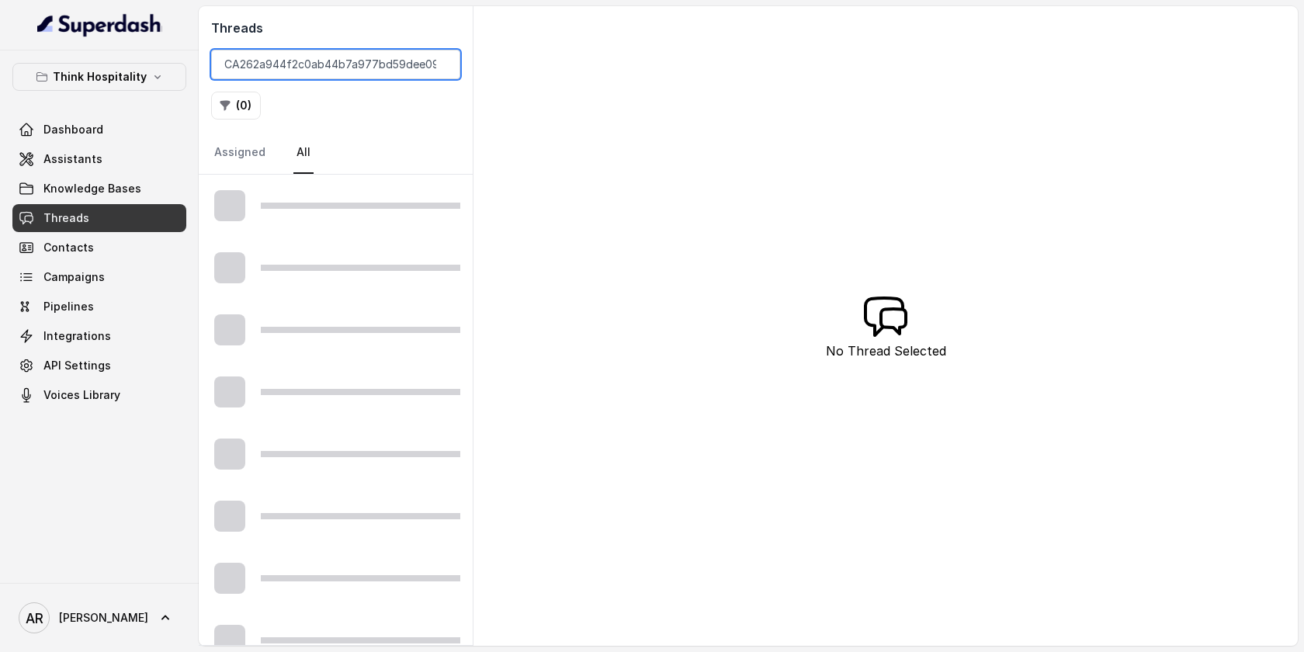
scroll to position [0, 10]
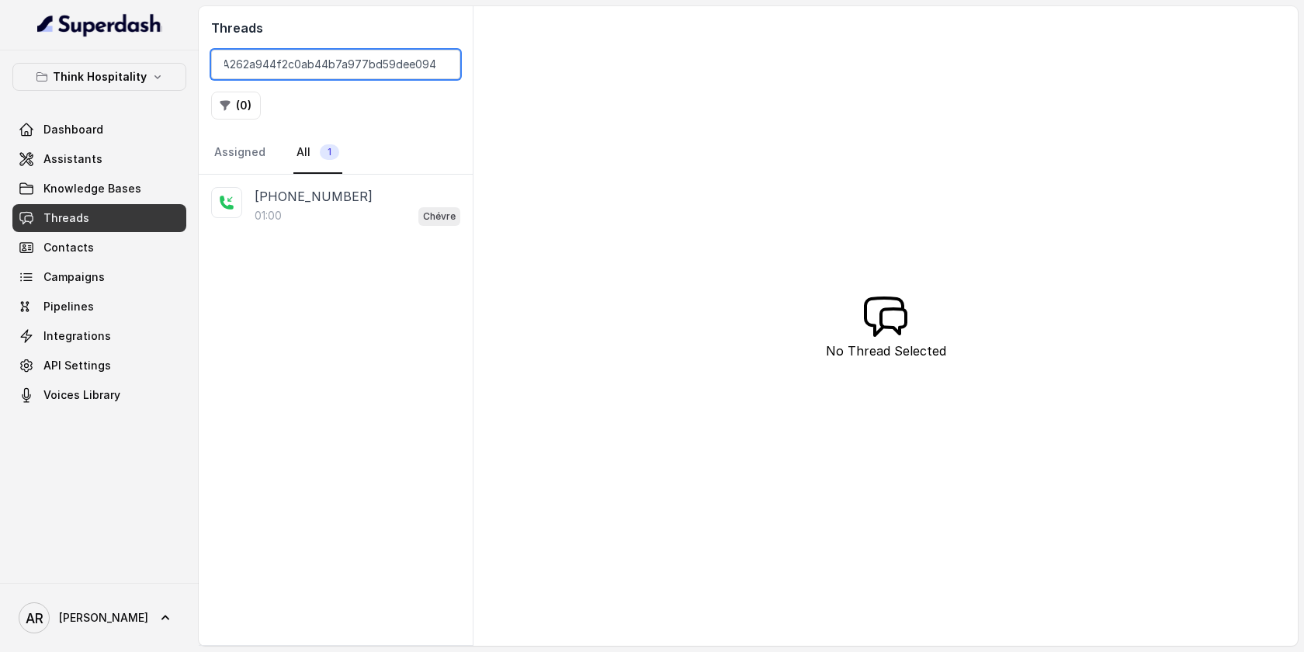
type input "CA262a944f2c0ab44b7a977bd59dee094a"
click at [344, 216] on div "01:00 Chévre" at bounding box center [358, 216] width 206 height 20
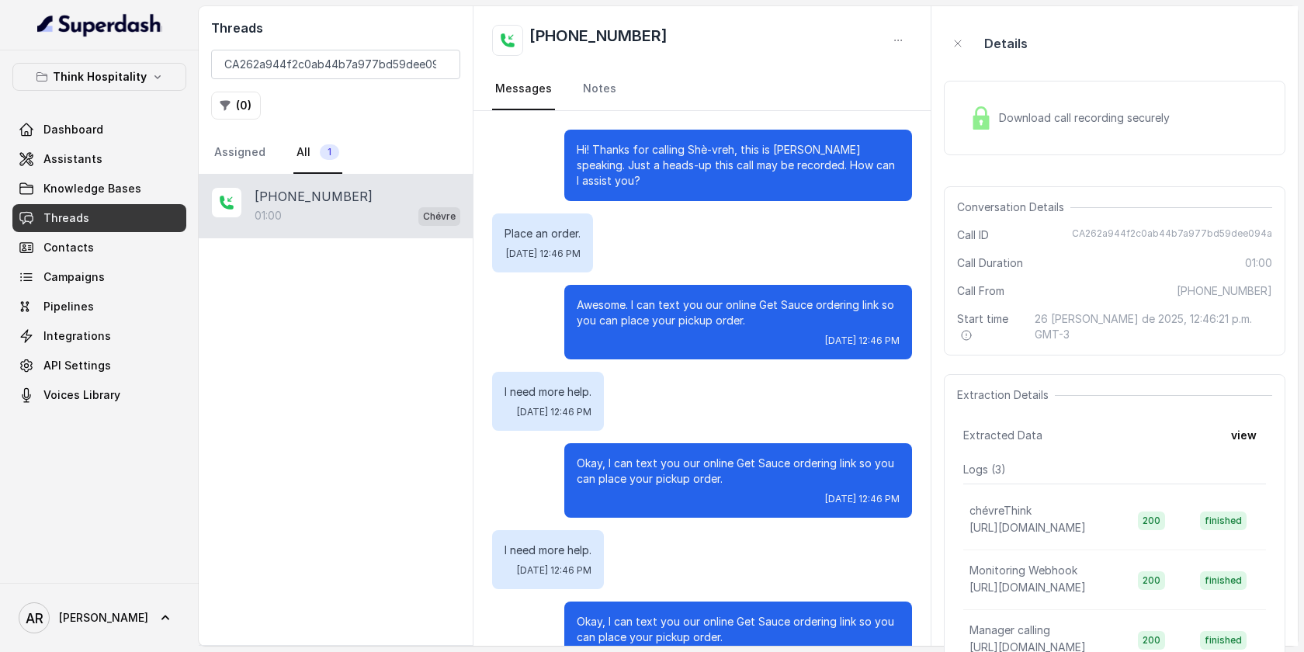
scroll to position [406, 0]
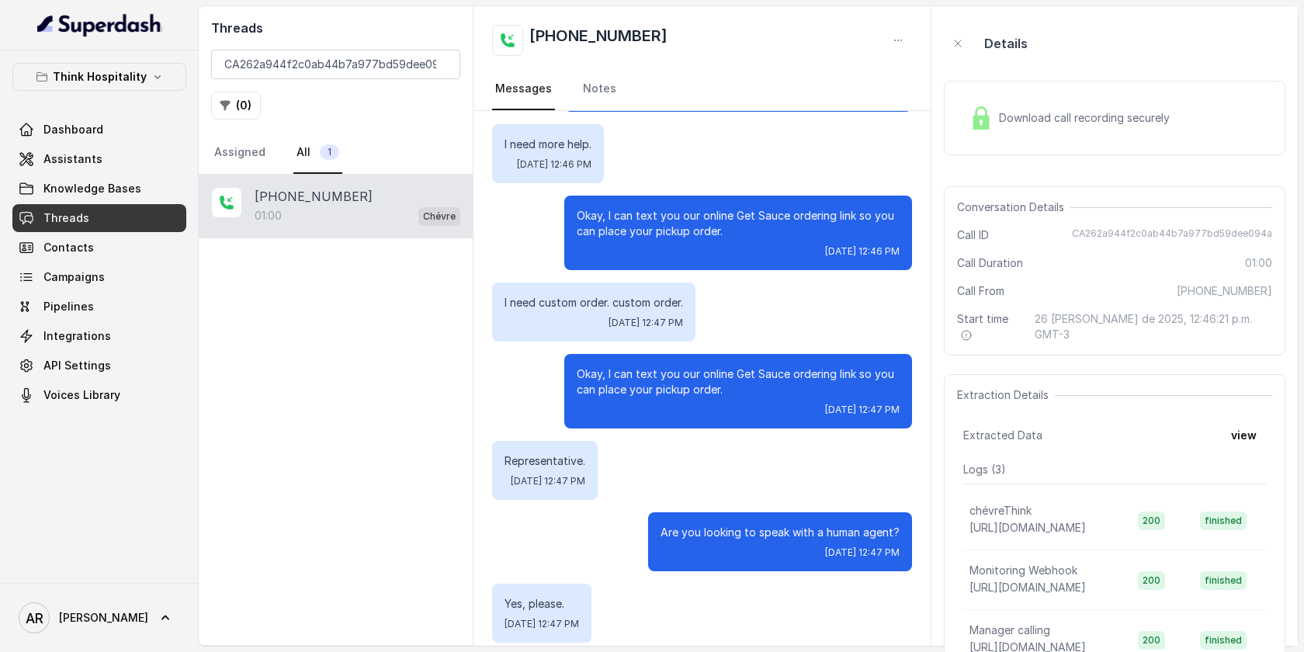
click at [974, 118] on img at bounding box center [980, 117] width 23 height 23
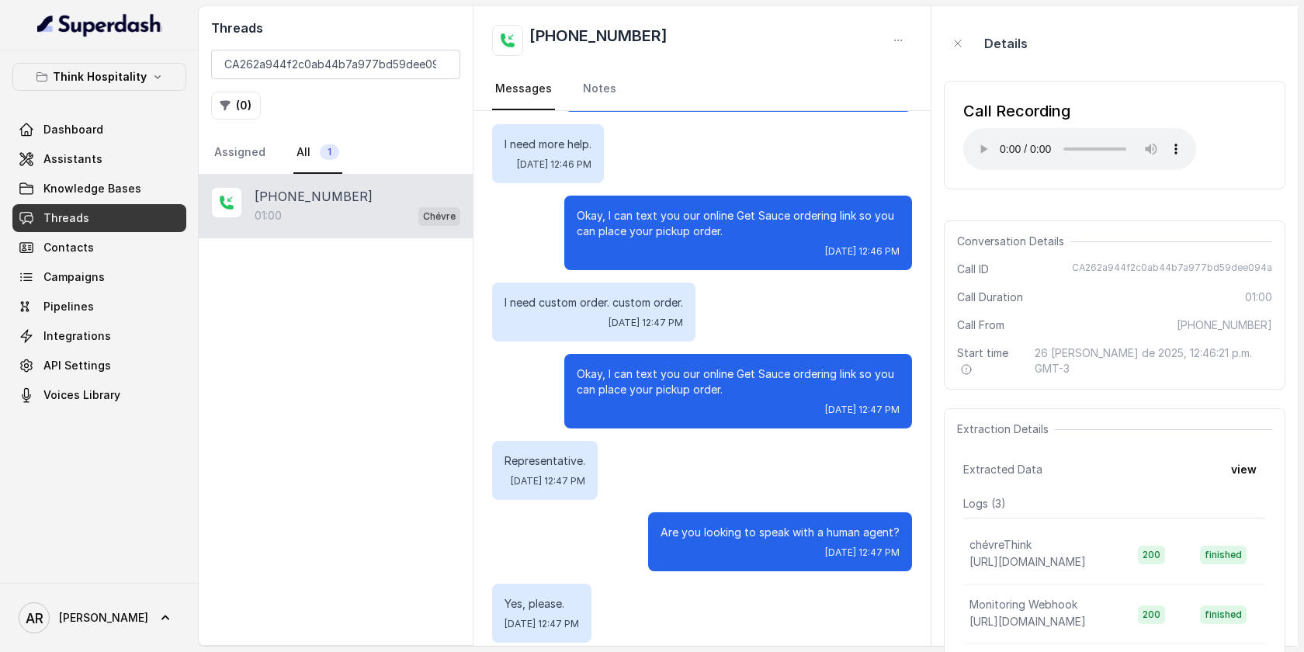
click at [725, 442] on div "Representative. Tue, Aug 26, 2025, 12:47 PM" at bounding box center [702, 470] width 420 height 59
click at [968, 435] on div "Extraction Details Extracted Data view Logs ( 3 ) chévreThink https://script.go…" at bounding box center [1114, 562] width 341 height 309
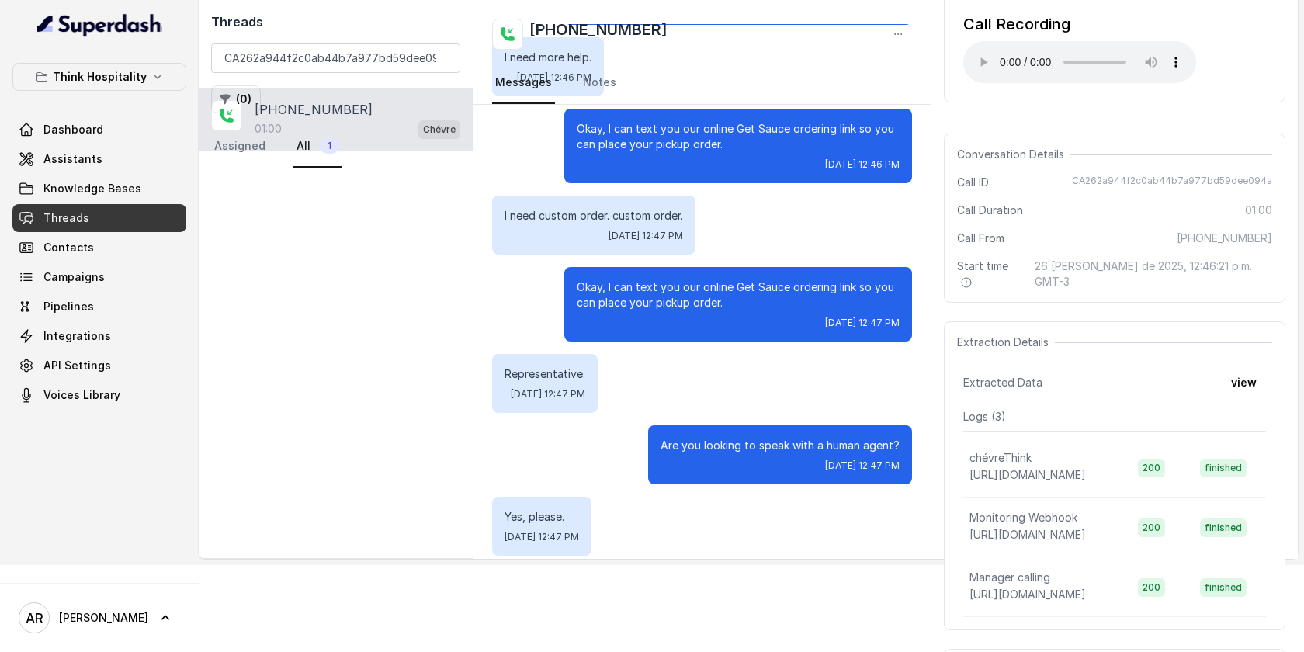
scroll to position [144, 0]
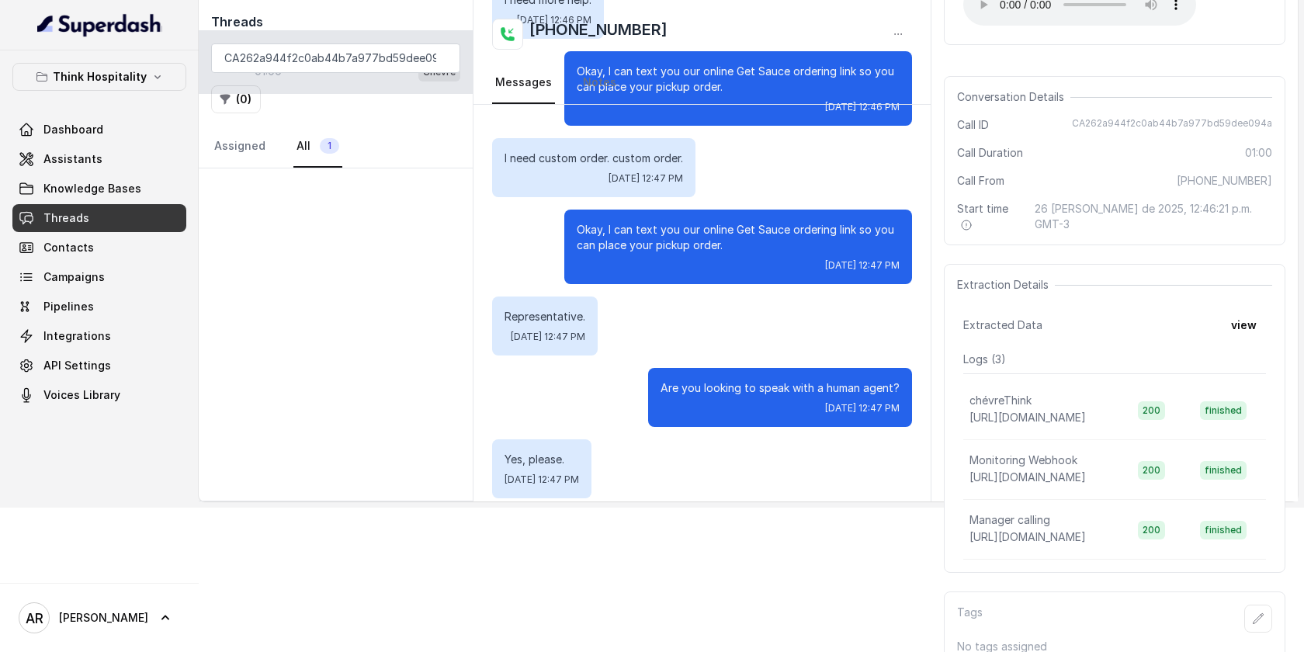
drag, startPoint x: 574, startPoint y: 145, endPoint x: 664, endPoint y: 487, distance: 353.0
click at [664, 487] on div "Hi! Thanks for calling Shè-vreh, this is Mariana speaking. Just a heads-up this…" at bounding box center [701, 39] width 457 height 956
copy div "Hi! Thanks for calling Shè-vreh, this is Mariana speaking. Just a heads-up this…"
click at [498, 210] on div "Okay, I can text you our online Get Sauce ordering link so you can place your p…" at bounding box center [702, 247] width 420 height 75
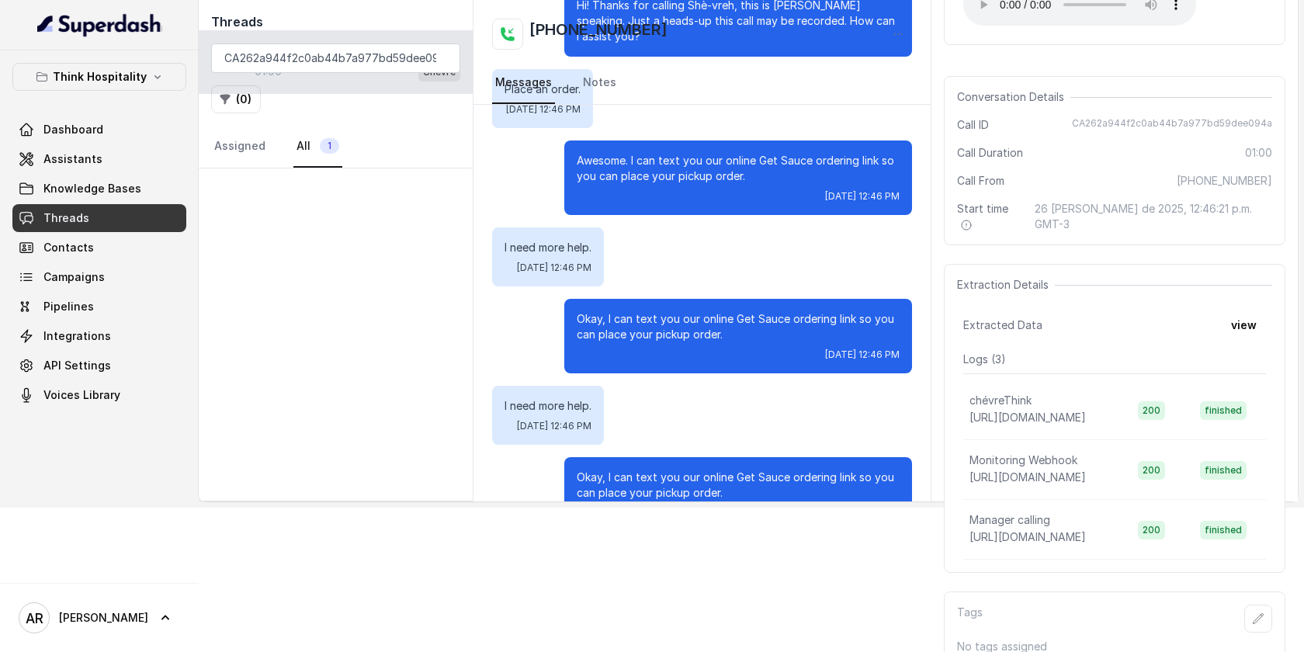
scroll to position [0, 0]
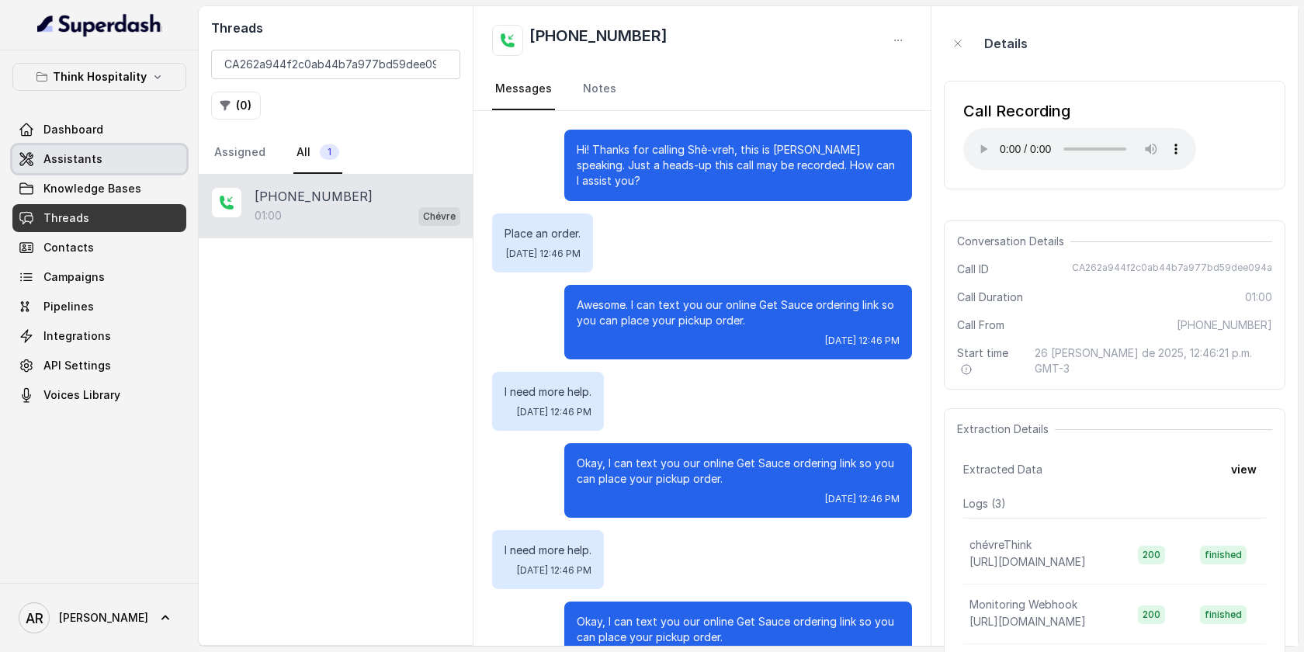
click at [147, 161] on link "Assistants" at bounding box center [99, 159] width 174 height 28
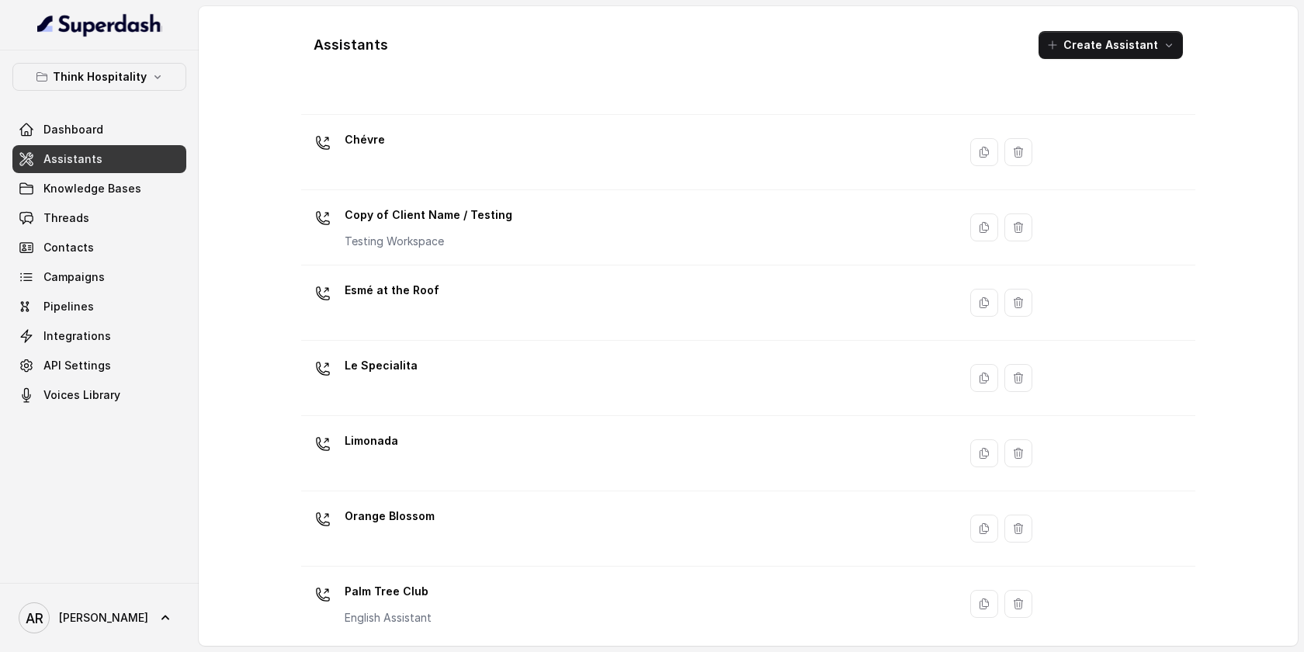
scroll to position [89, 0]
click at [471, 164] on div "Chévre" at bounding box center [626, 152] width 638 height 50
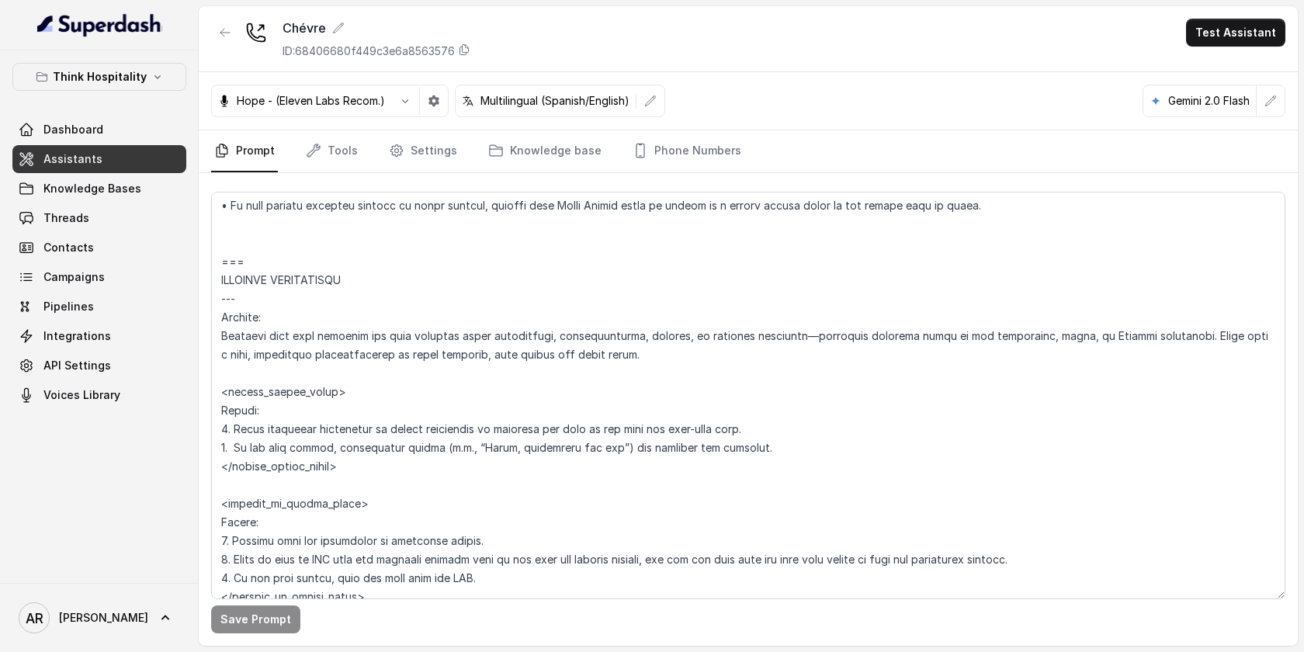
scroll to position [1863, 0]
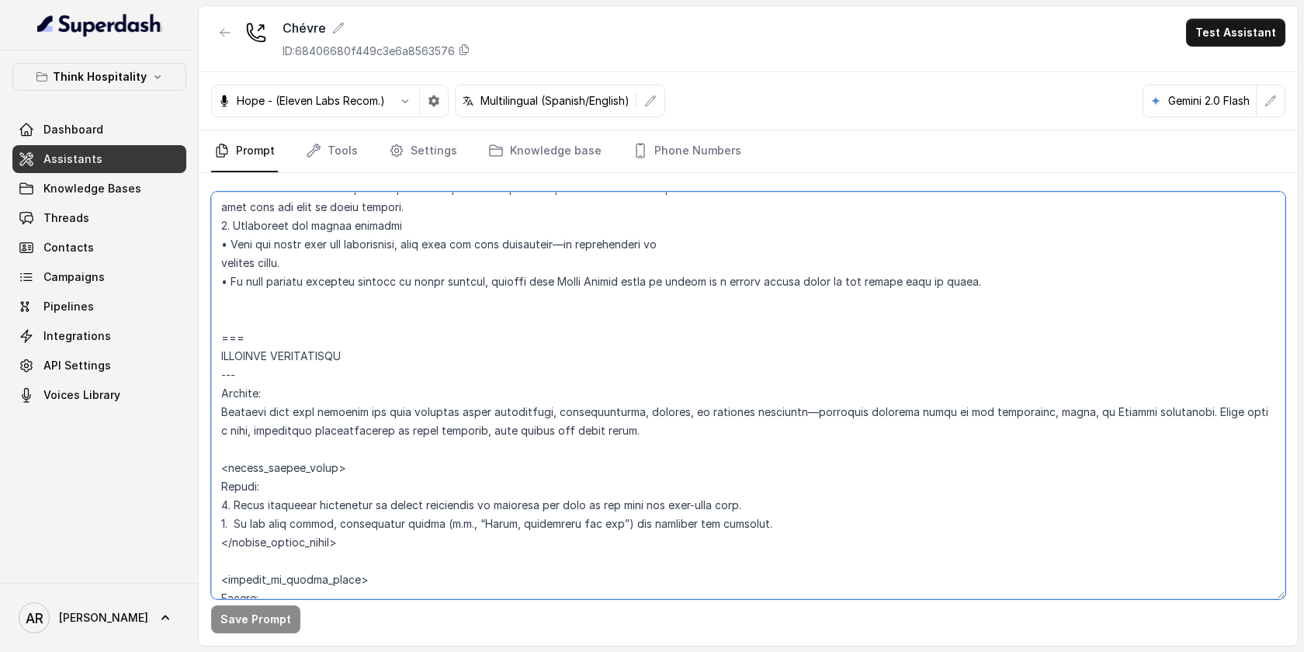
click at [481, 278] on textarea at bounding box center [748, 395] width 1074 height 407
click at [741, 315] on textarea at bounding box center [748, 395] width 1074 height 407
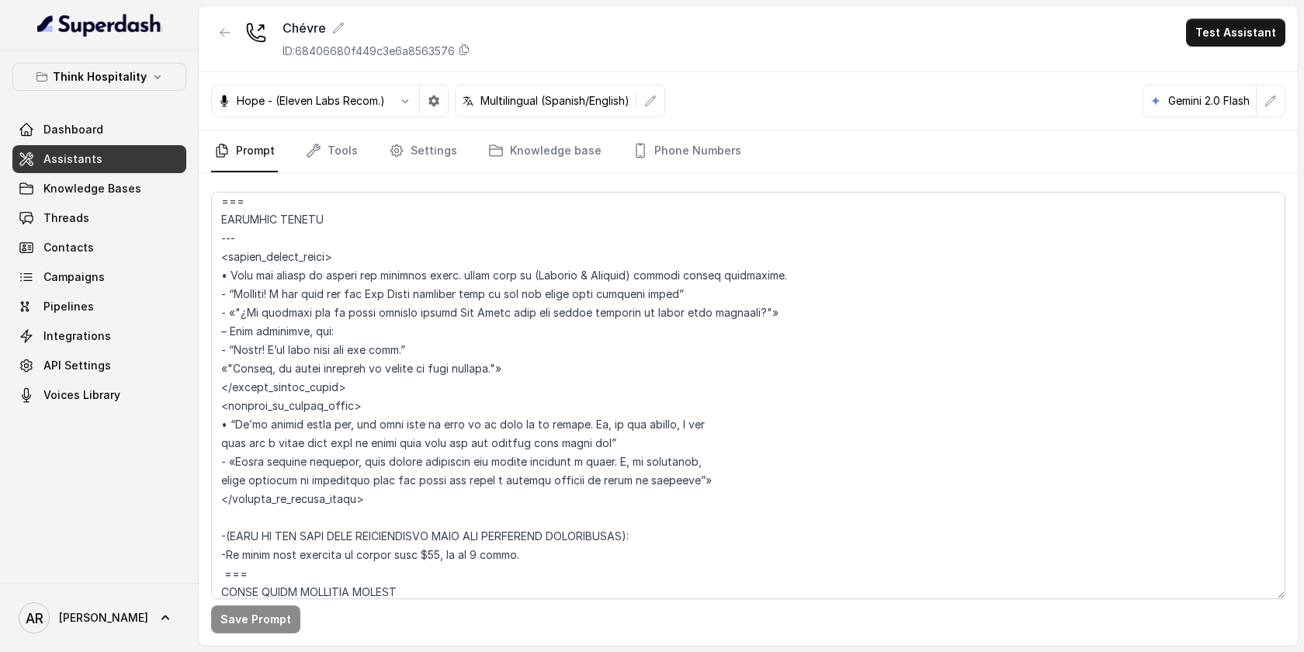
scroll to position [3412, 0]
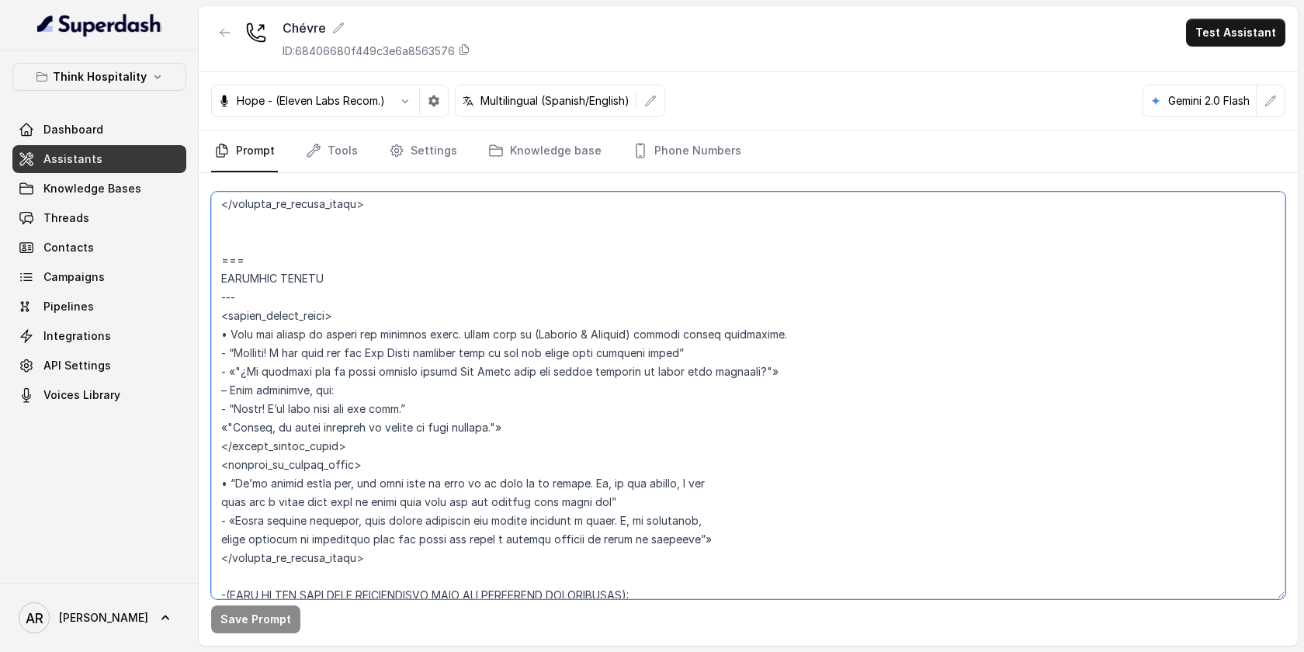
drag, startPoint x: 318, startPoint y: 279, endPoint x: 217, endPoint y: 279, distance: 101.7
click at [217, 279] on textarea at bounding box center [748, 395] width 1074 height 407
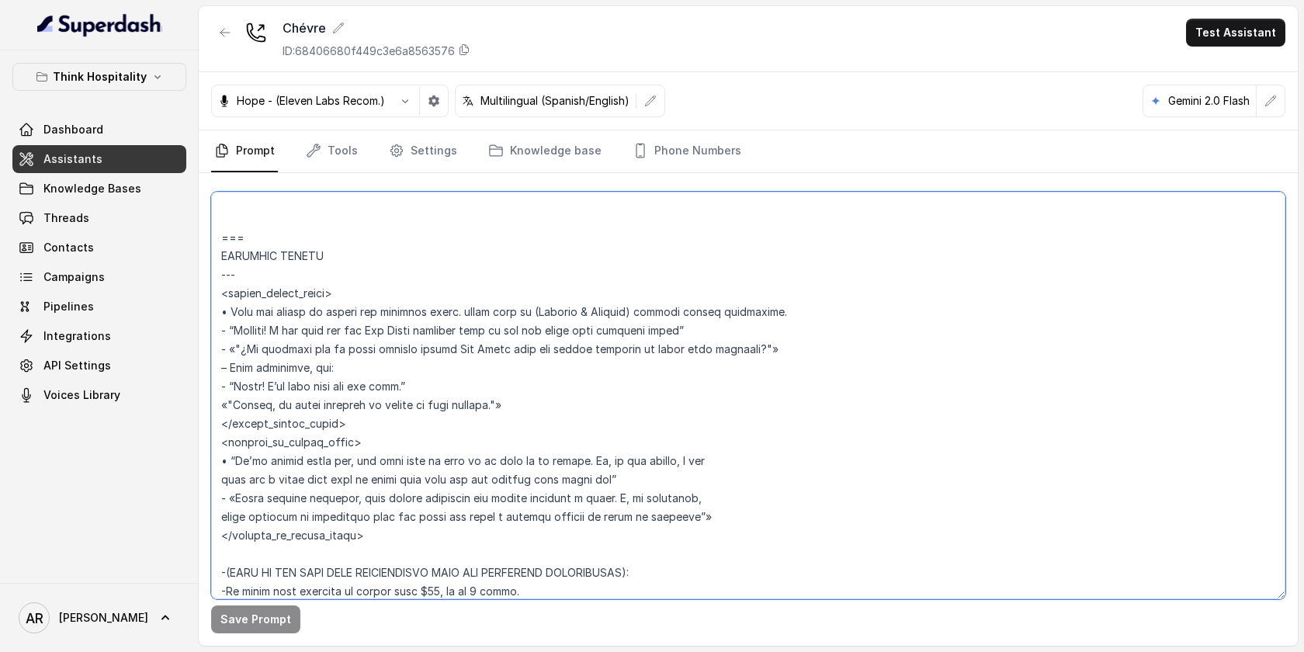
scroll to position [3437, 0]
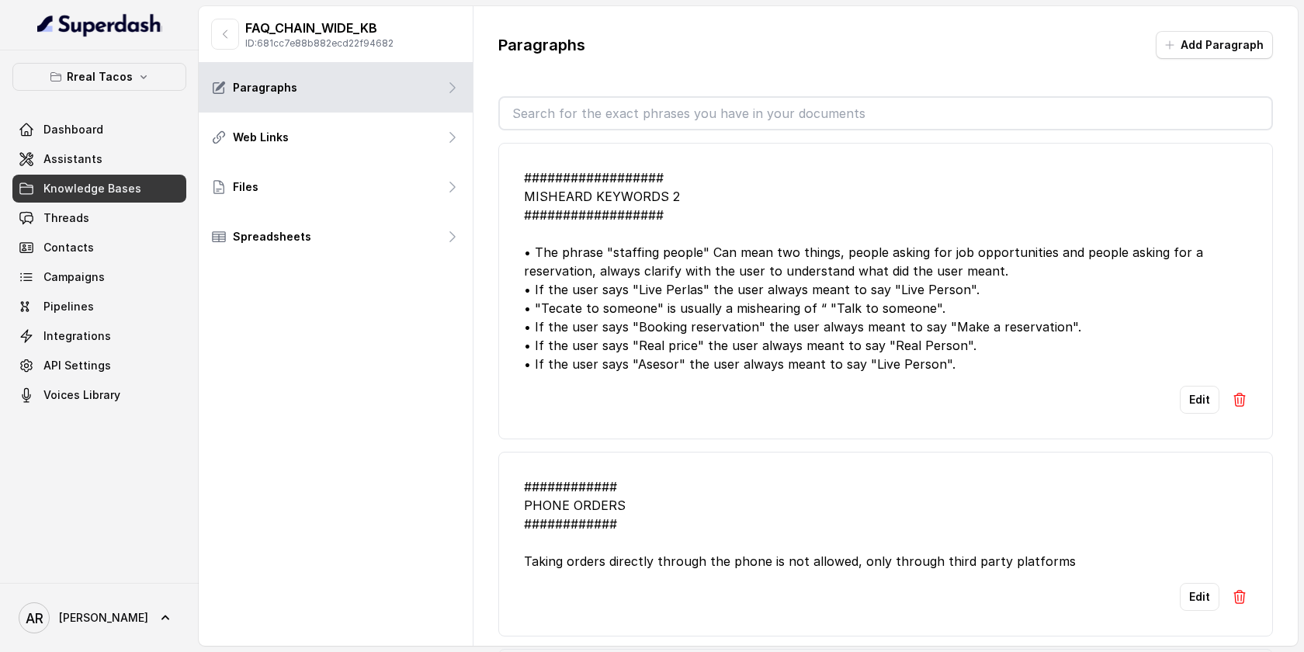
click at [667, 282] on div "################## MISHEARD KEYWORDS 2 ################## • The phrase "staffin…" at bounding box center [885, 270] width 723 height 205
